Goal: Task Accomplishment & Management: Manage account settings

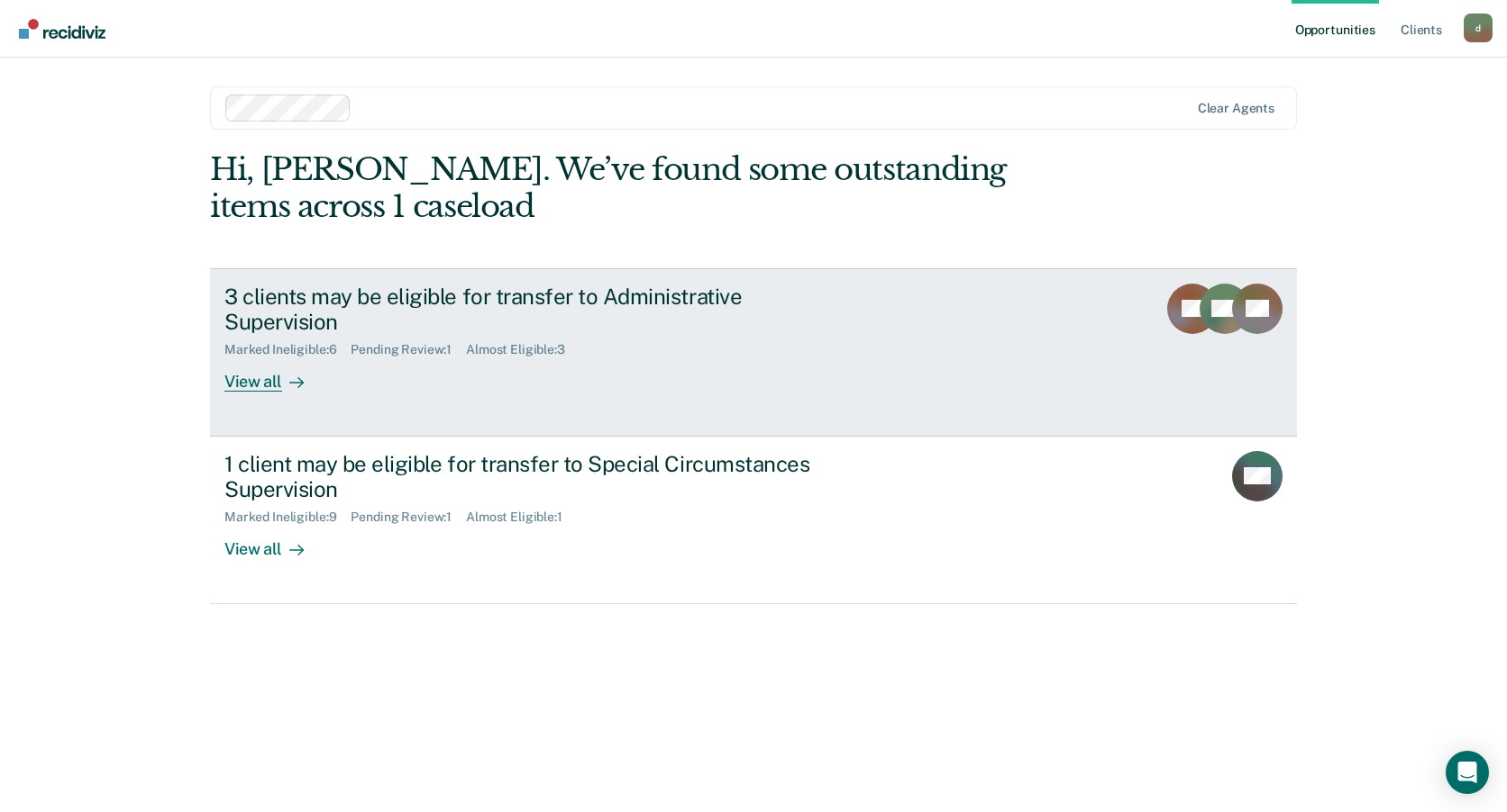
click at [382, 342] on div "Pending Review : 1" at bounding box center [408, 350] width 116 height 15
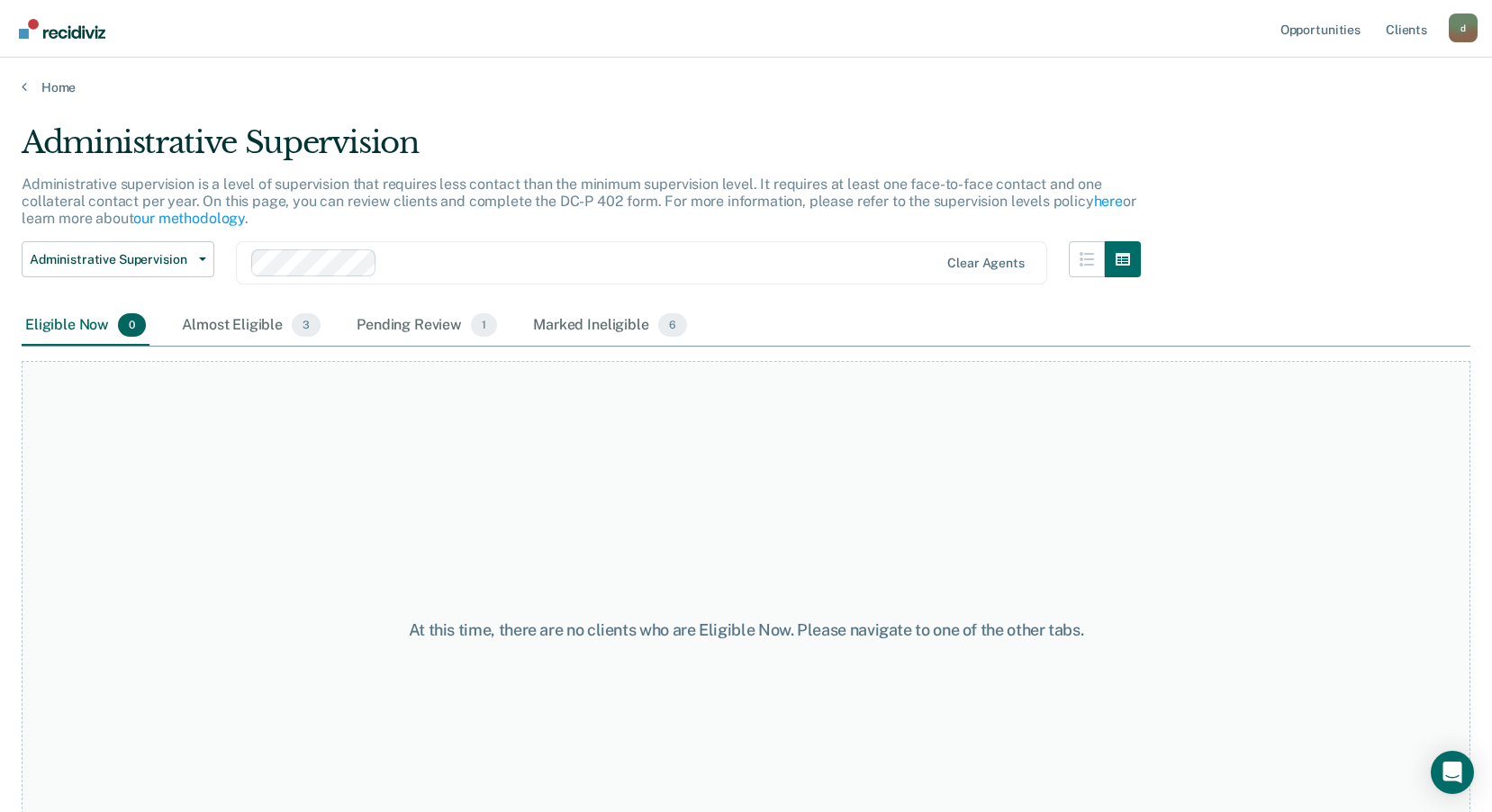
click at [382, 326] on div "Pending Review 1" at bounding box center [427, 325] width 147 height 39
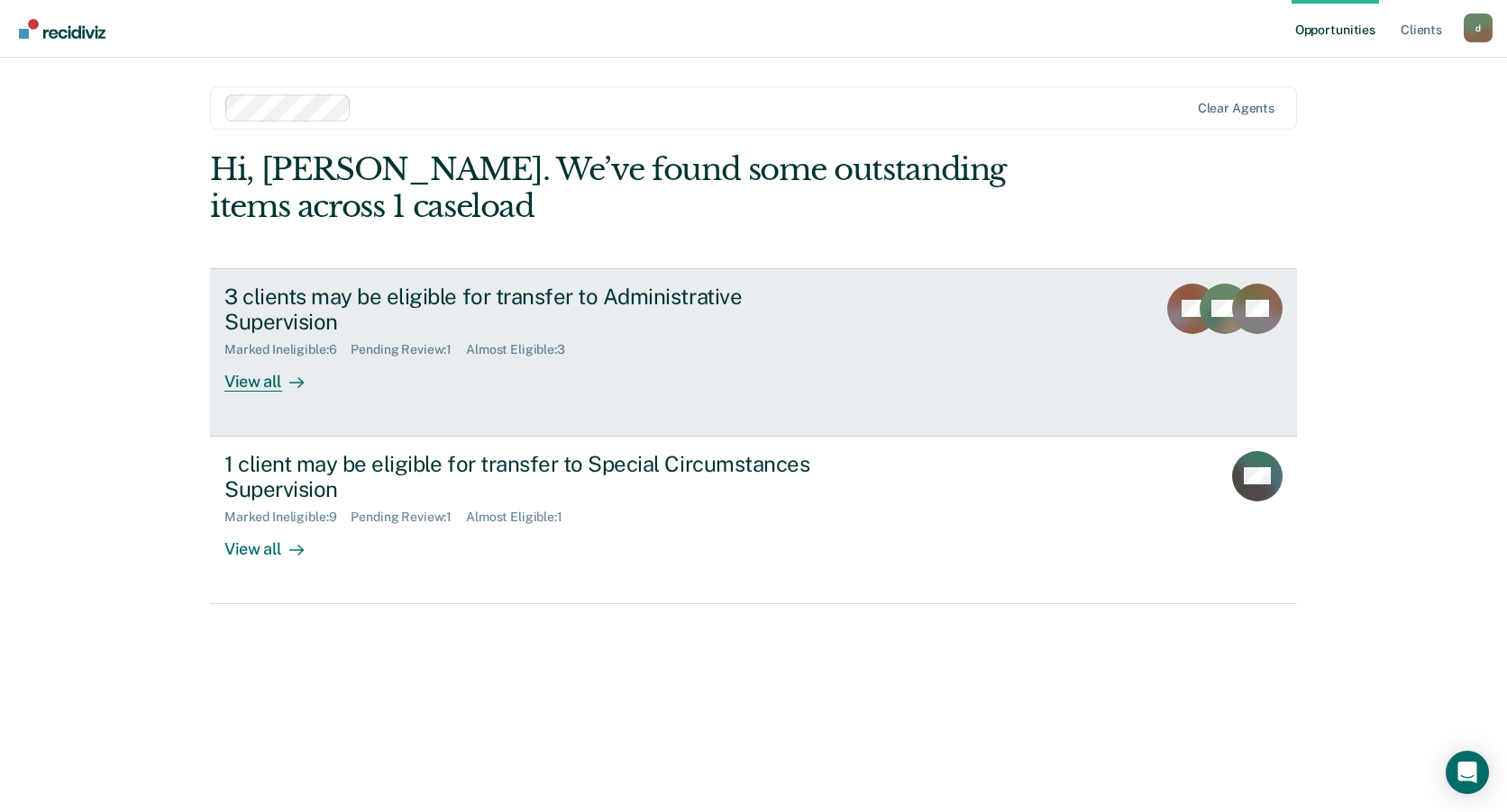
click at [268, 363] on div "View all" at bounding box center [274, 375] width 100 height 35
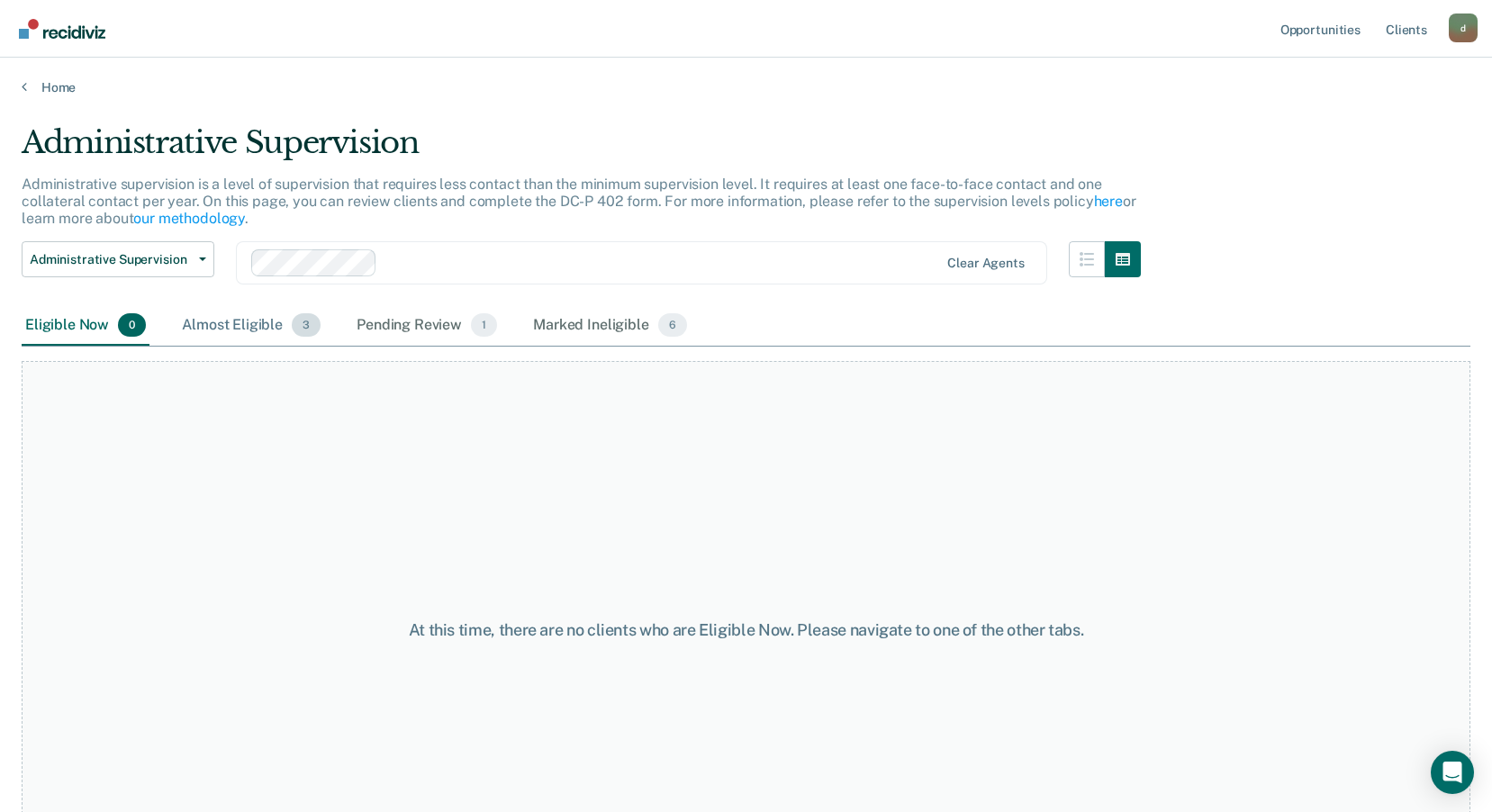
click at [302, 326] on span "3" at bounding box center [306, 325] width 29 height 23
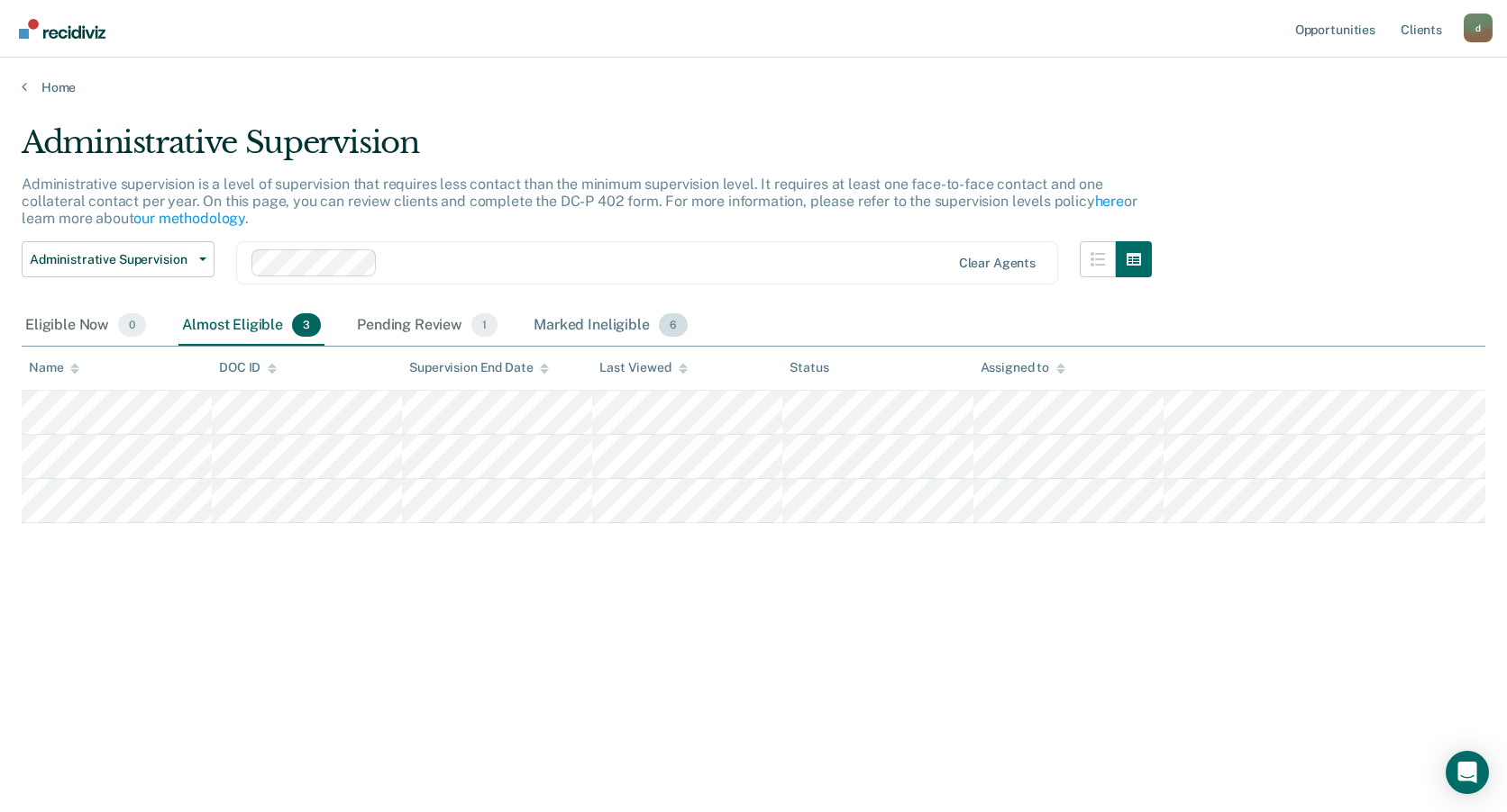
click at [664, 329] on span "6" at bounding box center [673, 325] width 29 height 23
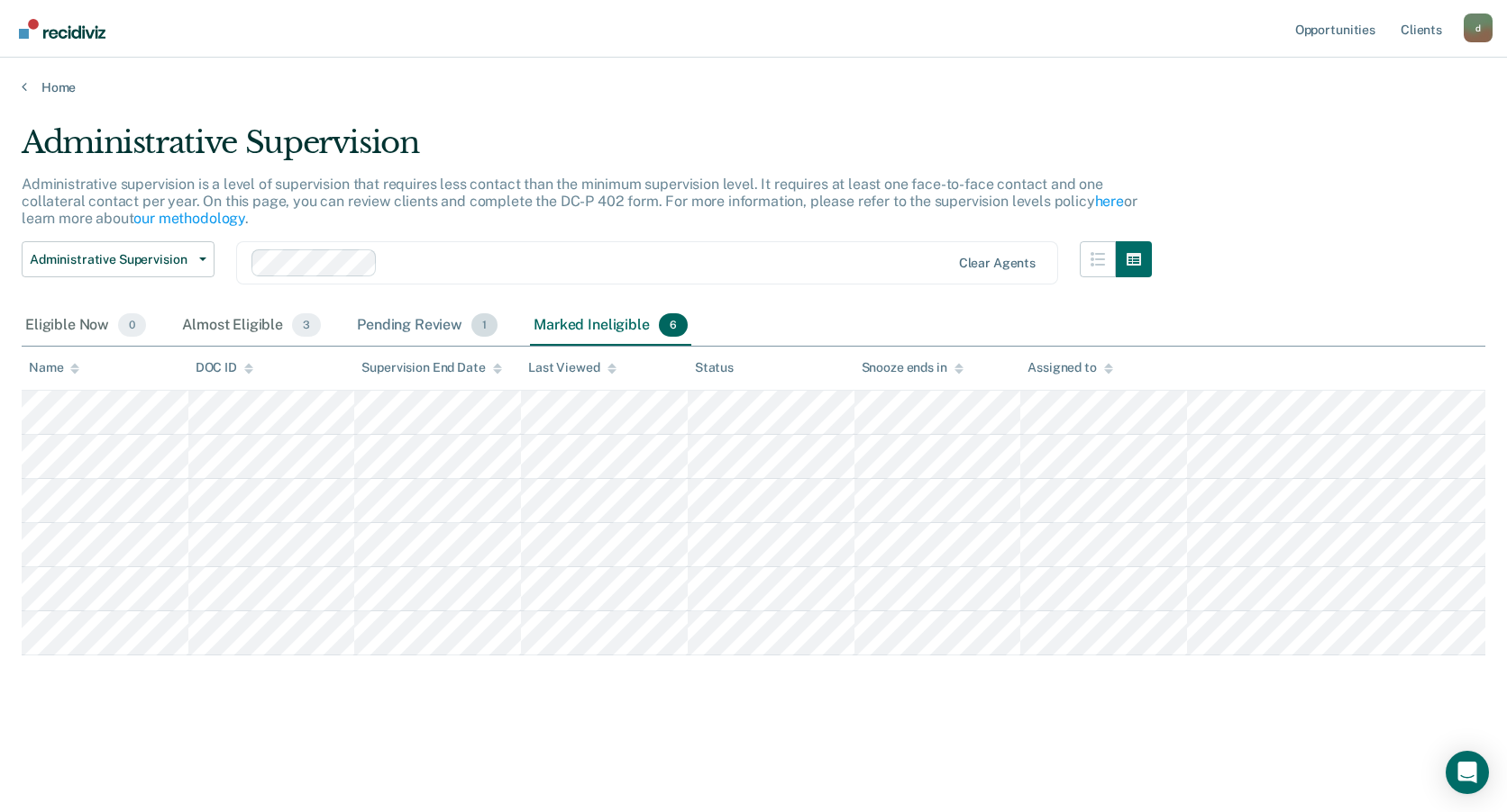
click at [473, 330] on span "1" at bounding box center [484, 325] width 26 height 23
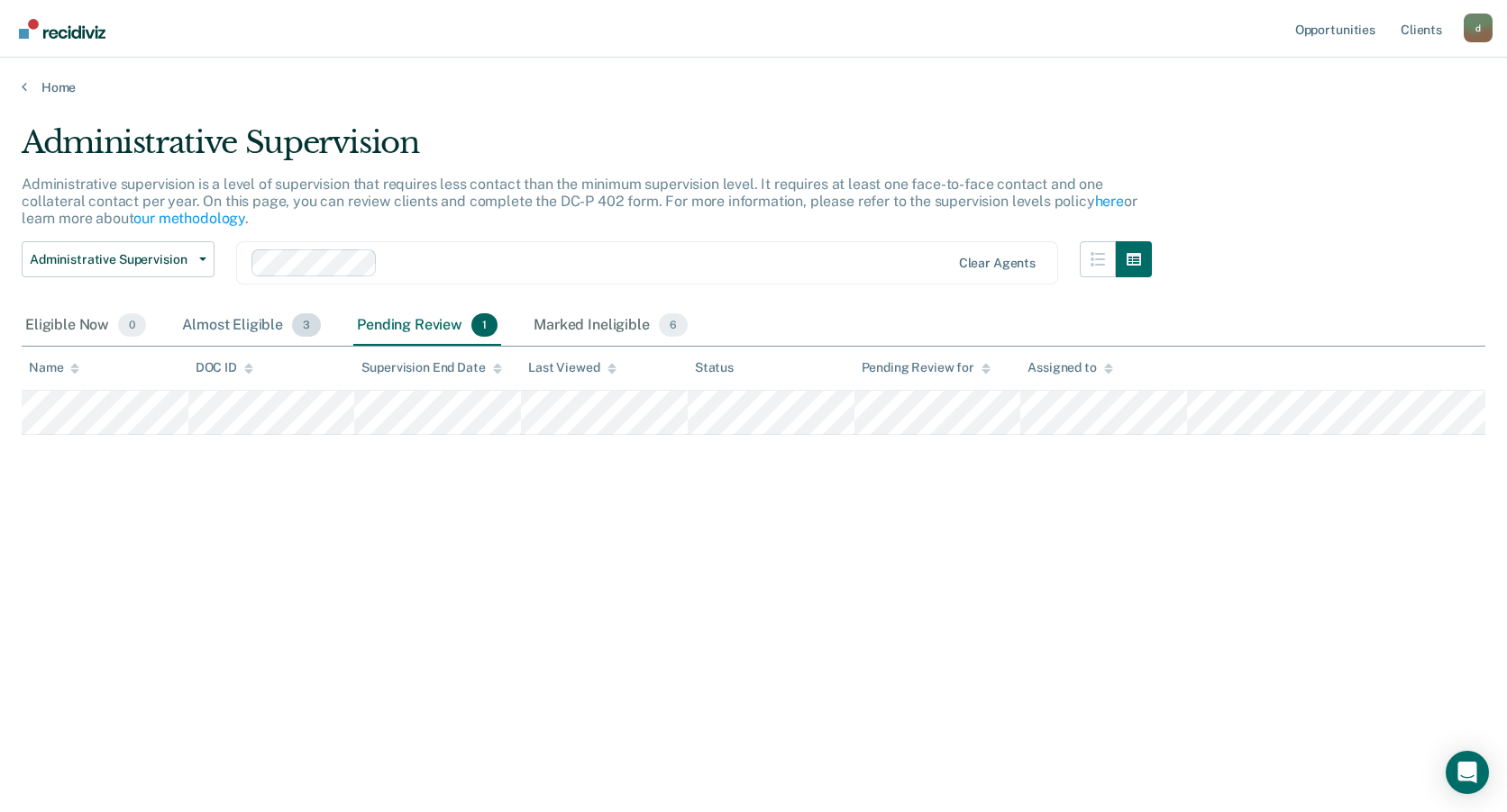
click at [232, 320] on div "Almost Eligible 3" at bounding box center [251, 325] width 146 height 39
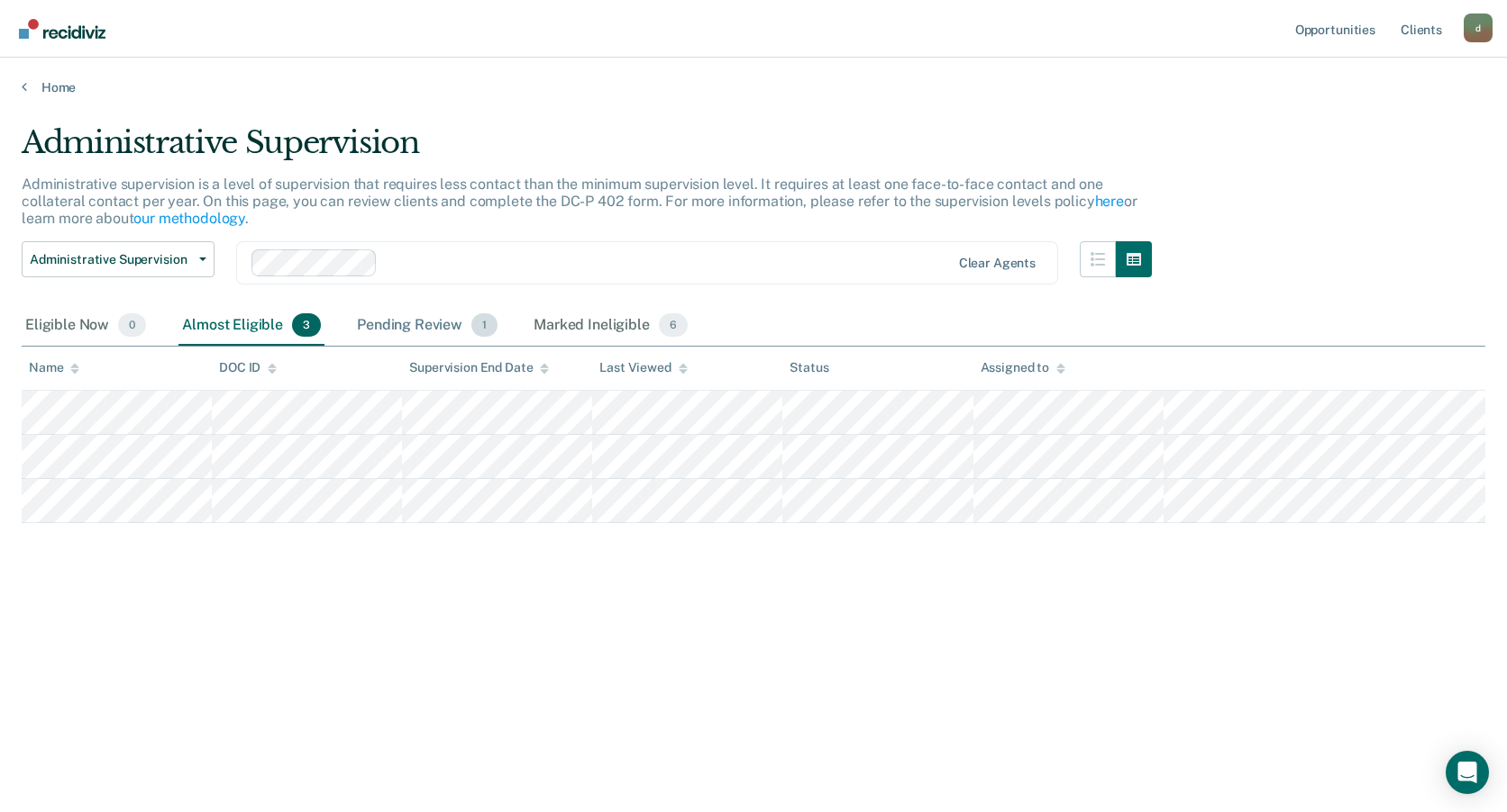
click at [439, 322] on div "Pending Review 1" at bounding box center [427, 325] width 147 height 39
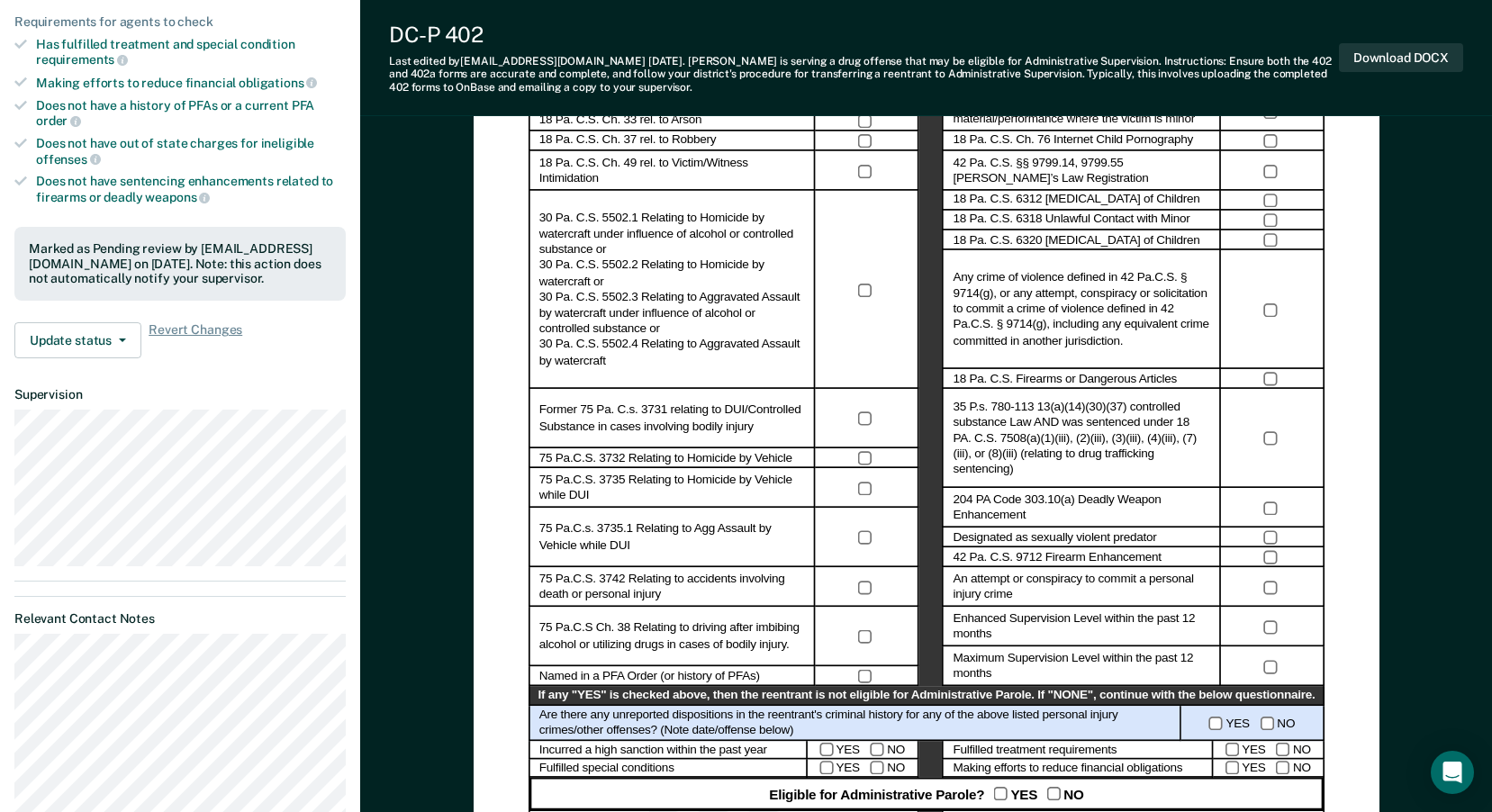
scroll to position [339, 0]
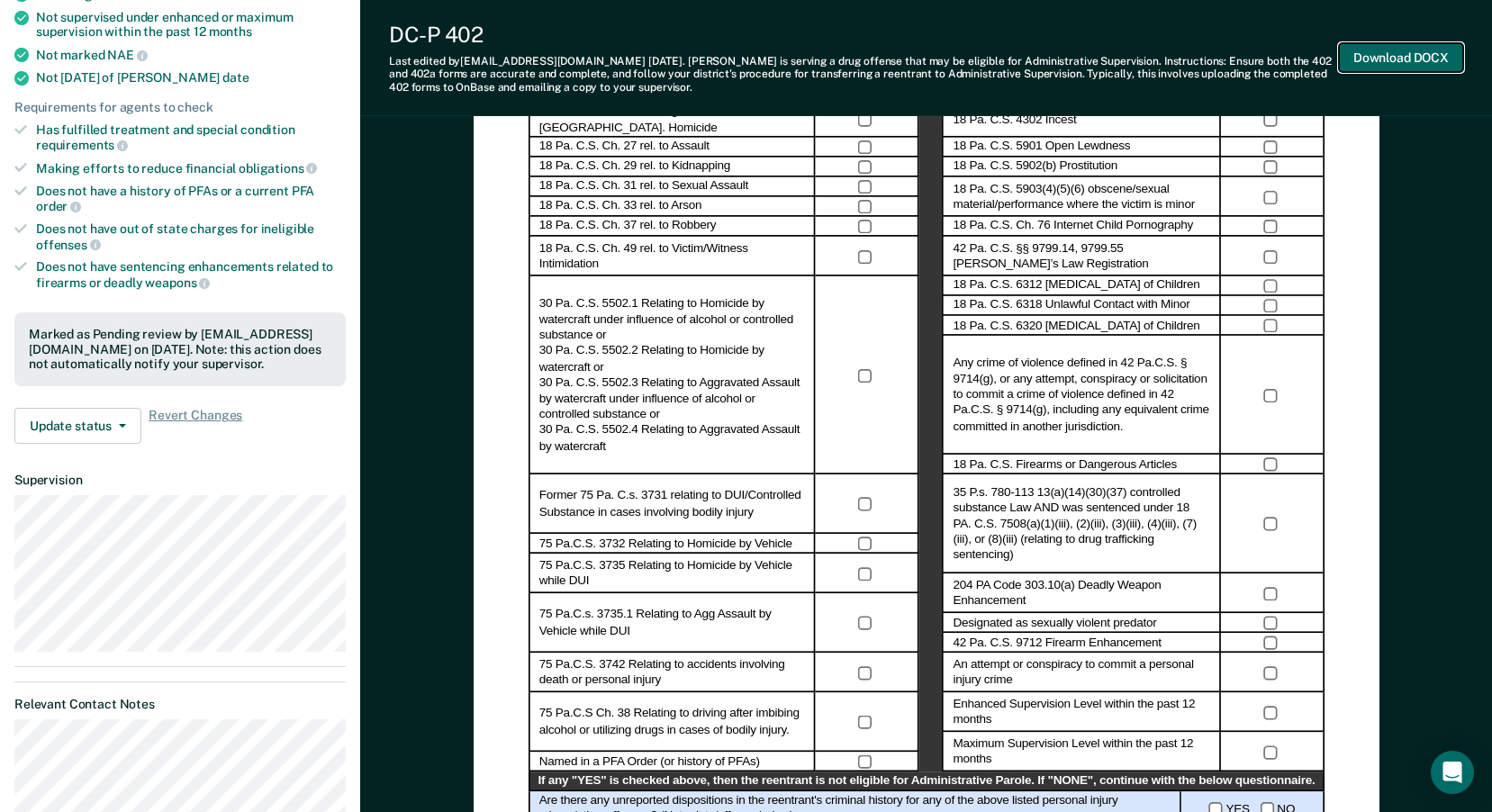
click at [1388, 59] on button "Download DOCX" at bounding box center [1401, 57] width 124 height 30
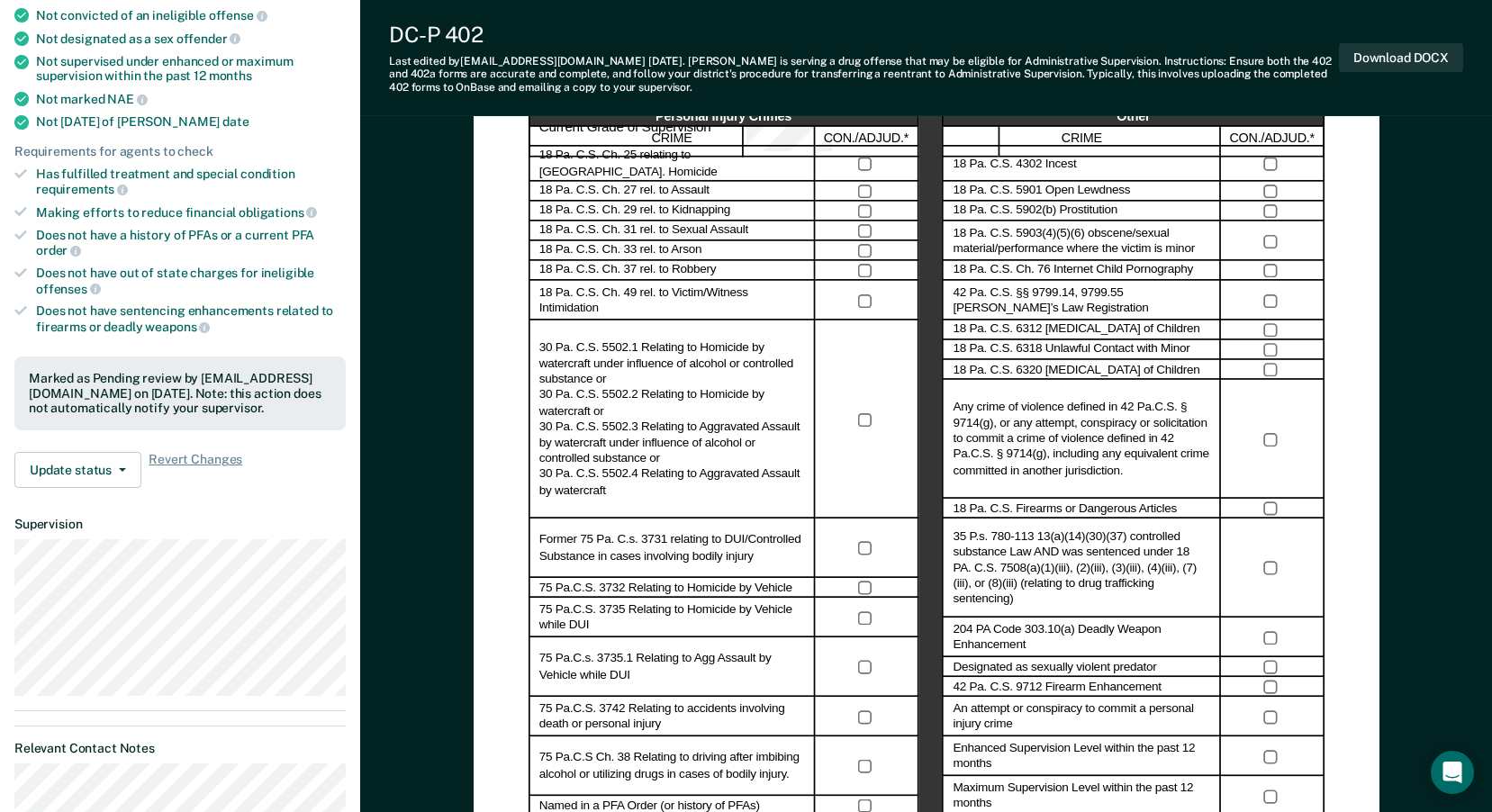
scroll to position [345, 0]
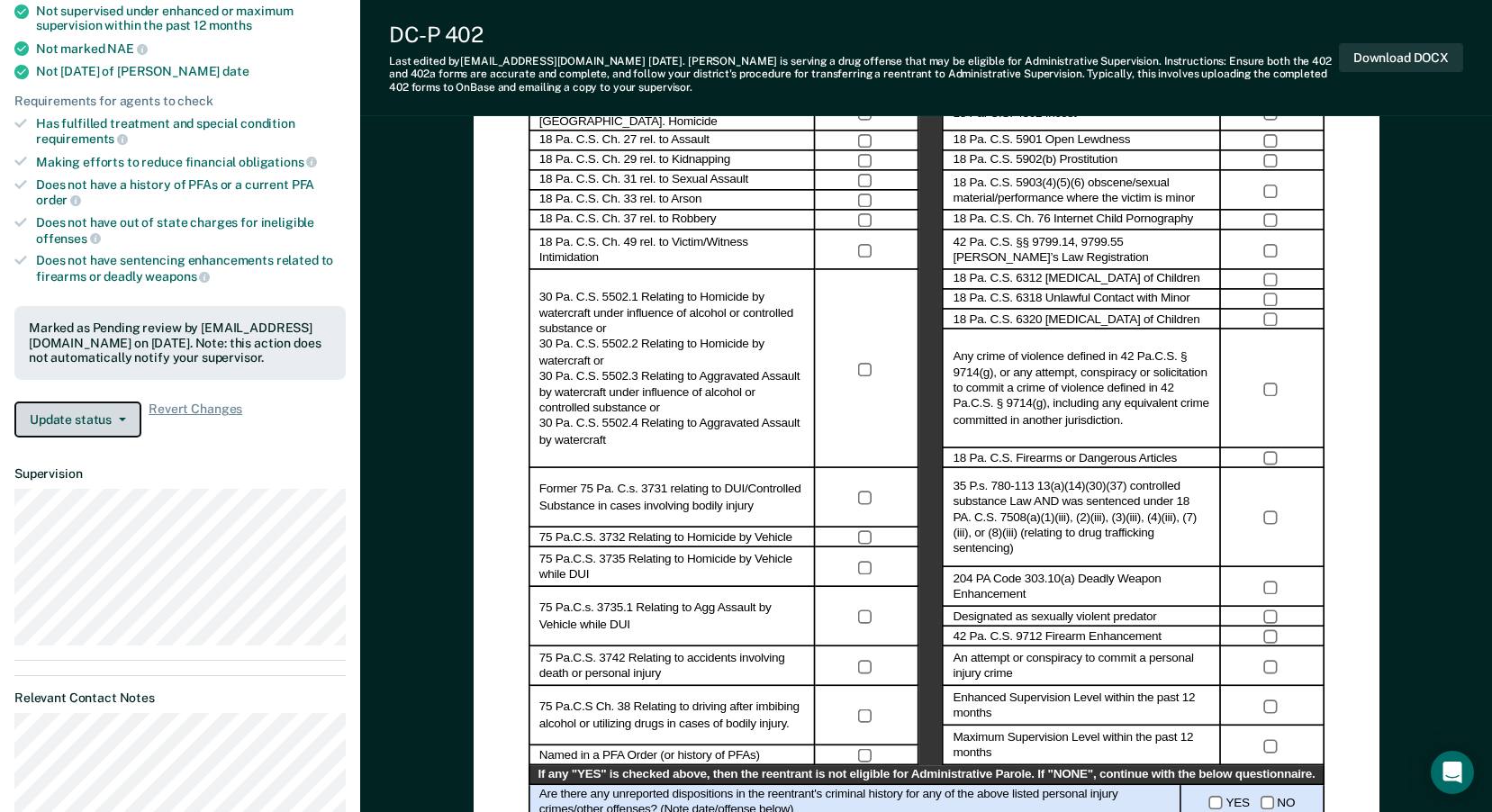
click at [125, 412] on button "Update status" at bounding box center [77, 420] width 127 height 36
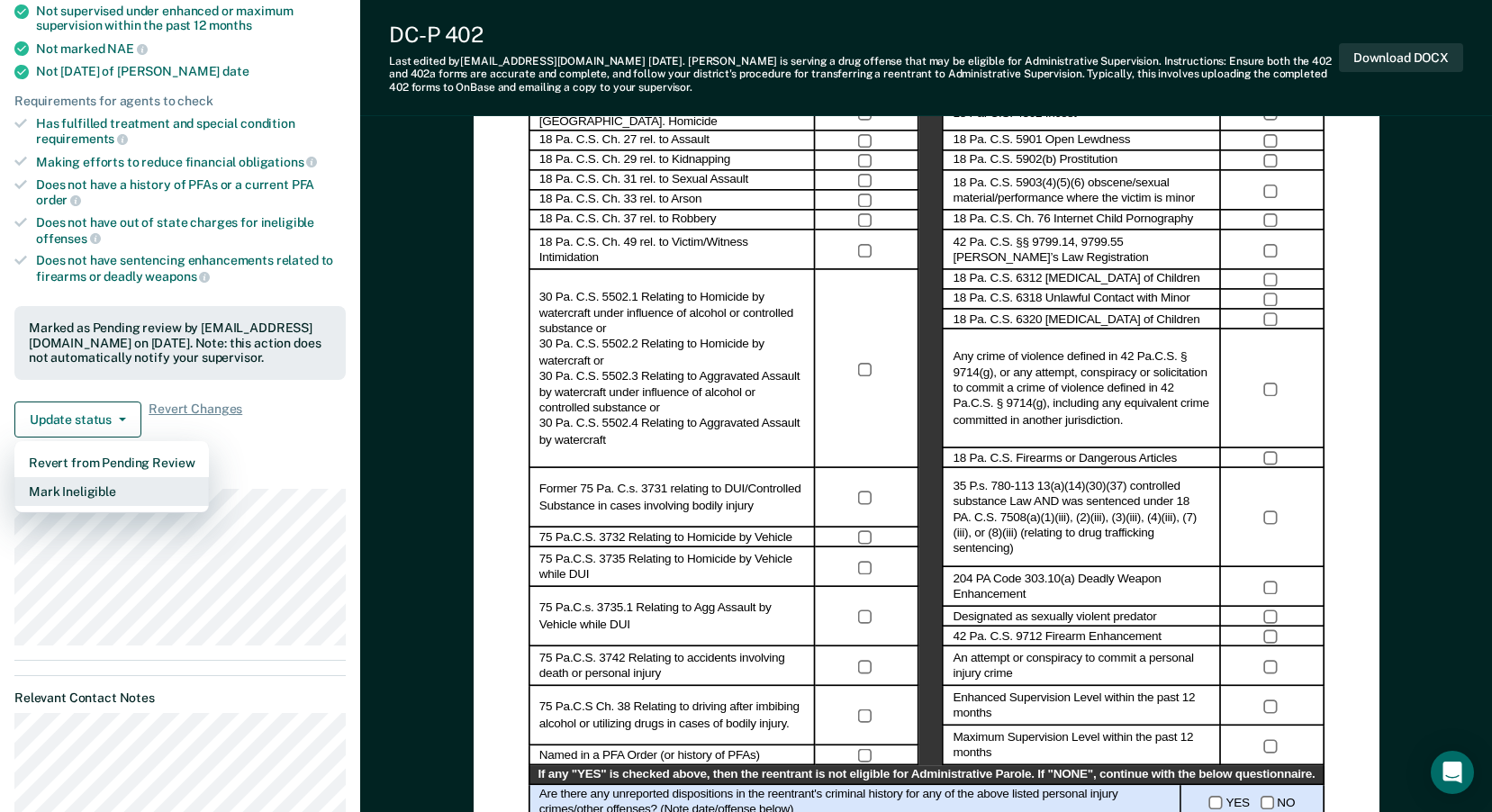
click at [134, 500] on button "Mark Ineligible" at bounding box center [111, 492] width 194 height 29
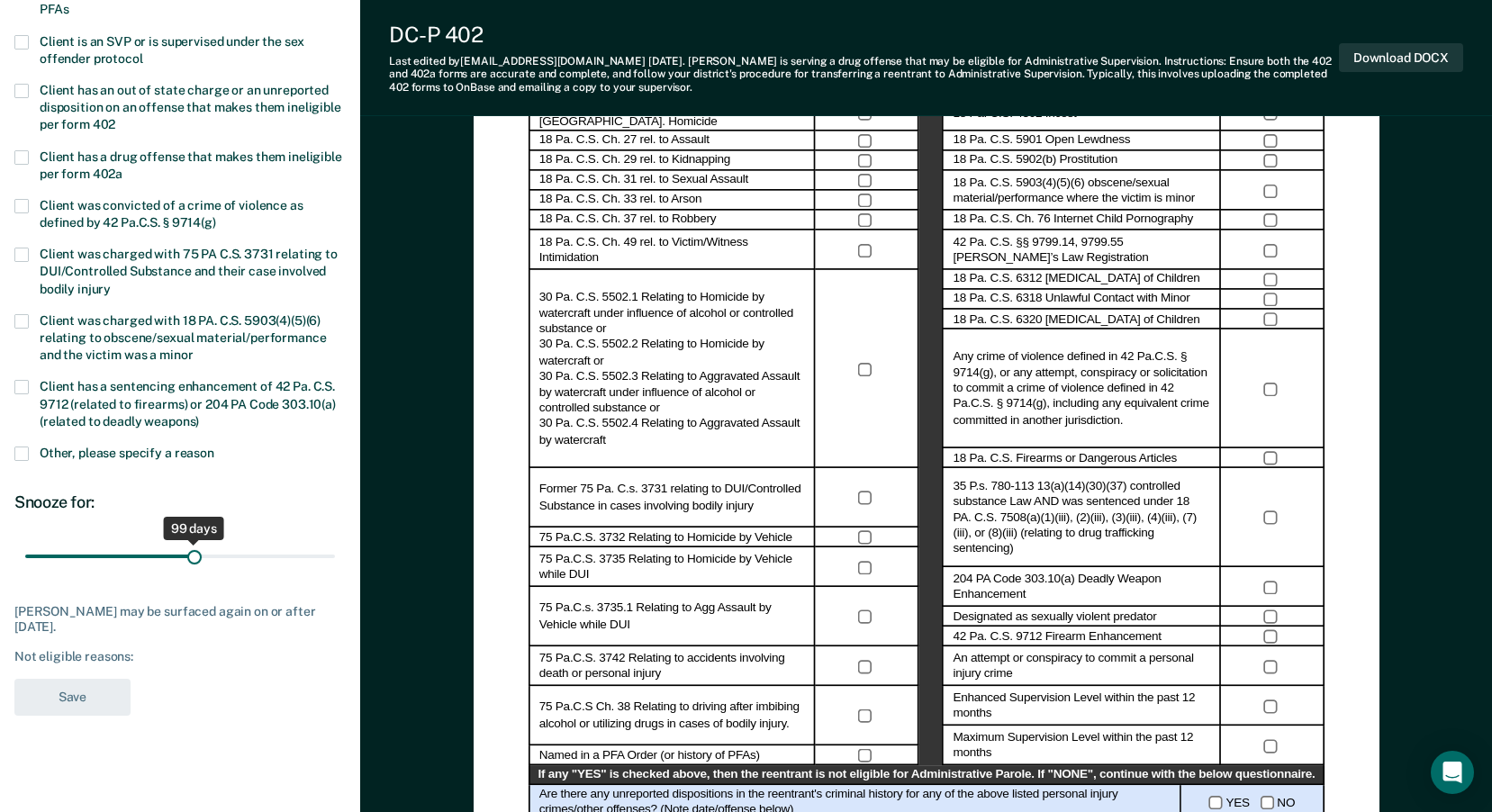
drag, startPoint x: 77, startPoint y: 556, endPoint x: 194, endPoint y: 559, distance: 117.0
type input "99"
click at [194, 559] on input "range" at bounding box center [180, 557] width 310 height 32
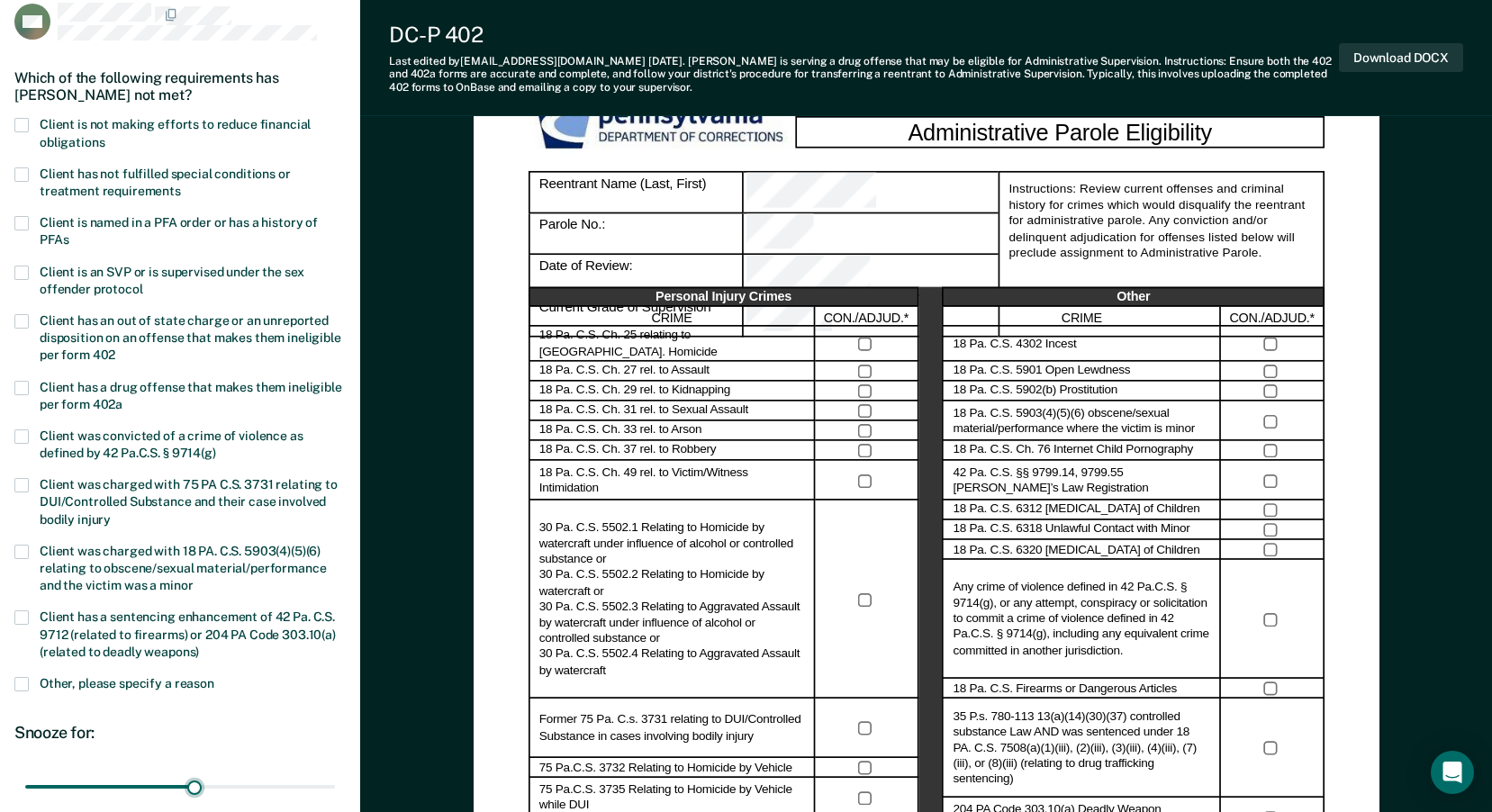
scroll to position [99, 0]
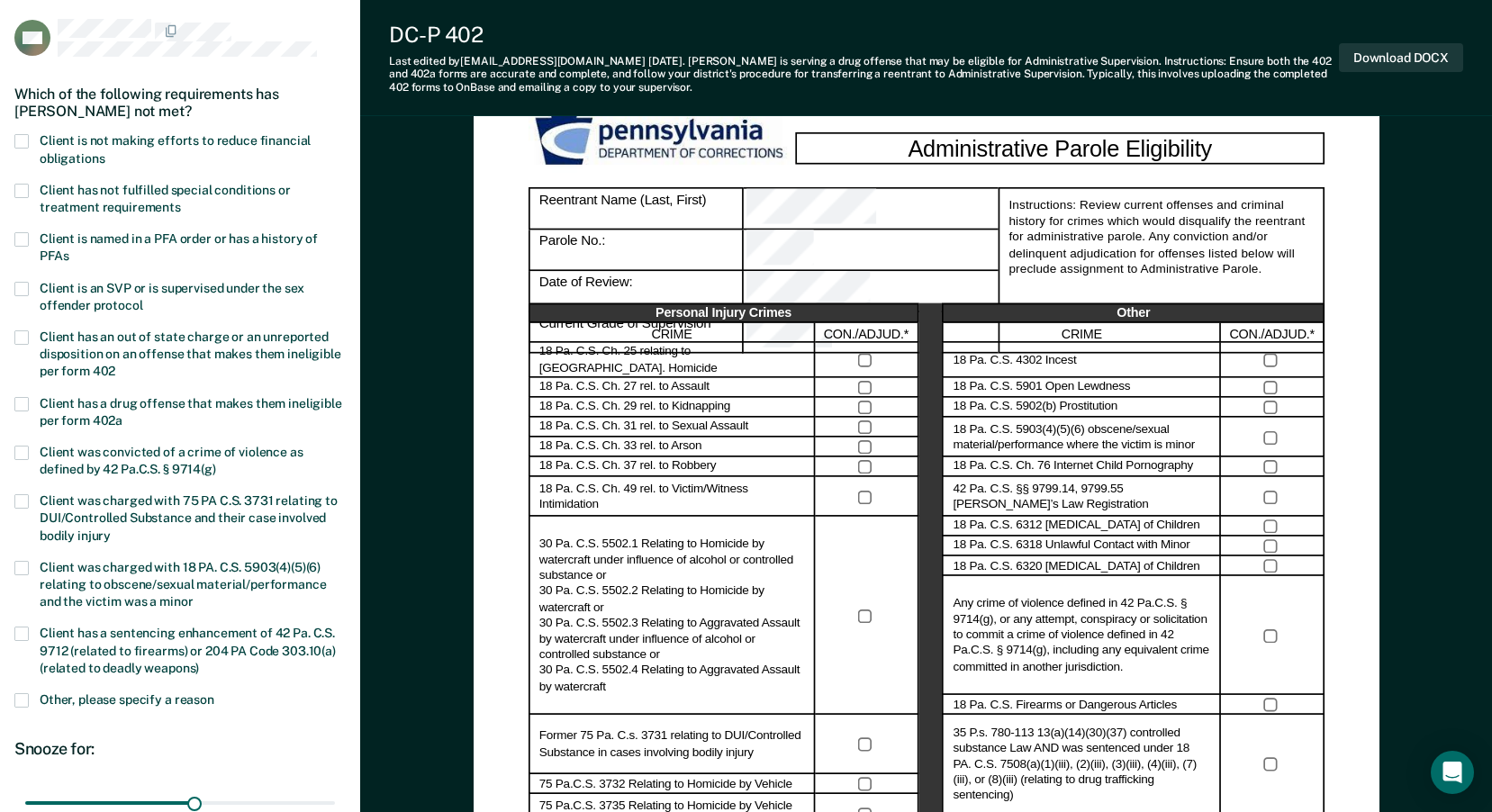
click at [22, 138] on span at bounding box center [21, 141] width 14 height 14
click at [104, 152] on input "Client is not making efforts to reduce financial obligations" at bounding box center [104, 152] width 0 height 0
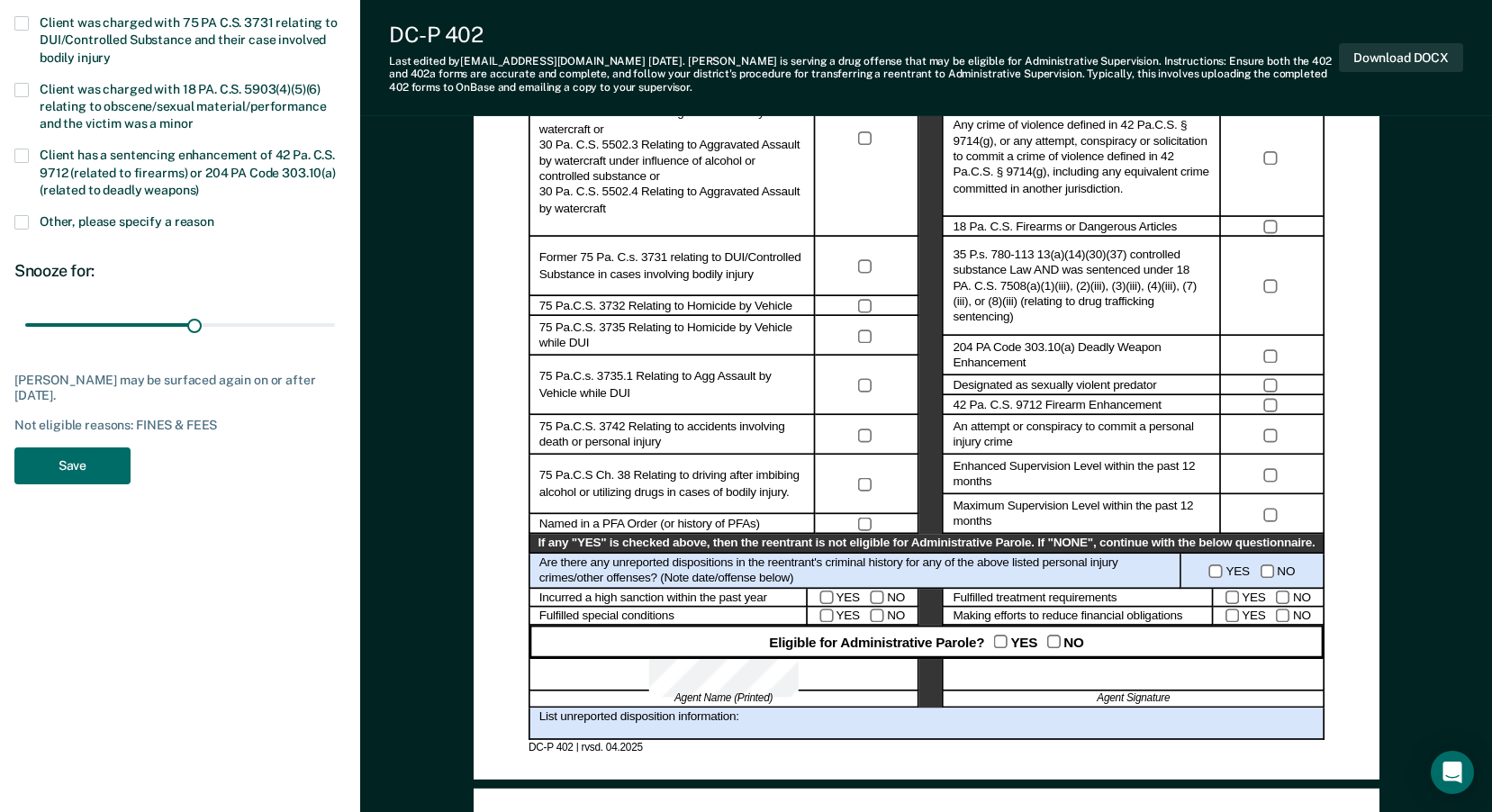
scroll to position [589, 0]
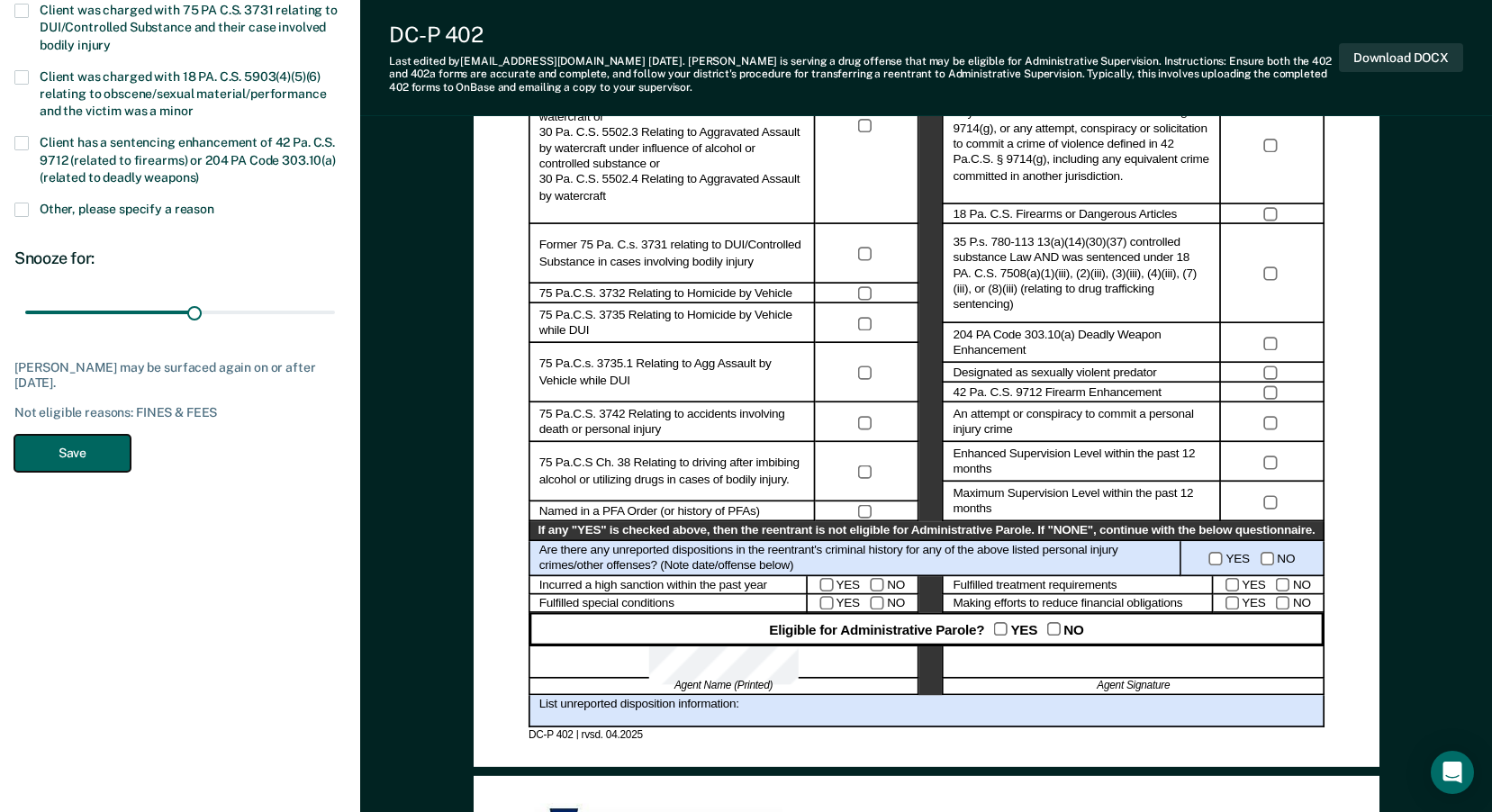
click at [97, 458] on button "Save" at bounding box center [72, 453] width 116 height 37
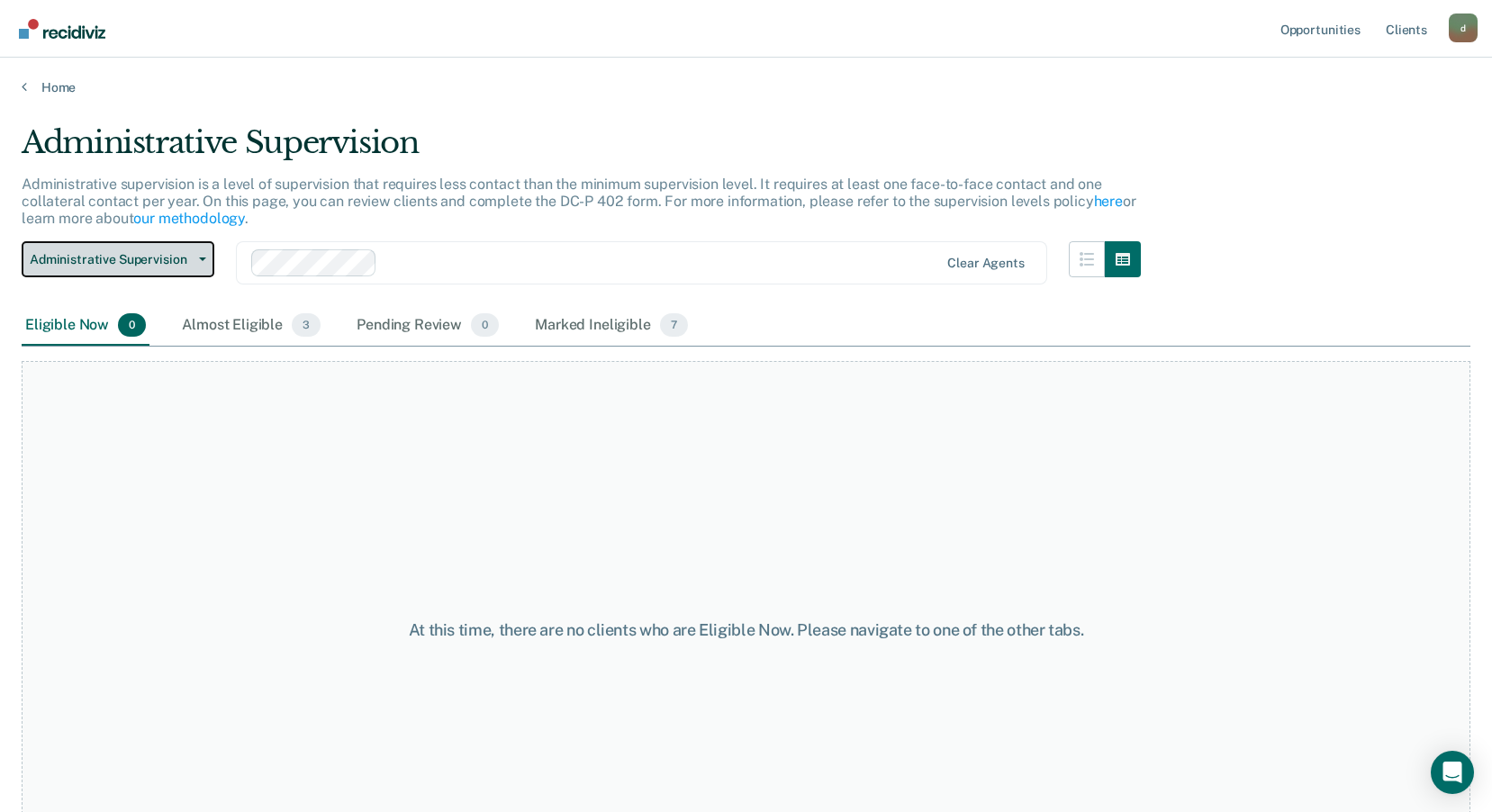
click at [206, 265] on button "Administrative Supervision" at bounding box center [119, 259] width 193 height 36
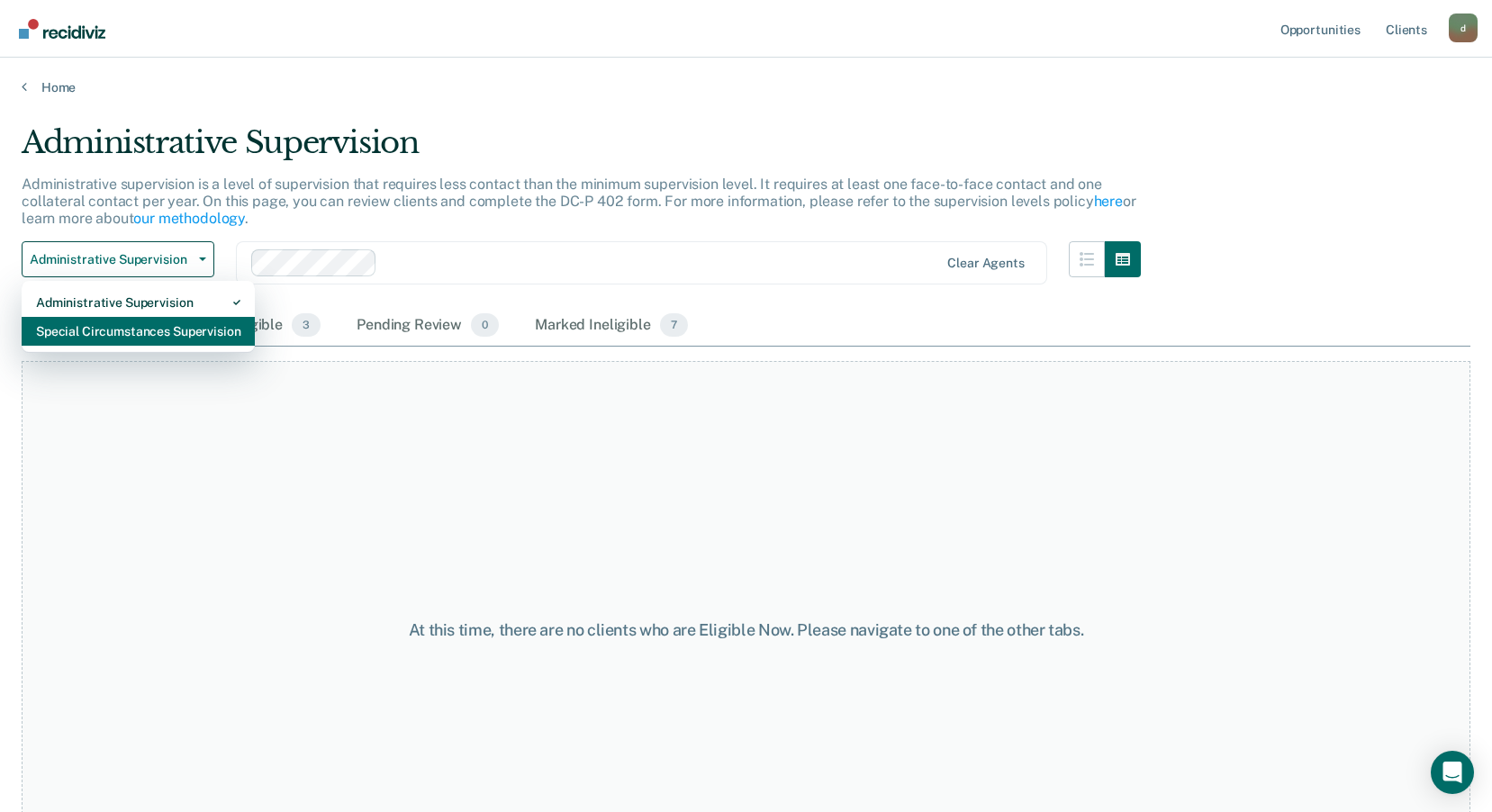
click at [186, 329] on div "Special Circumstances Supervision" at bounding box center [139, 331] width 205 height 29
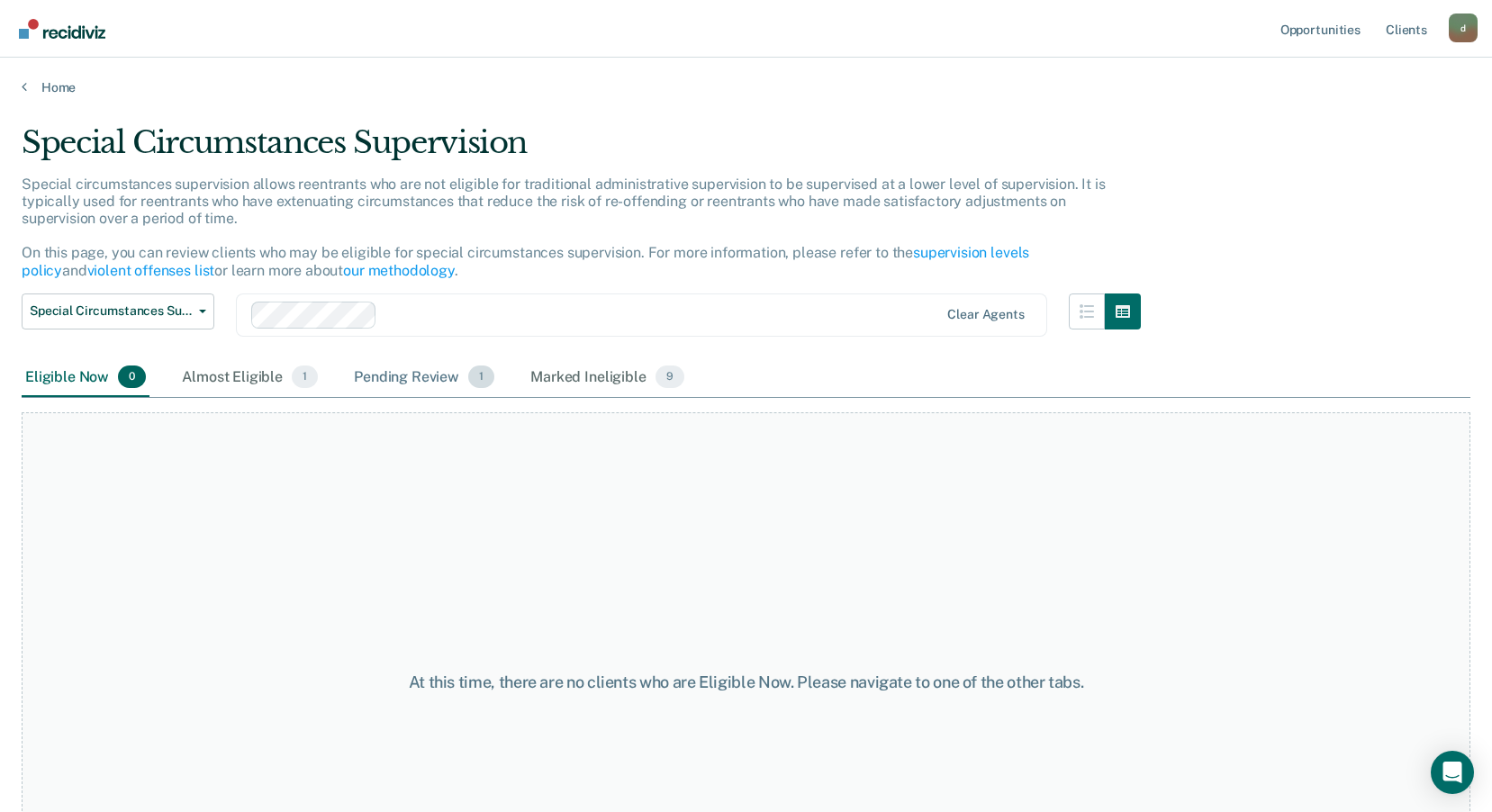
click at [396, 382] on div "Pending Review 1" at bounding box center [424, 378] width 147 height 39
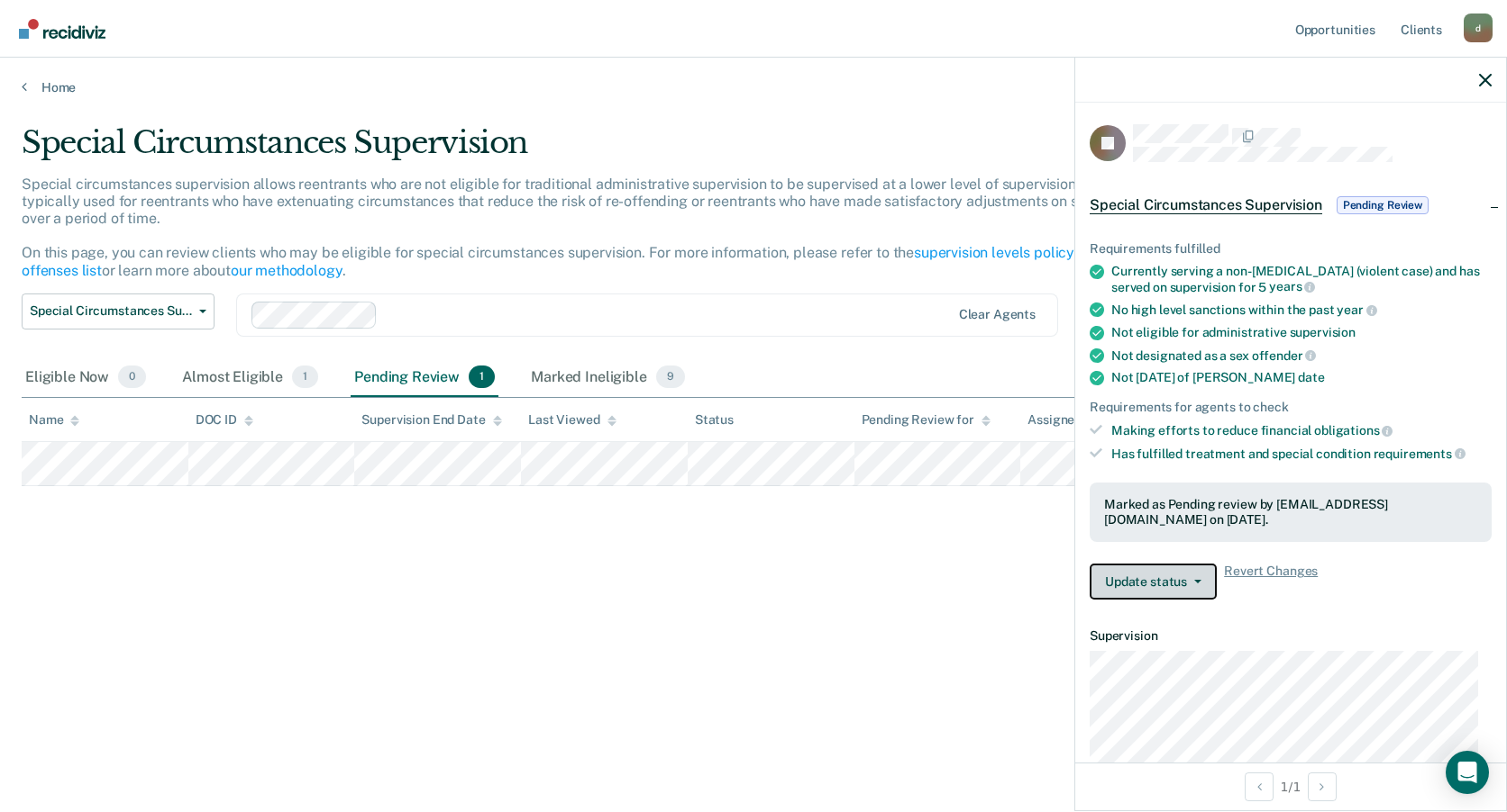
click at [1196, 587] on button "Update status" at bounding box center [1153, 582] width 127 height 36
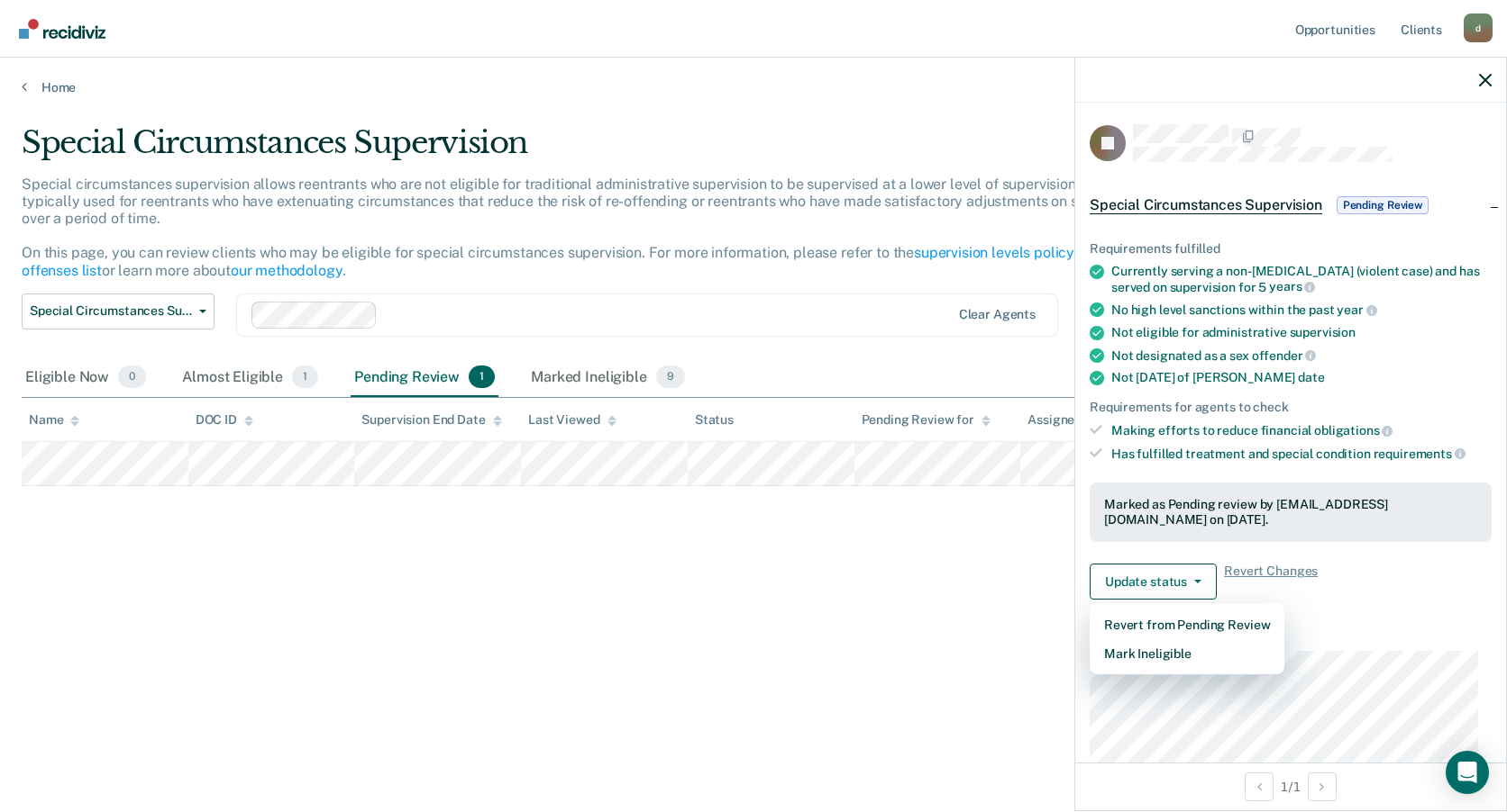
click at [1362, 603] on div "Requirements fulfilled Currently serving a non-[MEDICAL_DATA] (violent case) an…" at bounding box center [1290, 413] width 431 height 402
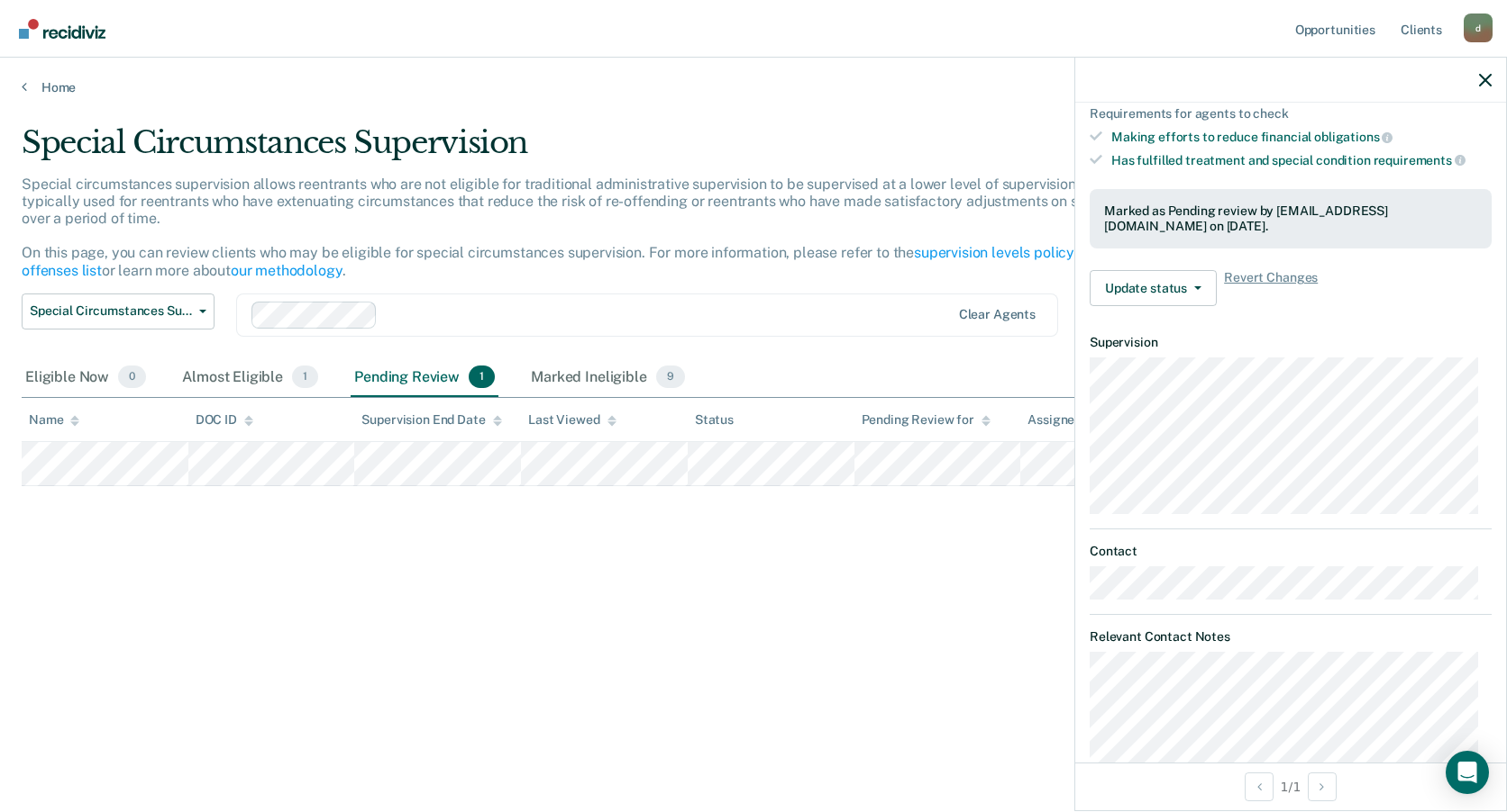
scroll to position [296, 0]
click at [1209, 289] on button "Update status" at bounding box center [1153, 287] width 127 height 36
click at [1324, 324] on article "RJ Special Circumstances Supervision Pending Review Requirements fulfilled Curr…" at bounding box center [1291, 399] width 402 height 1140
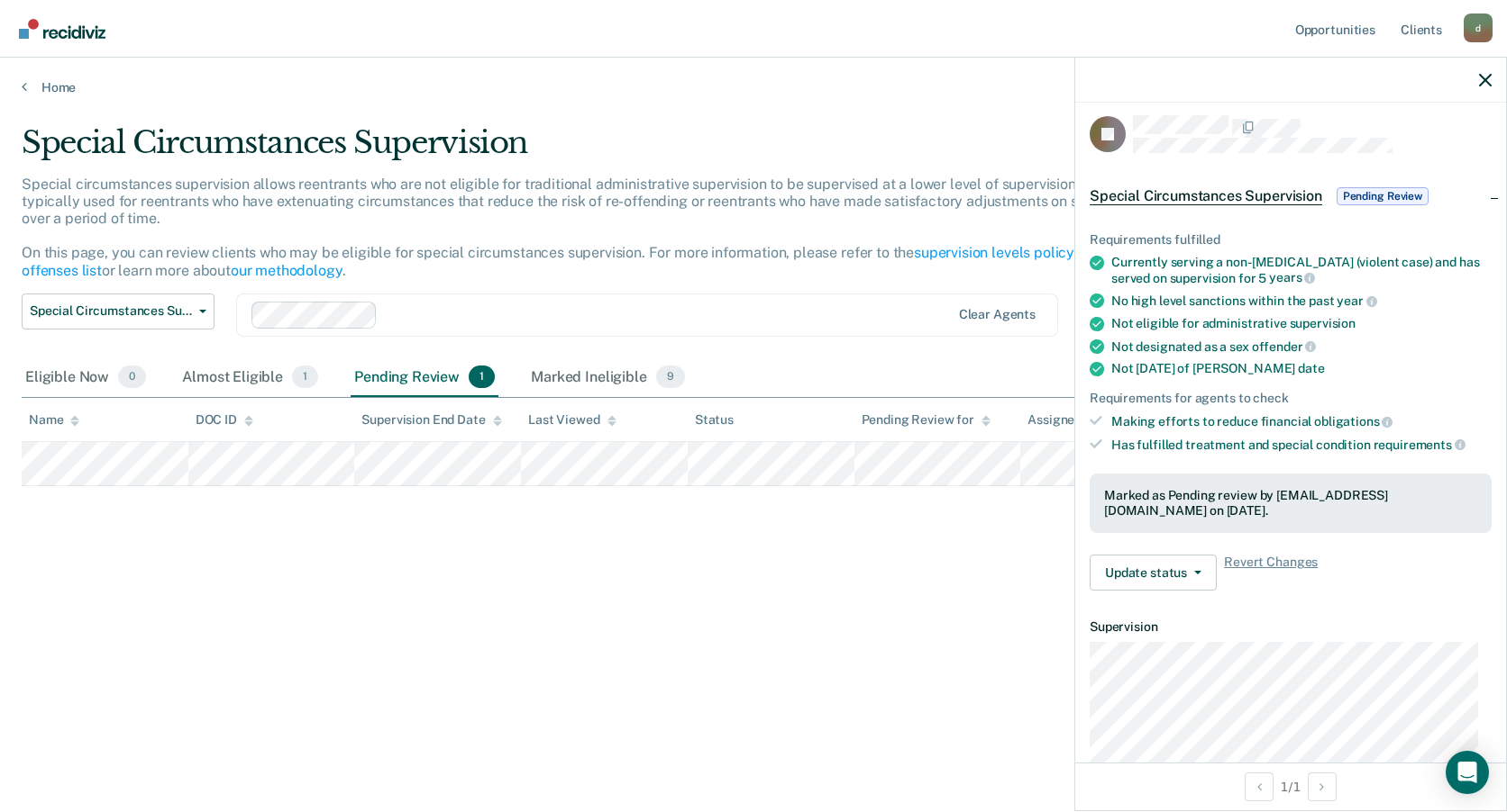
scroll to position [0, 0]
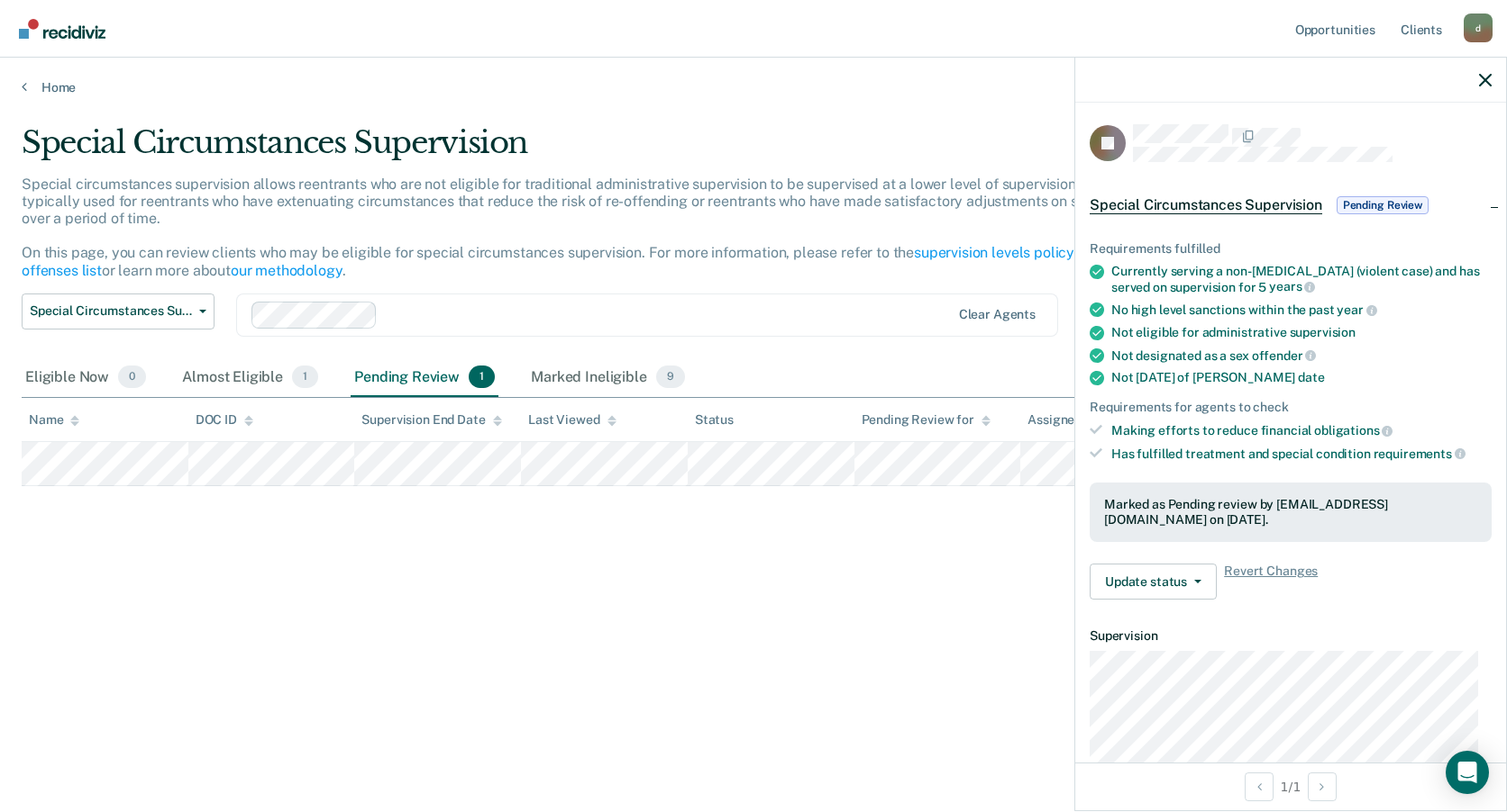
click at [1381, 208] on span "Pending Review" at bounding box center [1383, 205] width 92 height 18
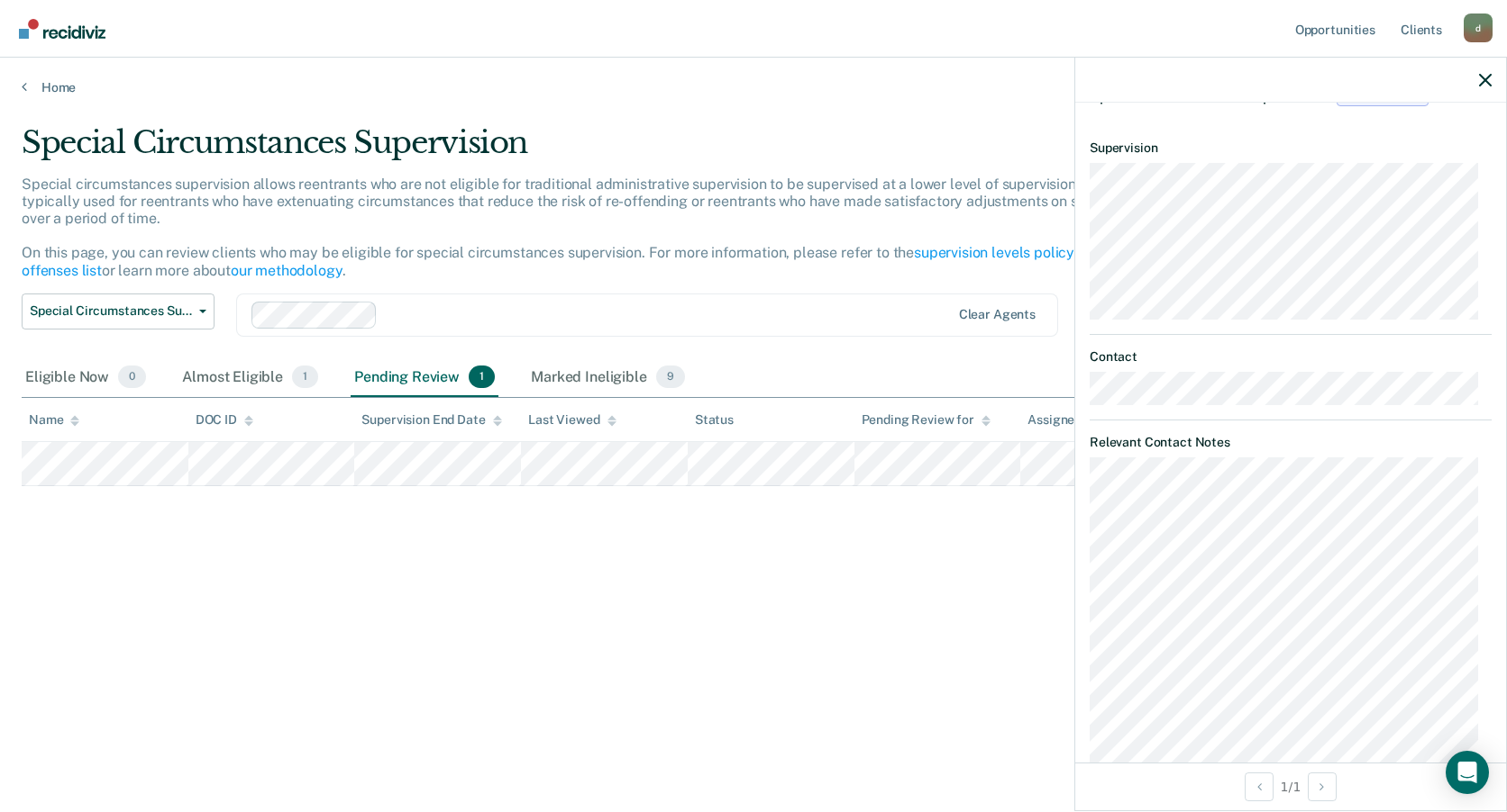
scroll to position [107, 0]
click at [1479, 83] on icon "button" at bounding box center [1484, 79] width 12 height 12
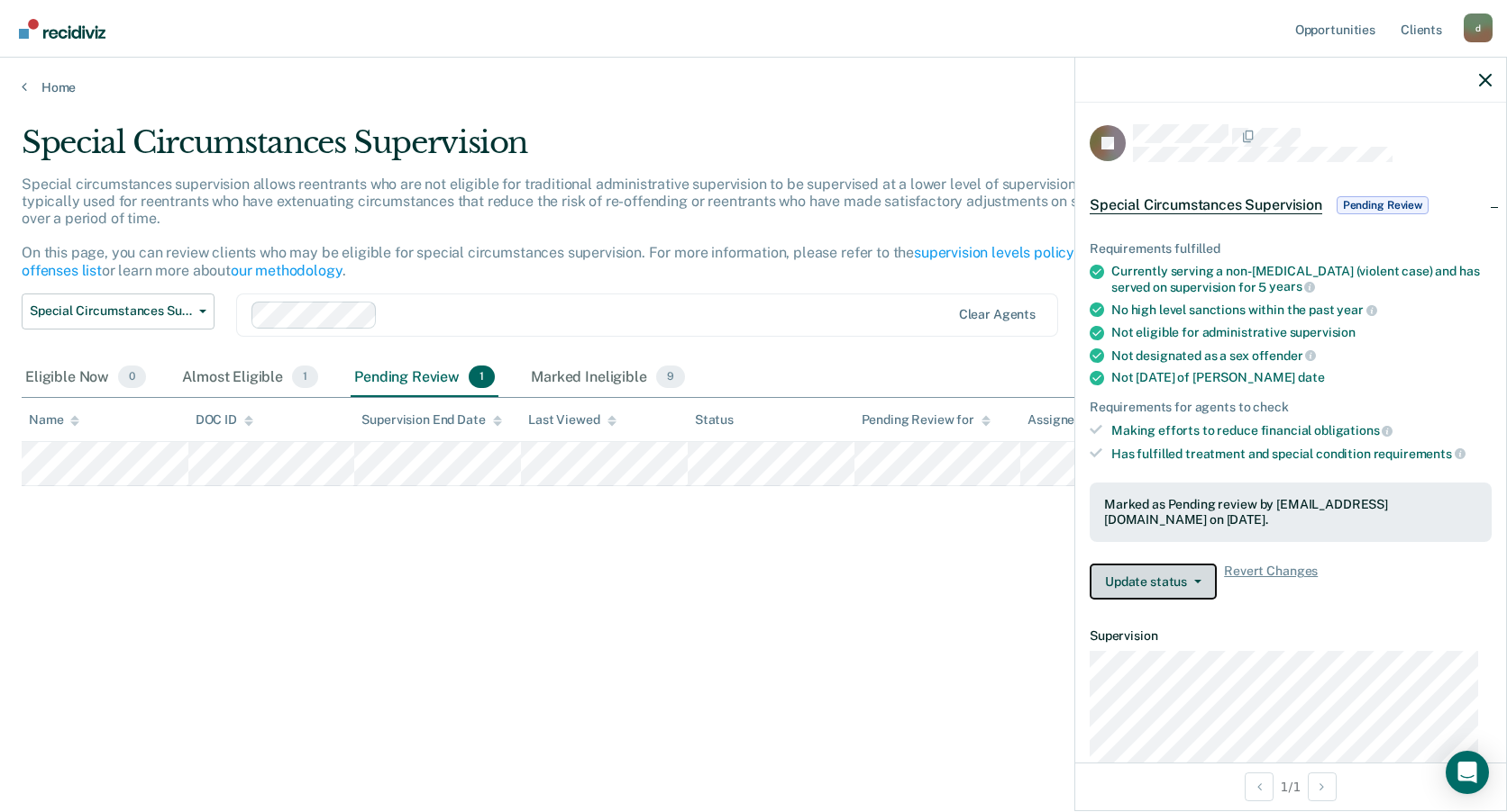
click at [1207, 579] on button "Update status" at bounding box center [1153, 582] width 127 height 36
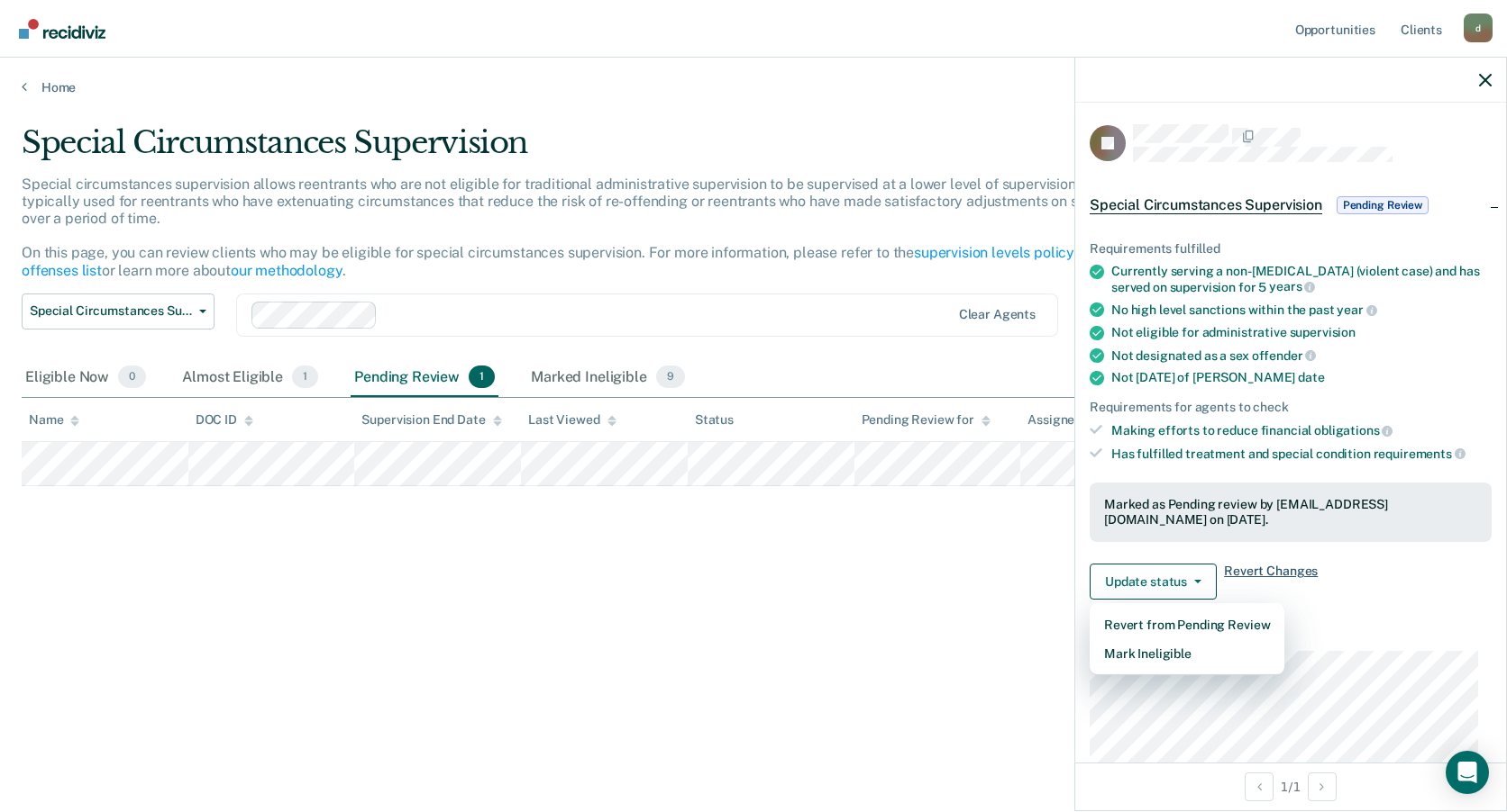
click at [1252, 565] on span "Revert Changes" at bounding box center [1271, 582] width 94 height 36
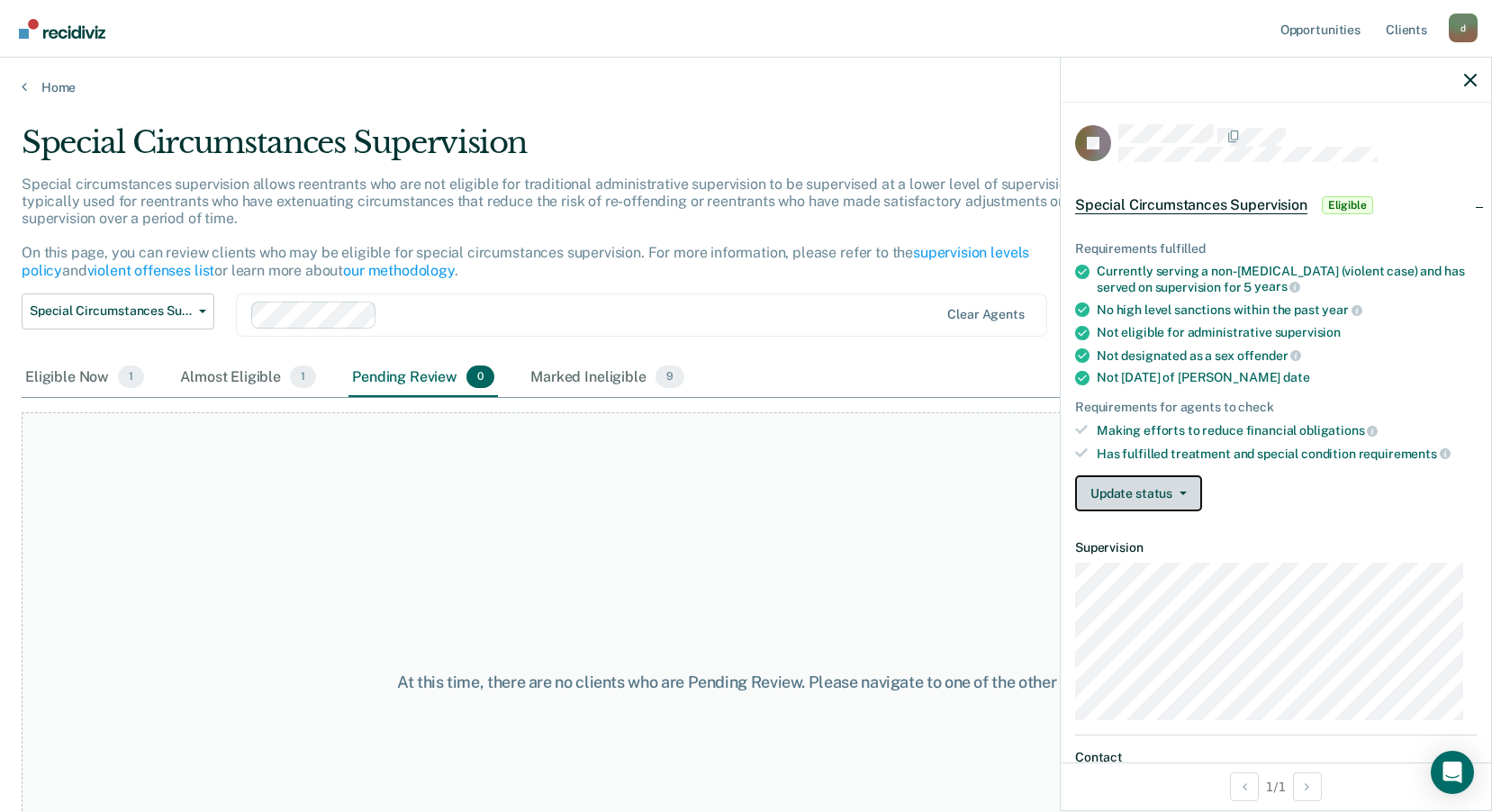
click at [1173, 497] on button "Update status" at bounding box center [1138, 494] width 127 height 36
click at [1332, 500] on div "Update status [PERSON_NAME] Review Mark Ineligible" at bounding box center [1276, 494] width 402 height 36
click at [87, 382] on div "Eligible Now 1" at bounding box center [85, 378] width 126 height 39
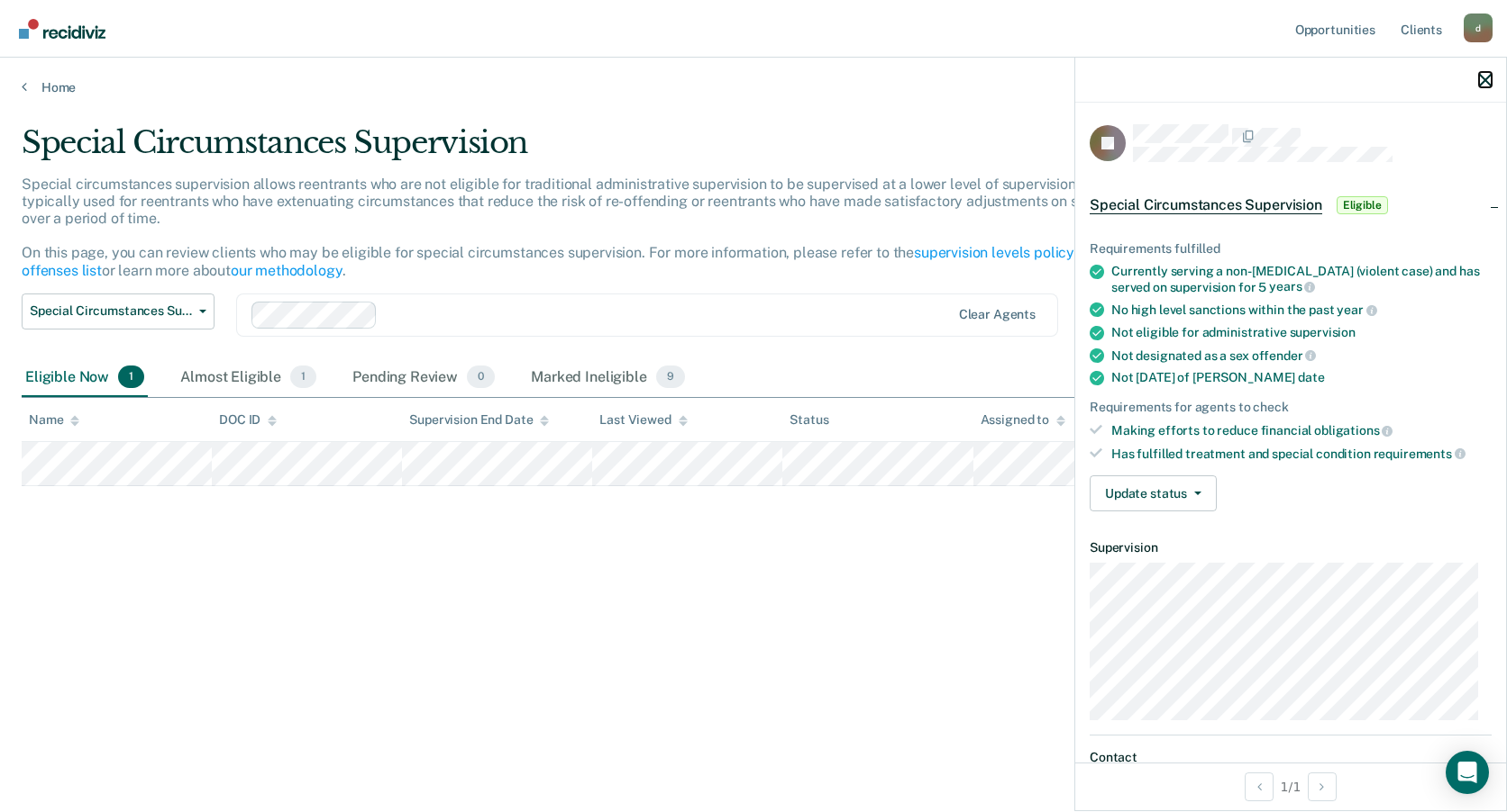
click at [1490, 85] on icon "button" at bounding box center [1484, 79] width 12 height 12
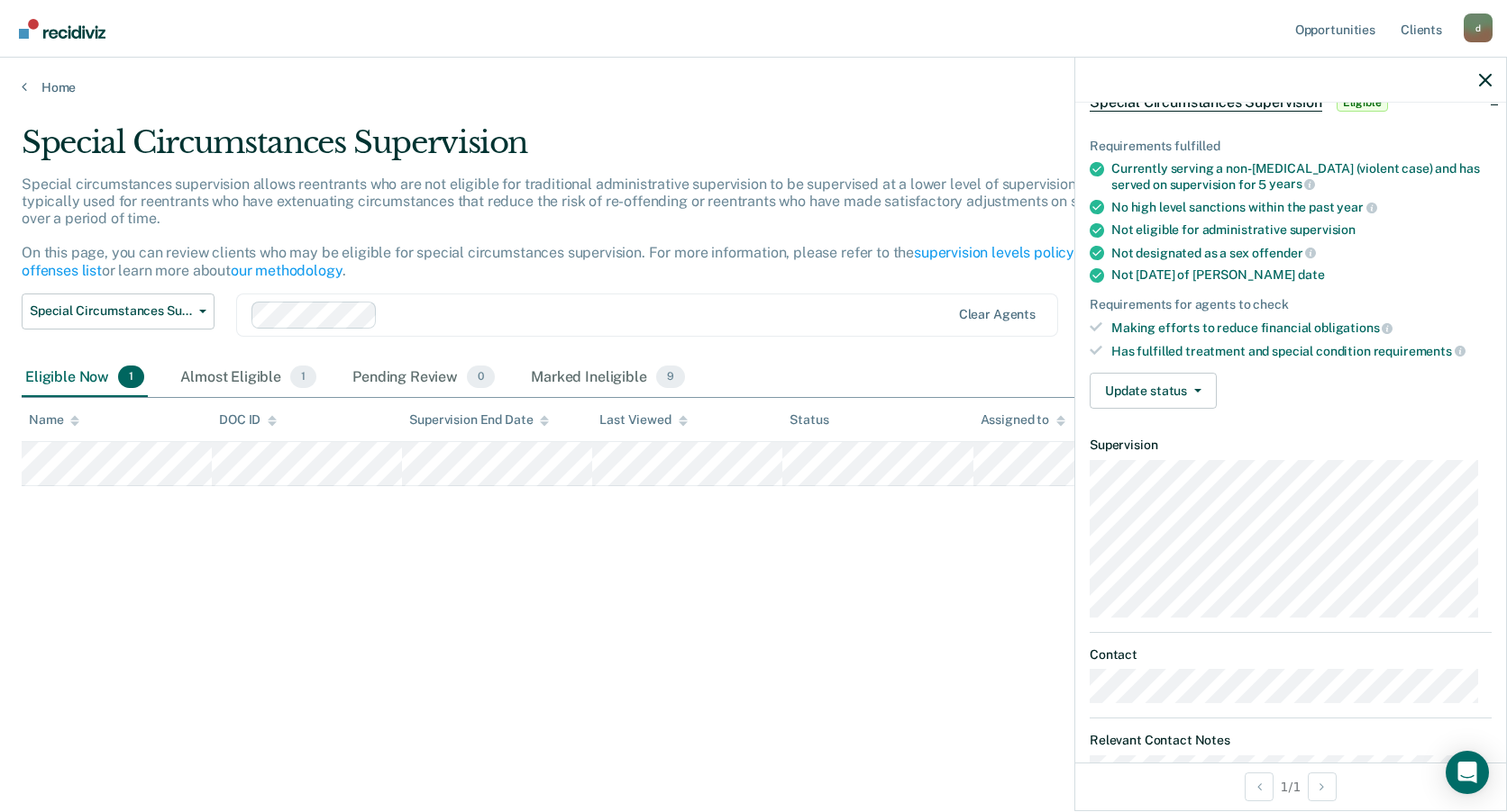
scroll to position [110, 0]
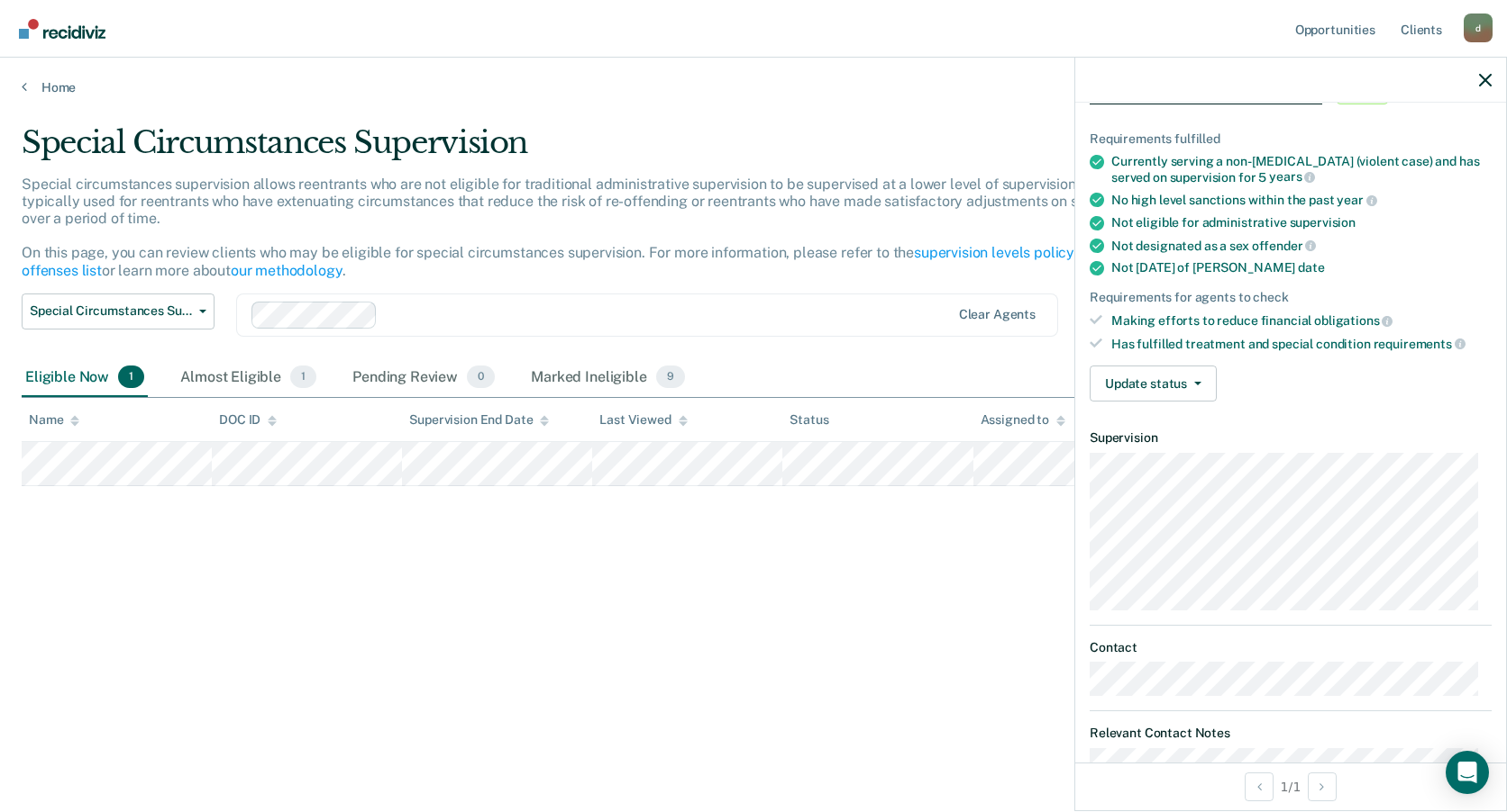
click at [842, 557] on div "Special Circumstances Supervision Special circumstances supervision allows reen…" at bounding box center [753, 401] width 1463 height 553
click at [832, 606] on div "Special Circumstances Supervision Special circumstances supervision allows reen…" at bounding box center [753, 401] width 1463 height 553
click at [896, 610] on div "Special Circumstances Supervision Special circumstances supervision allows reen…" at bounding box center [753, 401] width 1463 height 553
click at [1484, 81] on icon "button" at bounding box center [1484, 79] width 12 height 12
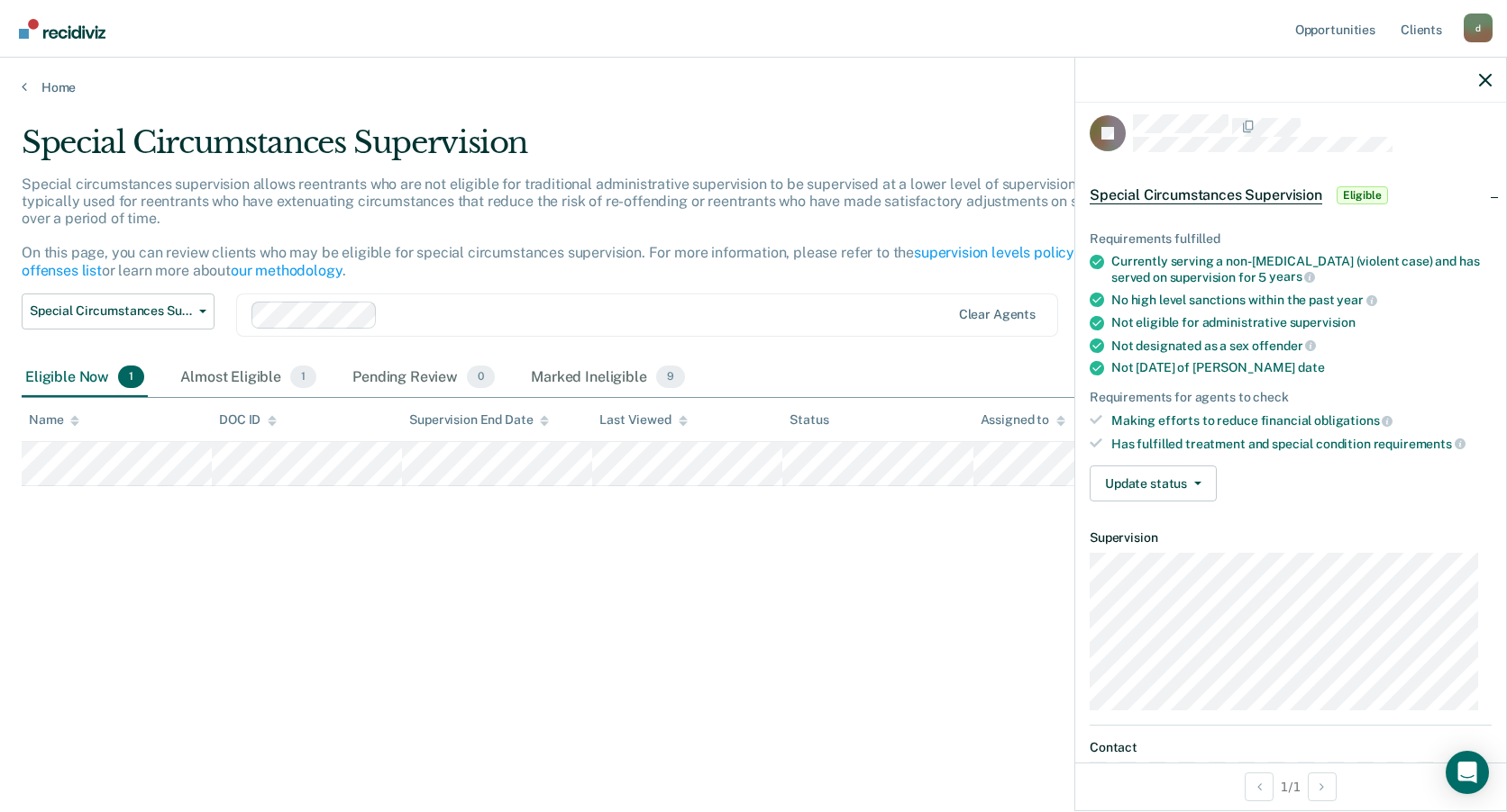
scroll to position [0, 0]
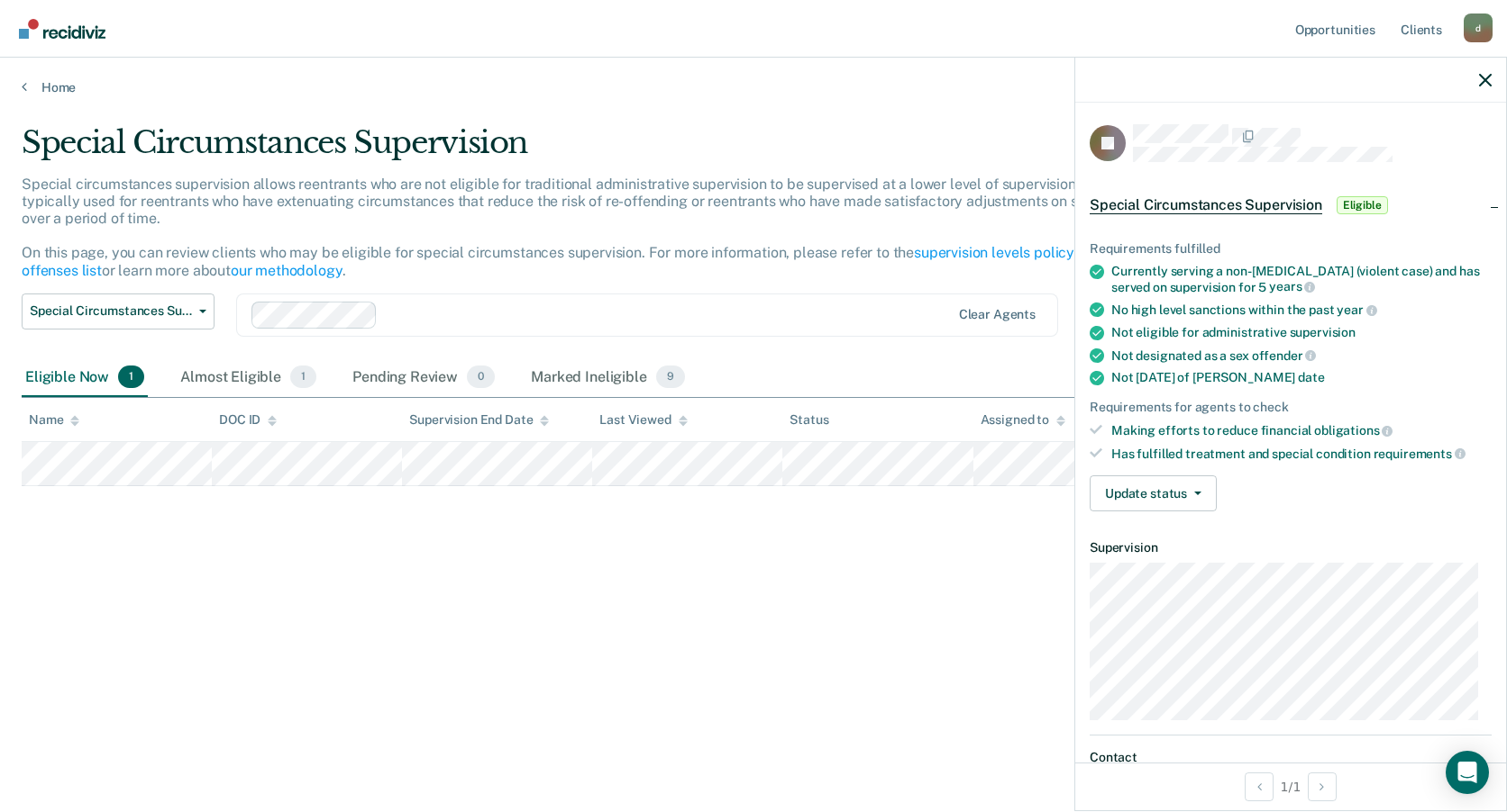
click at [1368, 202] on span "Eligible" at bounding box center [1363, 205] width 52 height 18
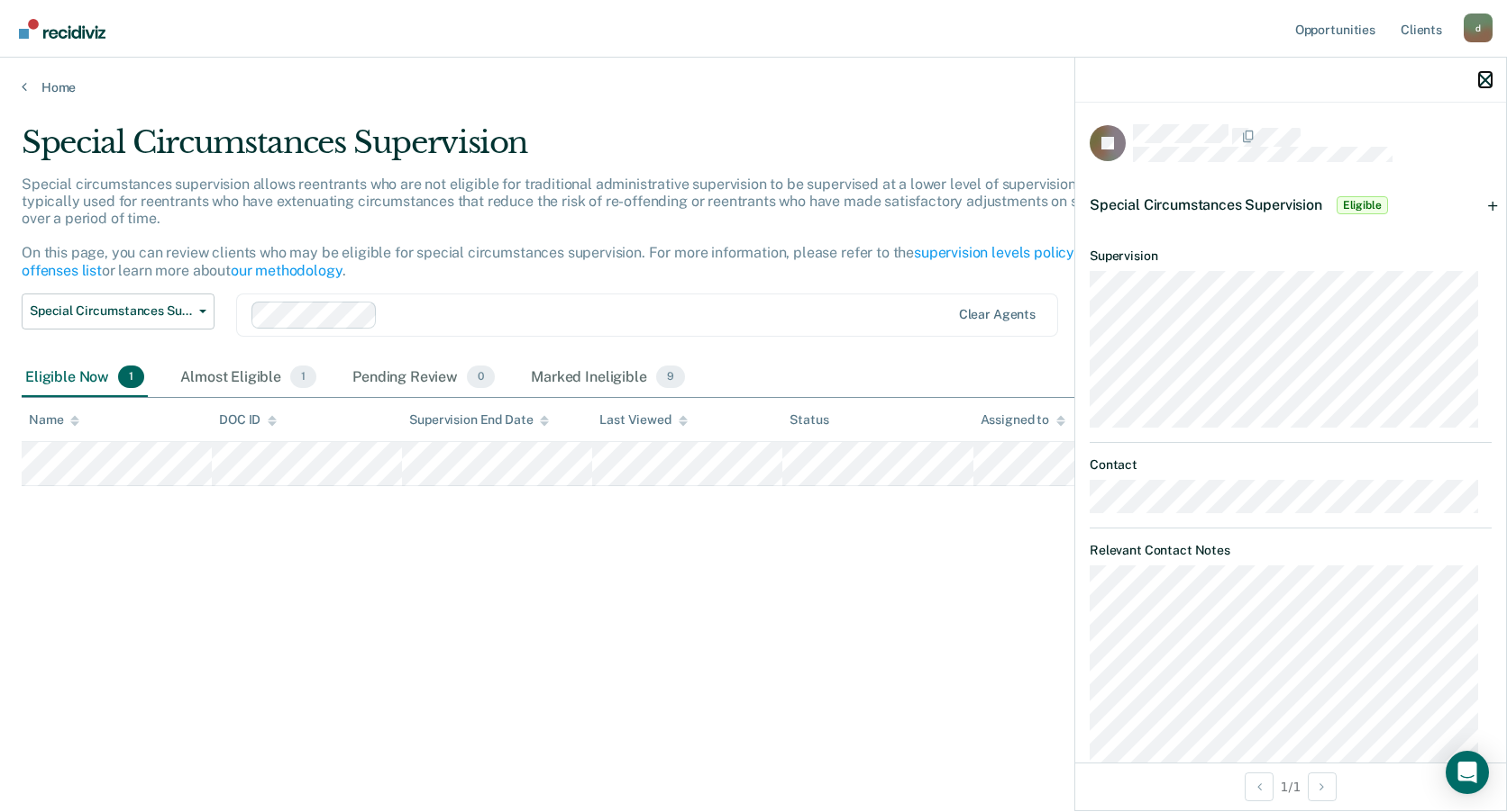
click at [1489, 82] on icon "button" at bounding box center [1484, 79] width 12 height 12
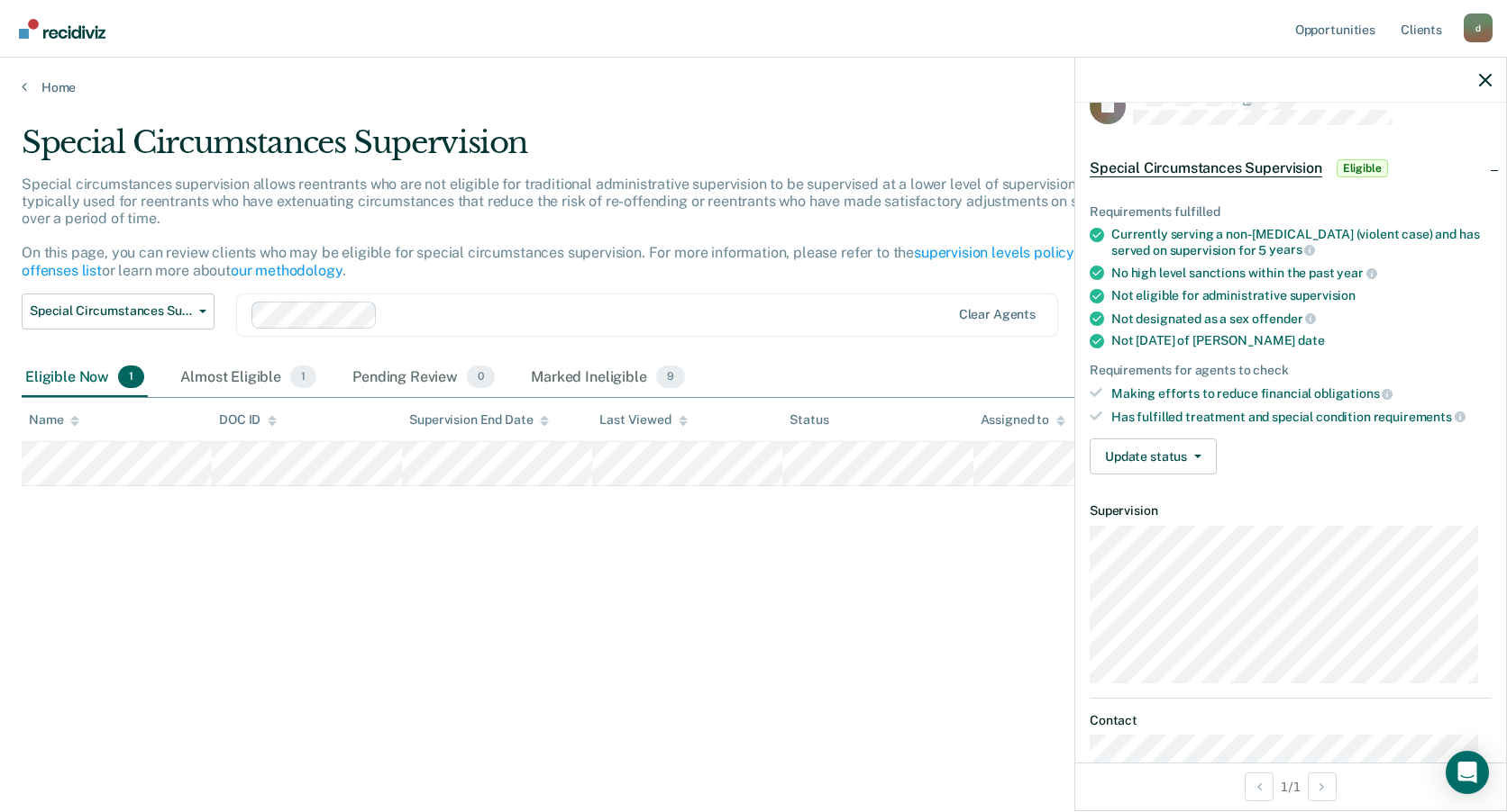
scroll to position [34, 0]
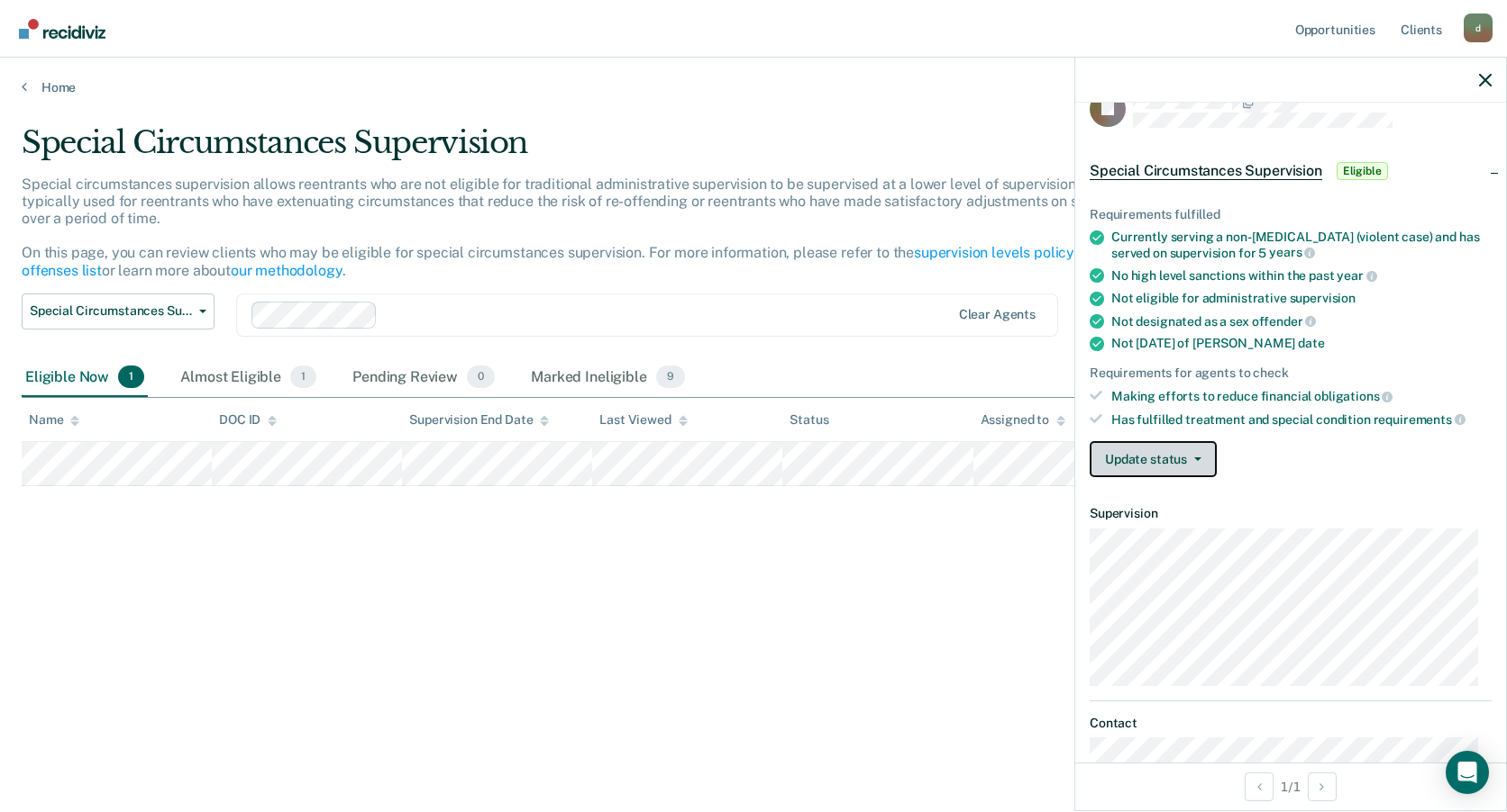
click at [1194, 449] on button "Update status" at bounding box center [1153, 459] width 127 height 36
click at [1267, 452] on div "Update status [PERSON_NAME] Review Mark Ineligible" at bounding box center [1291, 459] width 402 height 36
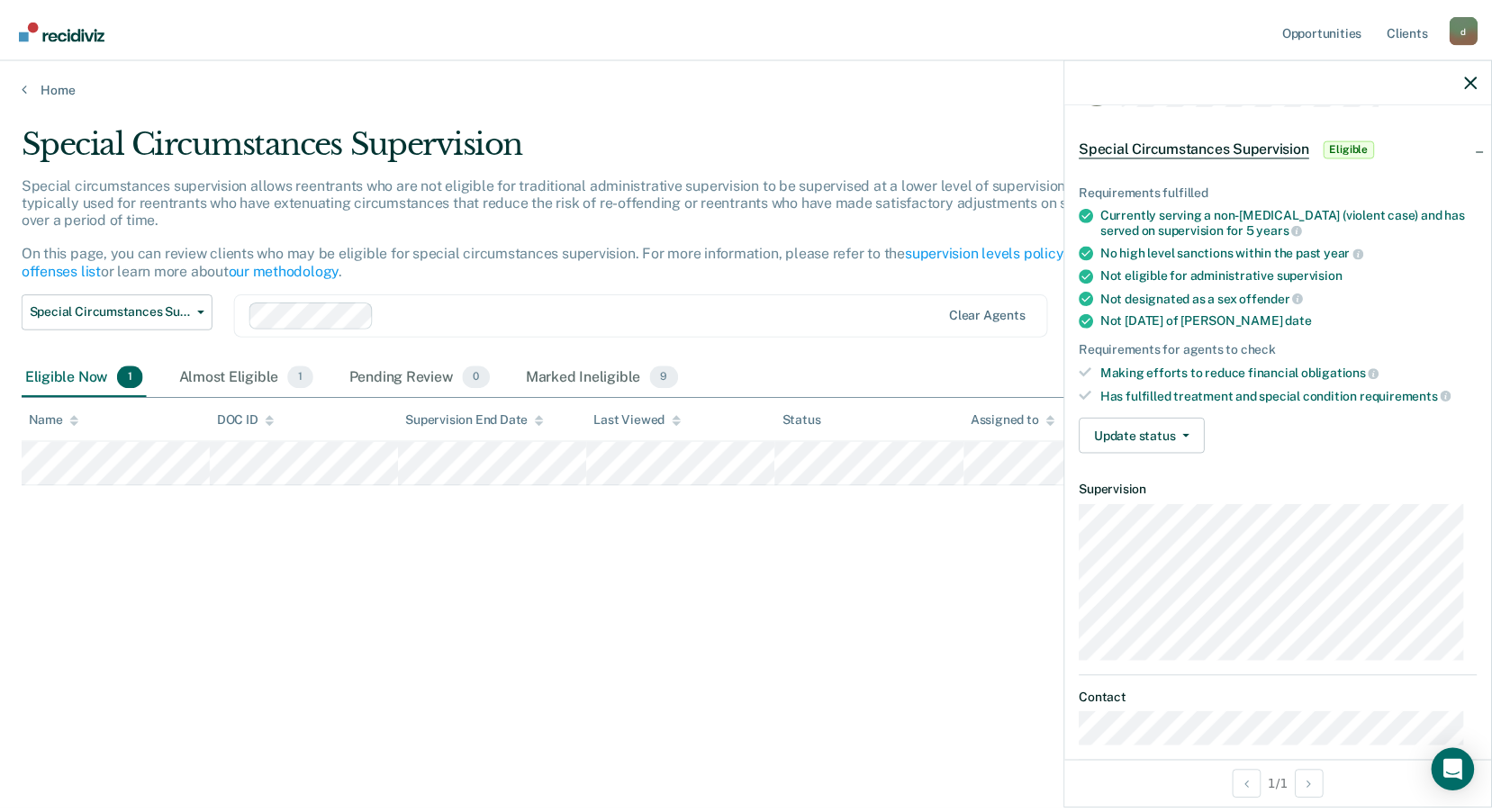
scroll to position [0, 0]
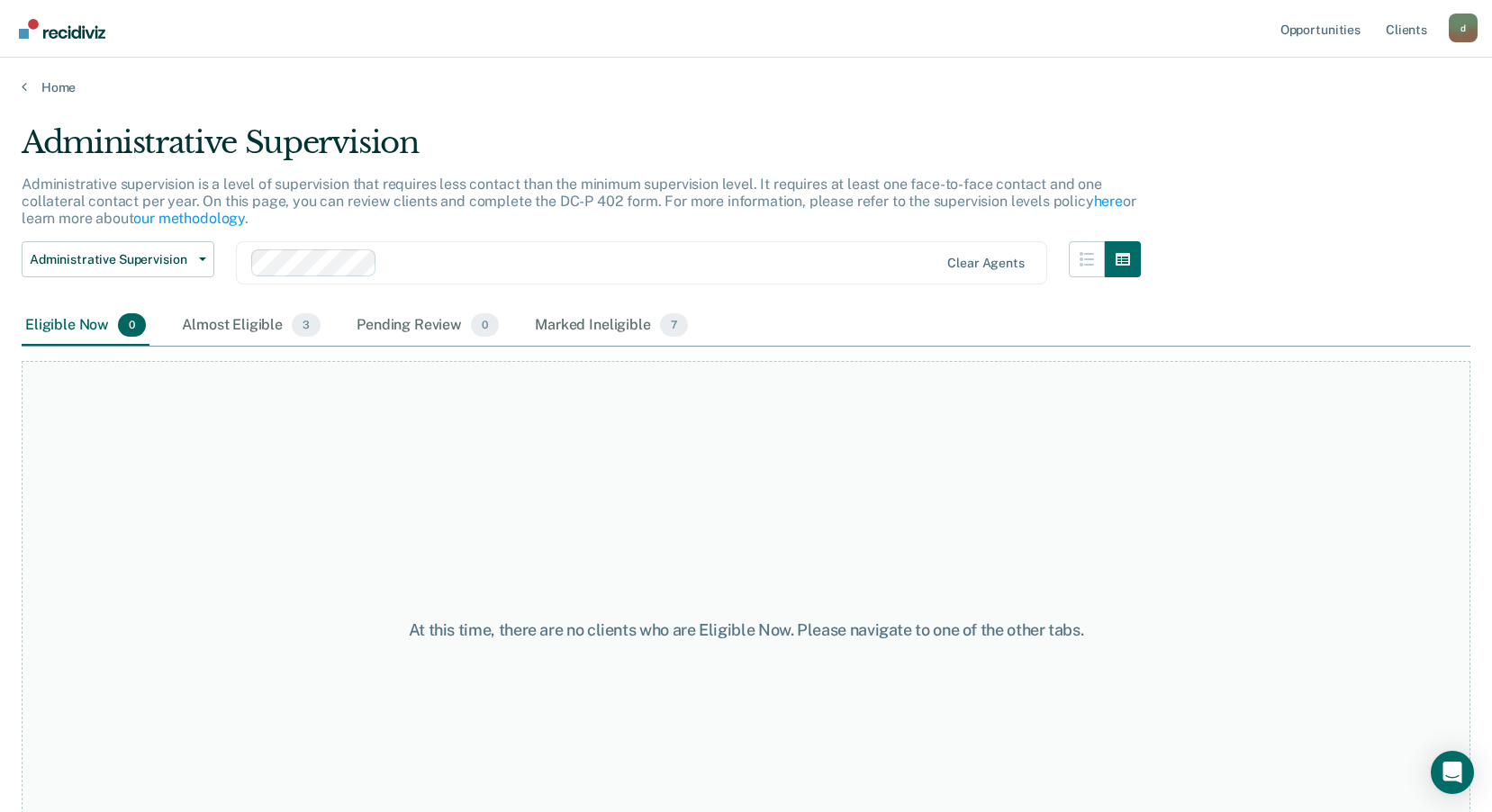
click at [88, 332] on div "Eligible Now 0" at bounding box center [86, 325] width 128 height 39
click at [100, 329] on div "Eligible Now 0" at bounding box center [86, 325] width 128 height 39
click at [408, 328] on div "Pending Review 0" at bounding box center [428, 325] width 149 height 39
click at [99, 324] on div "Eligible Now 0" at bounding box center [86, 325] width 128 height 39
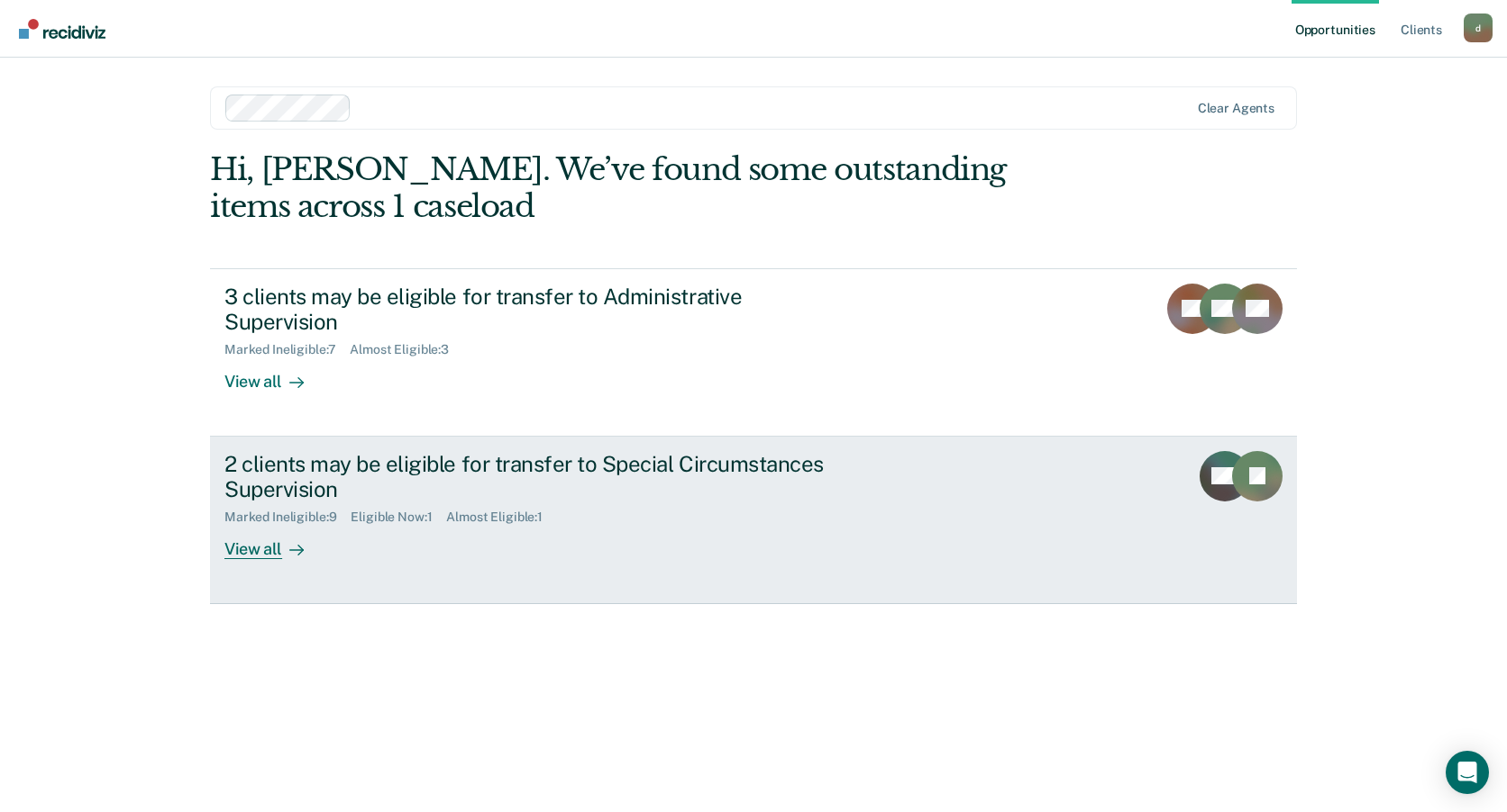
click at [385, 510] on div "Eligible Now : 1" at bounding box center [398, 517] width 96 height 15
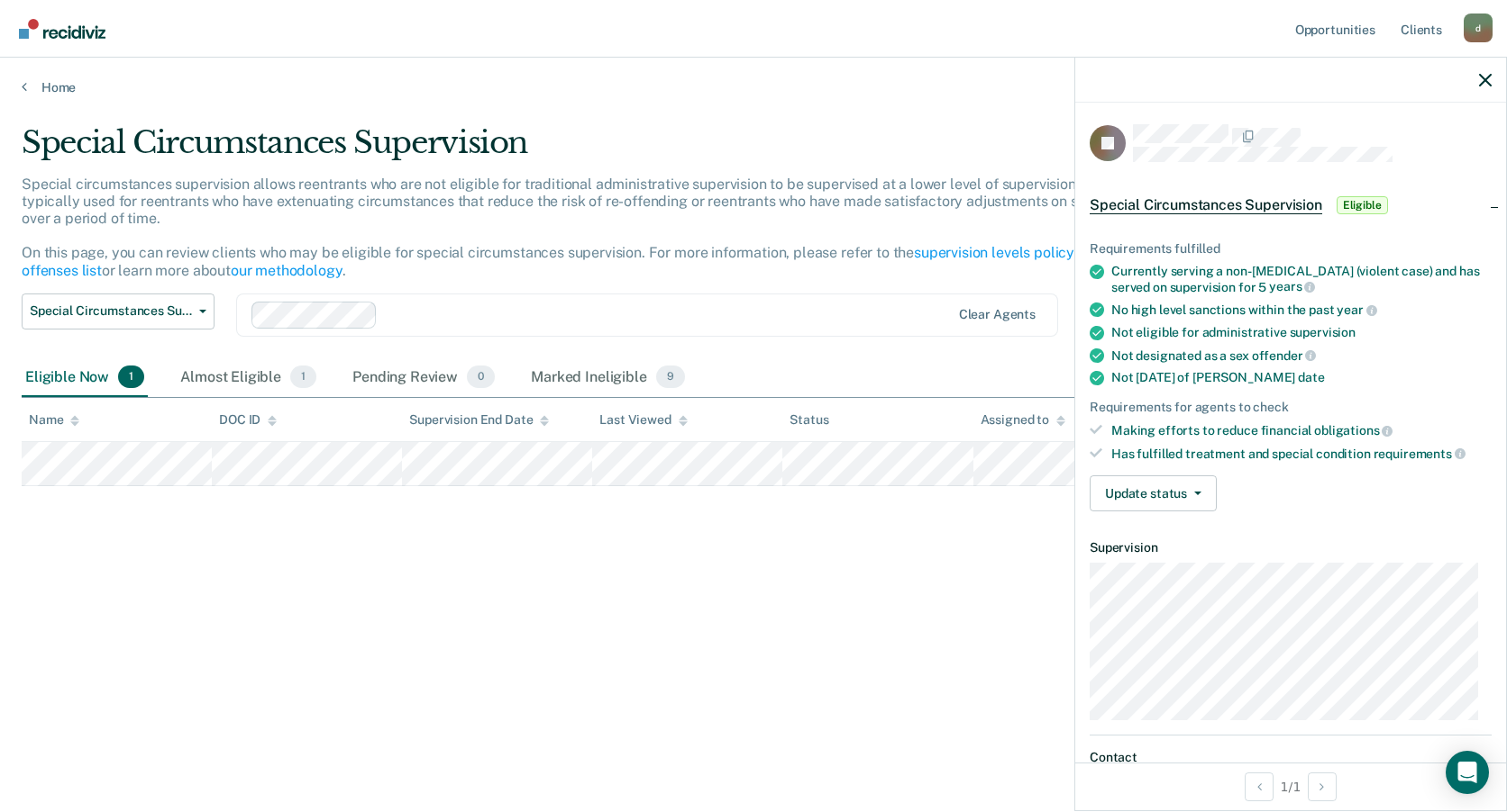
click at [893, 678] on div "Special Circumstances Supervision Special circumstances supervision allows reen…" at bounding box center [753, 429] width 1463 height 610
click at [1203, 493] on button "Update status" at bounding box center [1153, 494] width 127 height 36
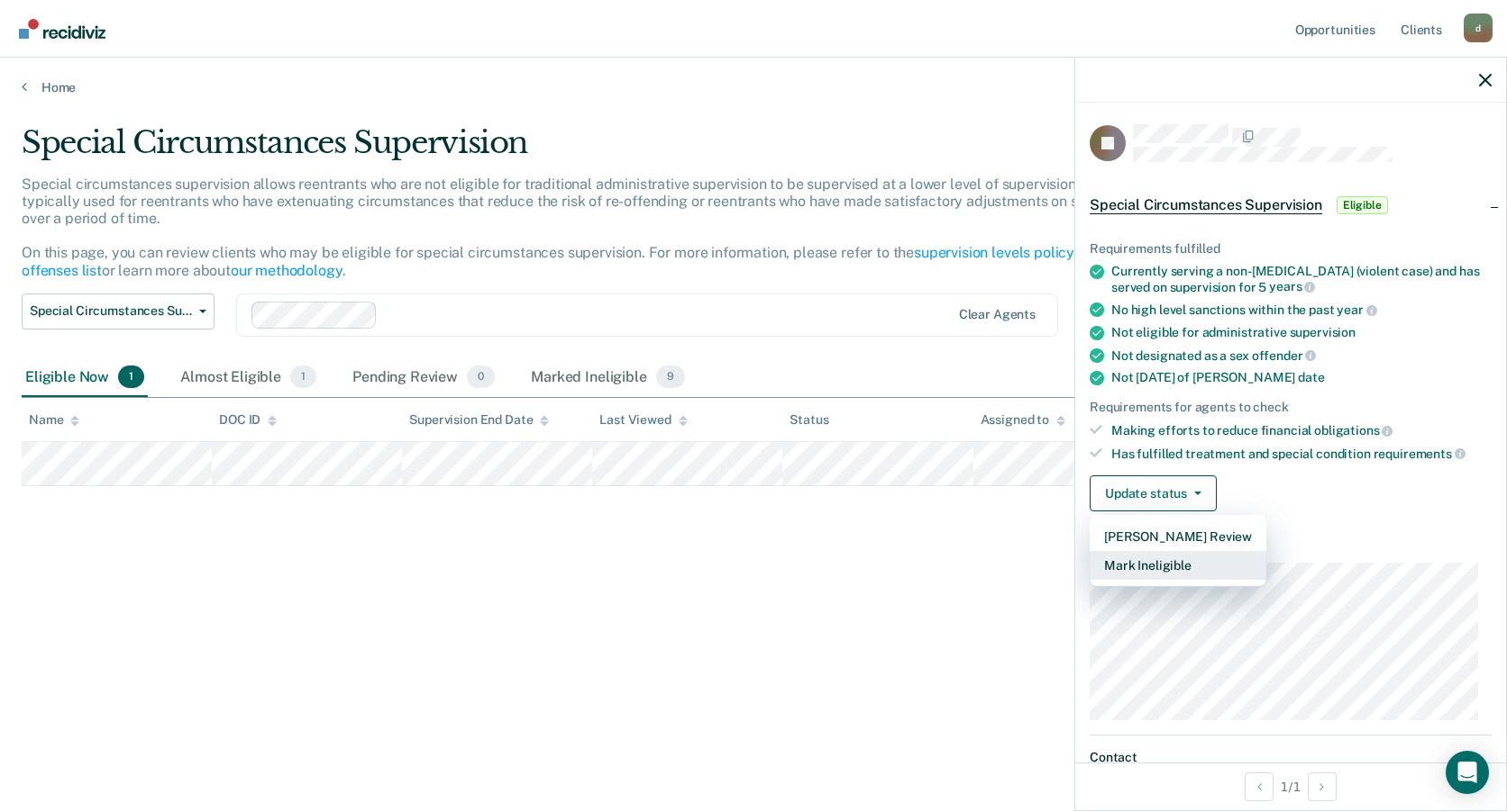
click at [1197, 561] on button "Mark Ineligible" at bounding box center [1178, 565] width 177 height 29
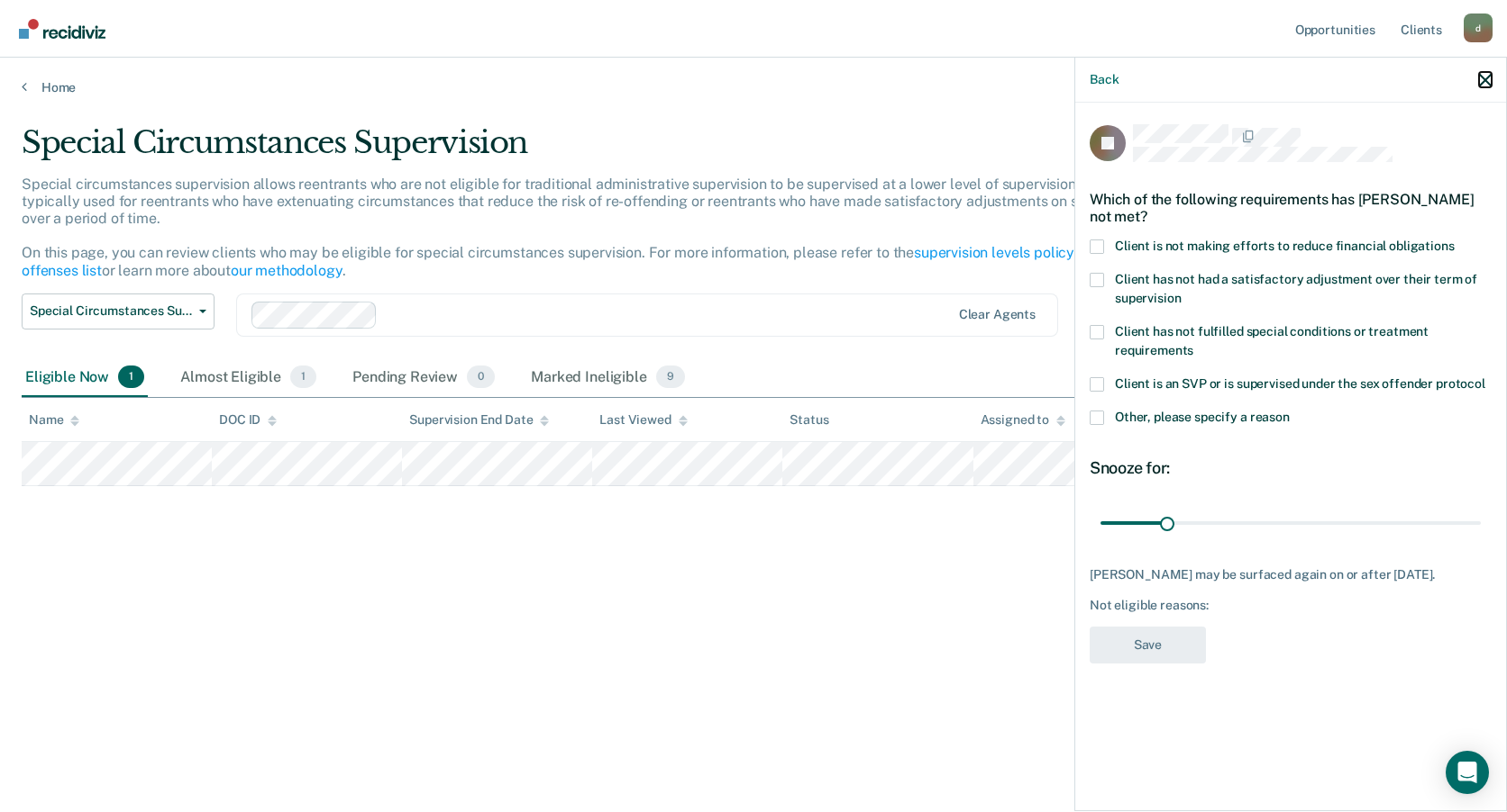
click at [1487, 82] on icon "button" at bounding box center [1484, 79] width 12 height 12
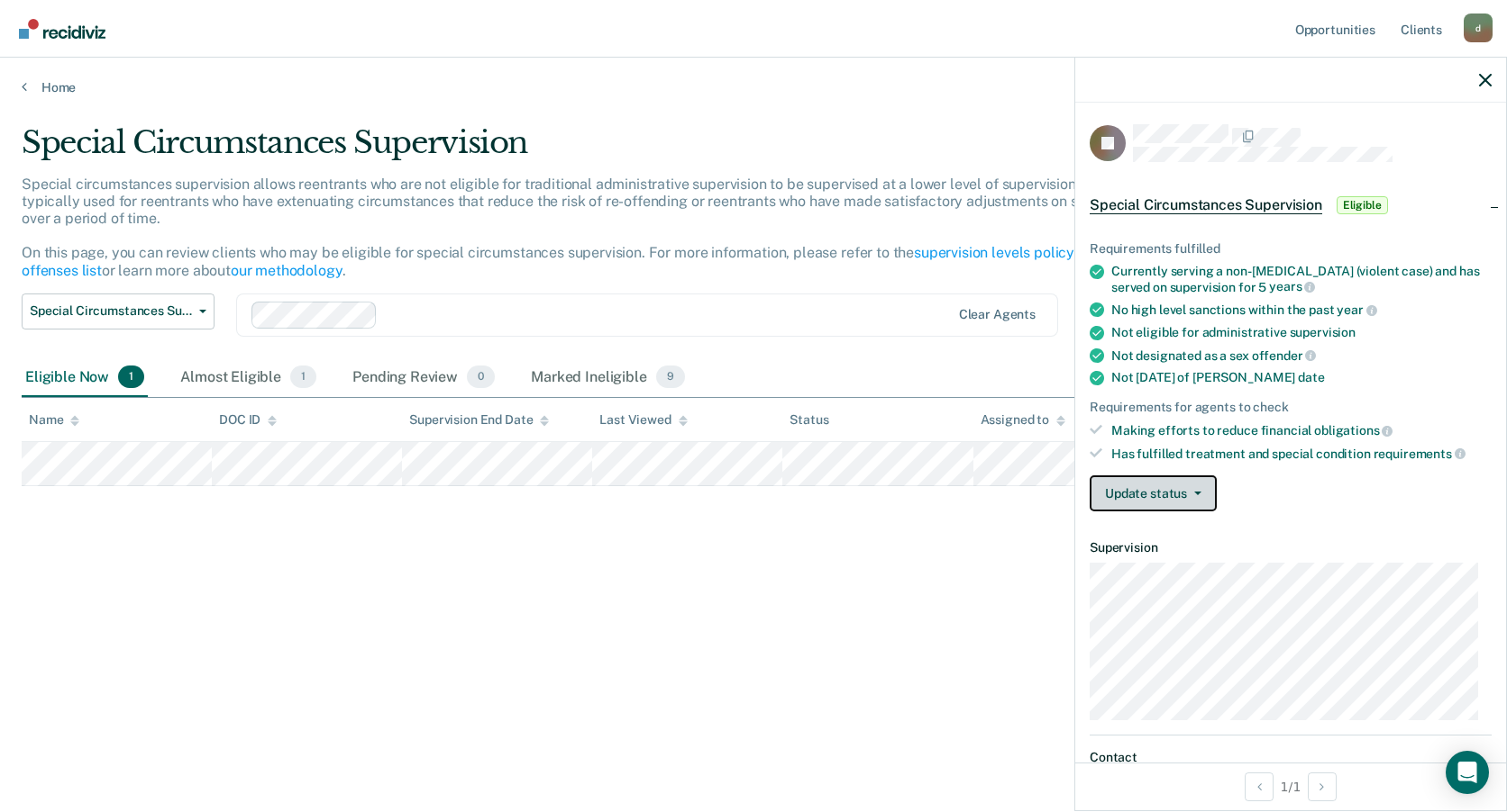
click at [1189, 510] on button "Update status" at bounding box center [1153, 494] width 127 height 36
click at [1372, 504] on div "Update status [PERSON_NAME] Review Mark Ineligible" at bounding box center [1291, 494] width 402 height 36
click at [1367, 202] on span "Eligible" at bounding box center [1363, 205] width 52 height 18
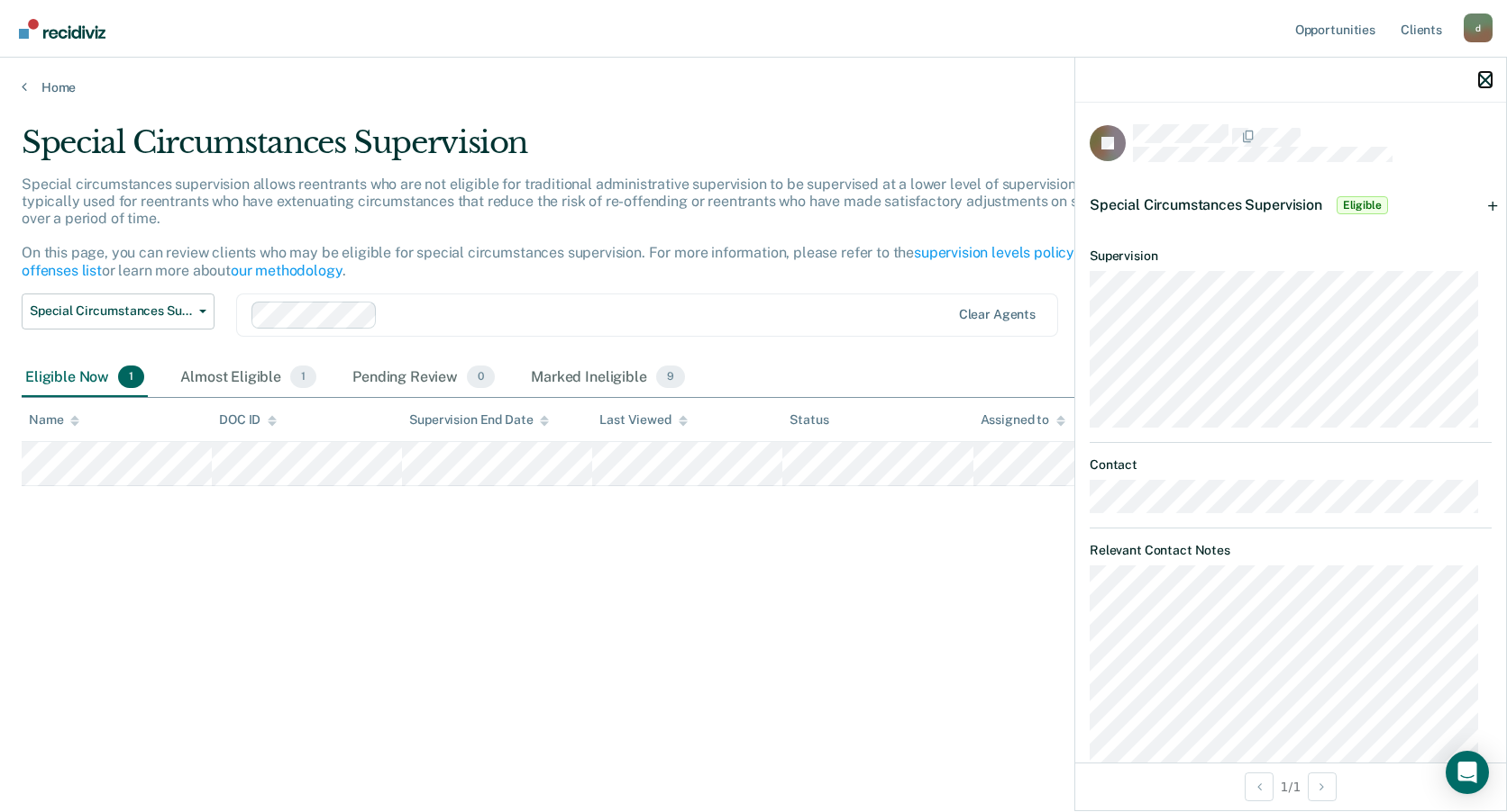
click at [1482, 76] on icon "button" at bounding box center [1484, 79] width 12 height 12
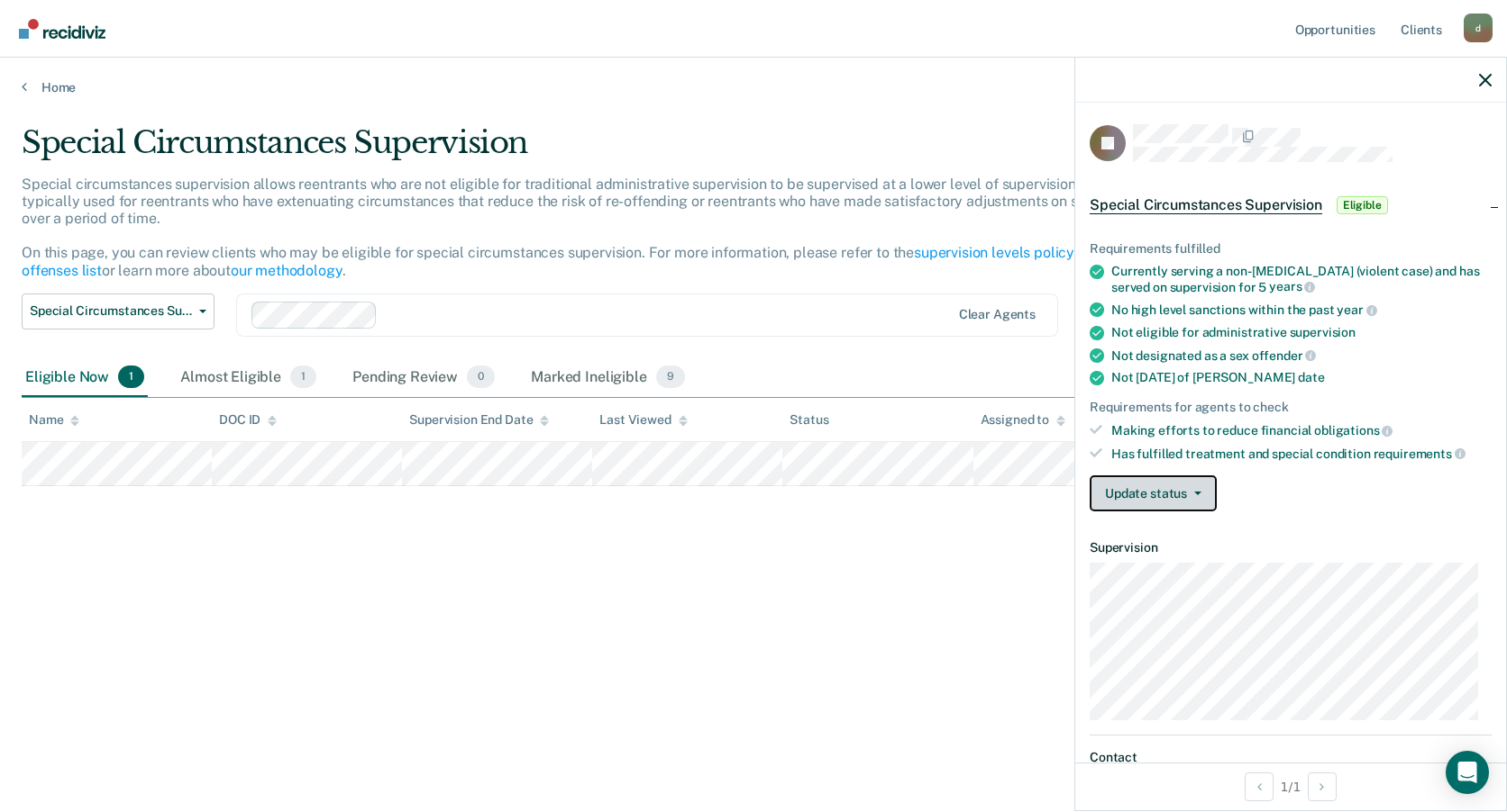
click at [1202, 495] on button "Update status" at bounding box center [1153, 494] width 127 height 36
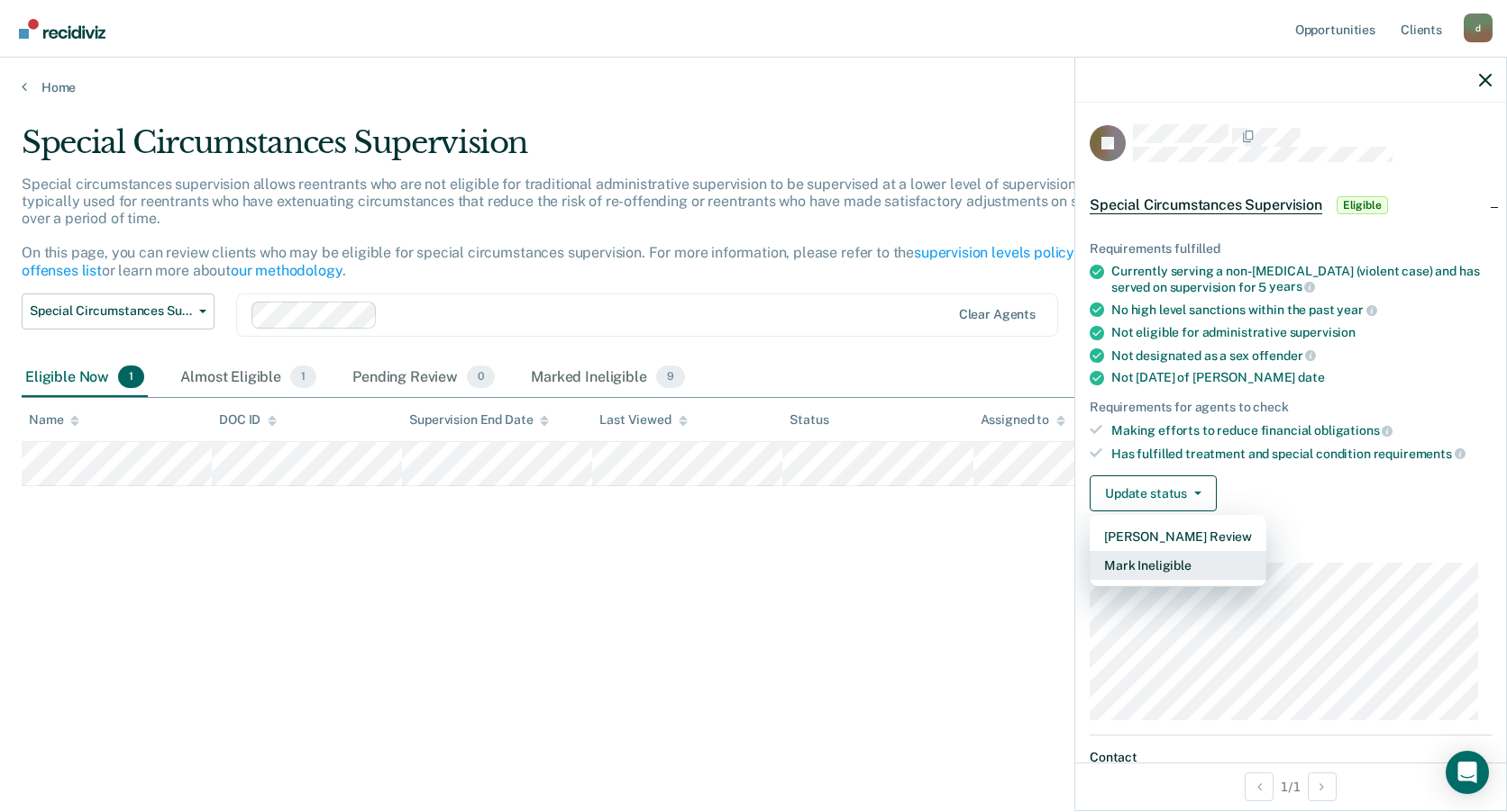
click at [1168, 557] on button "Mark Ineligible" at bounding box center [1178, 565] width 177 height 29
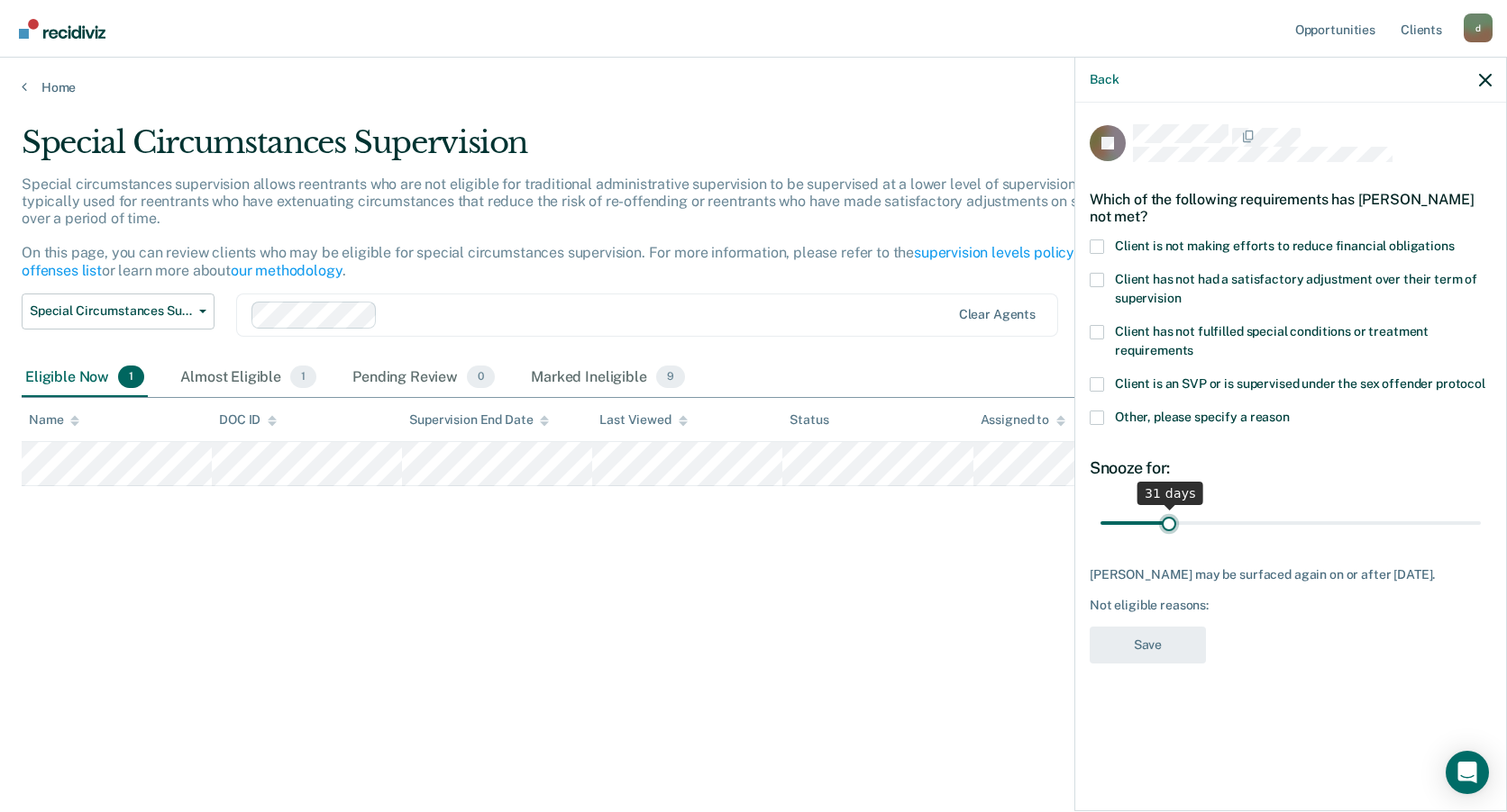
type input "31"
click at [1169, 526] on input "range" at bounding box center [1290, 522] width 380 height 32
click at [1483, 84] on icon "button" at bounding box center [1484, 79] width 12 height 12
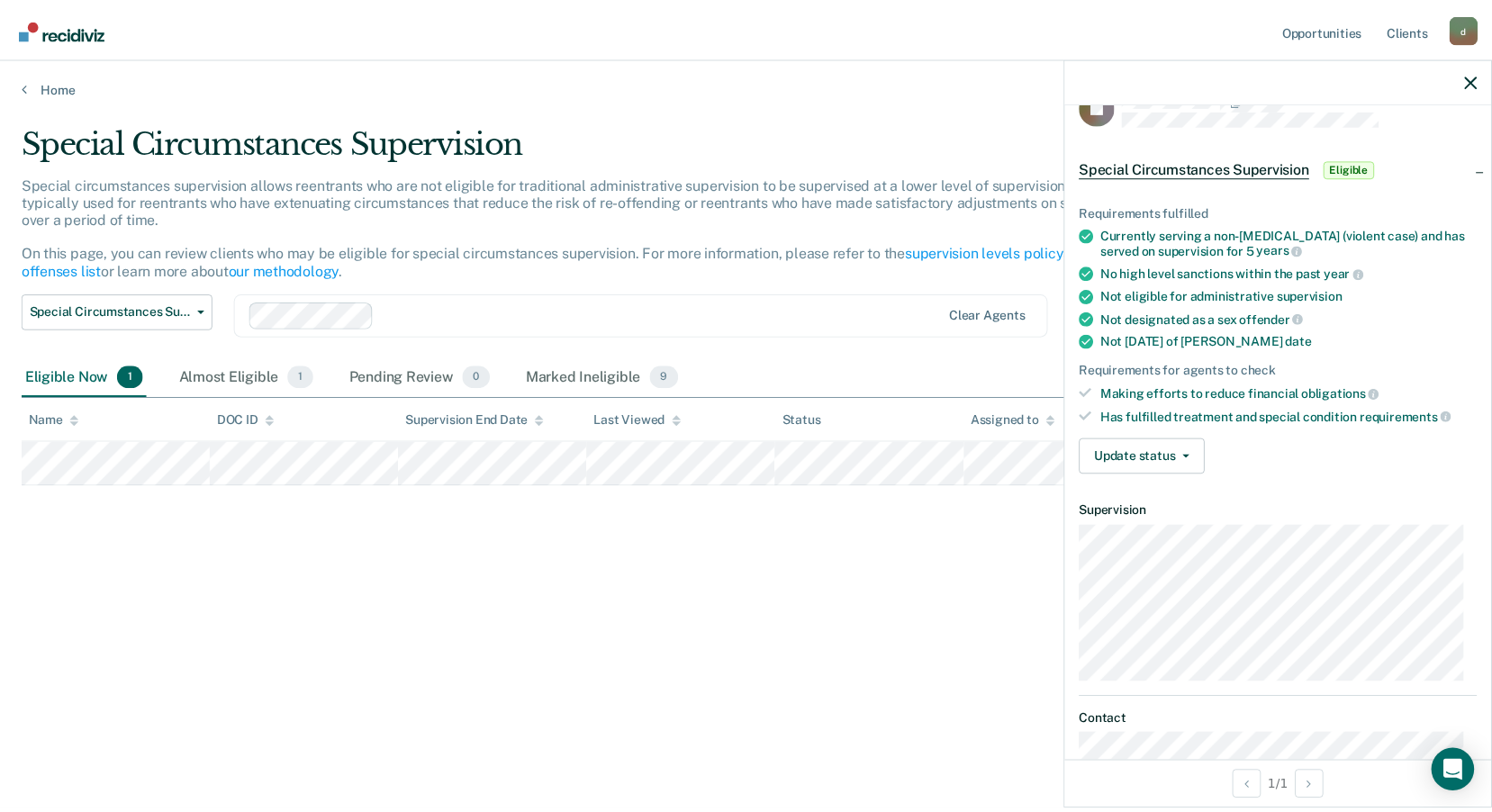
scroll to position [34, 0]
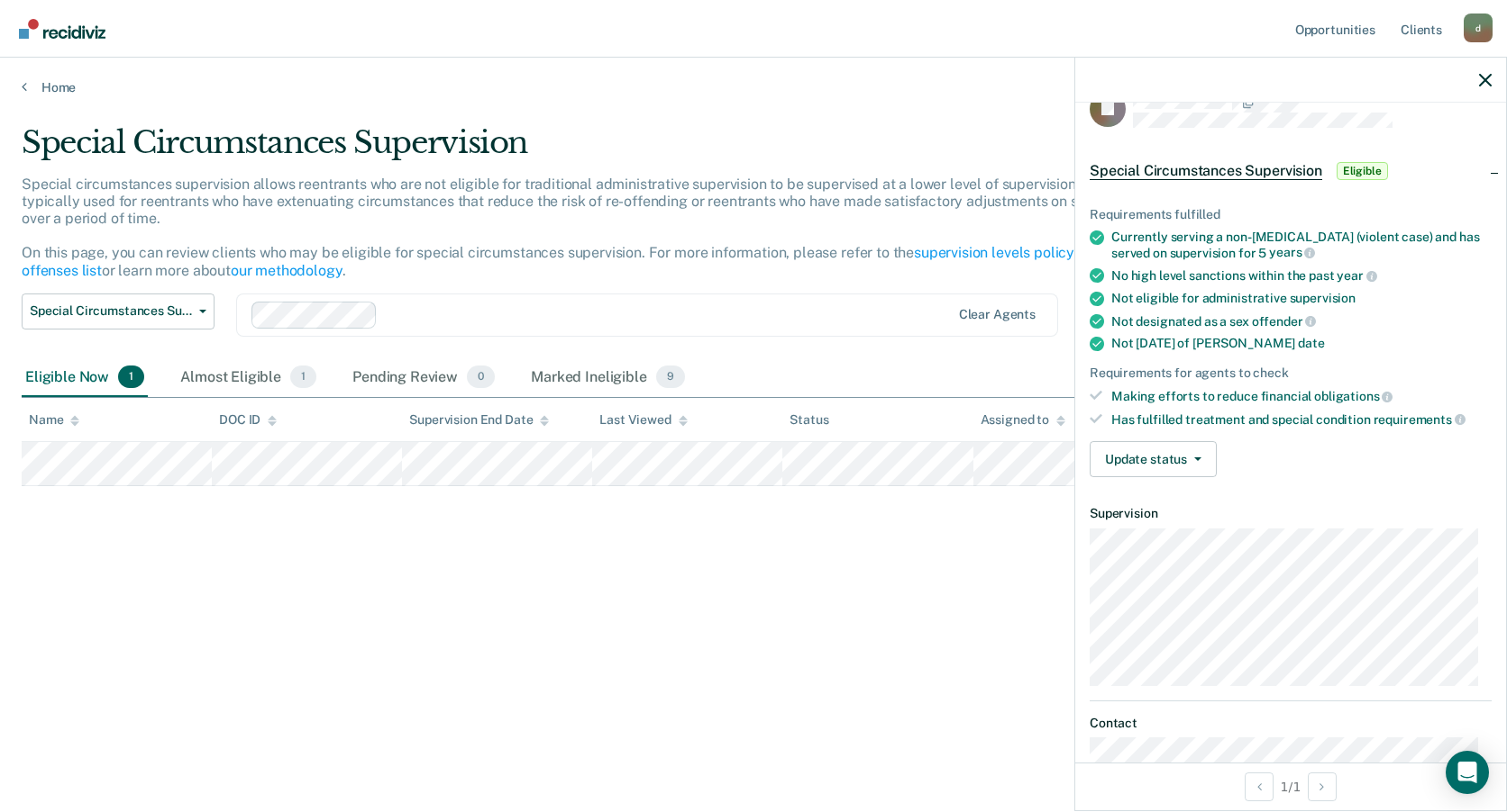
click at [580, 695] on div "Special Circumstances Supervision Special circumstances supervision allows reen…" at bounding box center [753, 429] width 1463 height 610
click at [655, 651] on div "Special Circumstances Supervision Special circumstances supervision allows reen…" at bounding box center [753, 401] width 1463 height 553
click at [1487, 85] on icon "button" at bounding box center [1484, 79] width 12 height 12
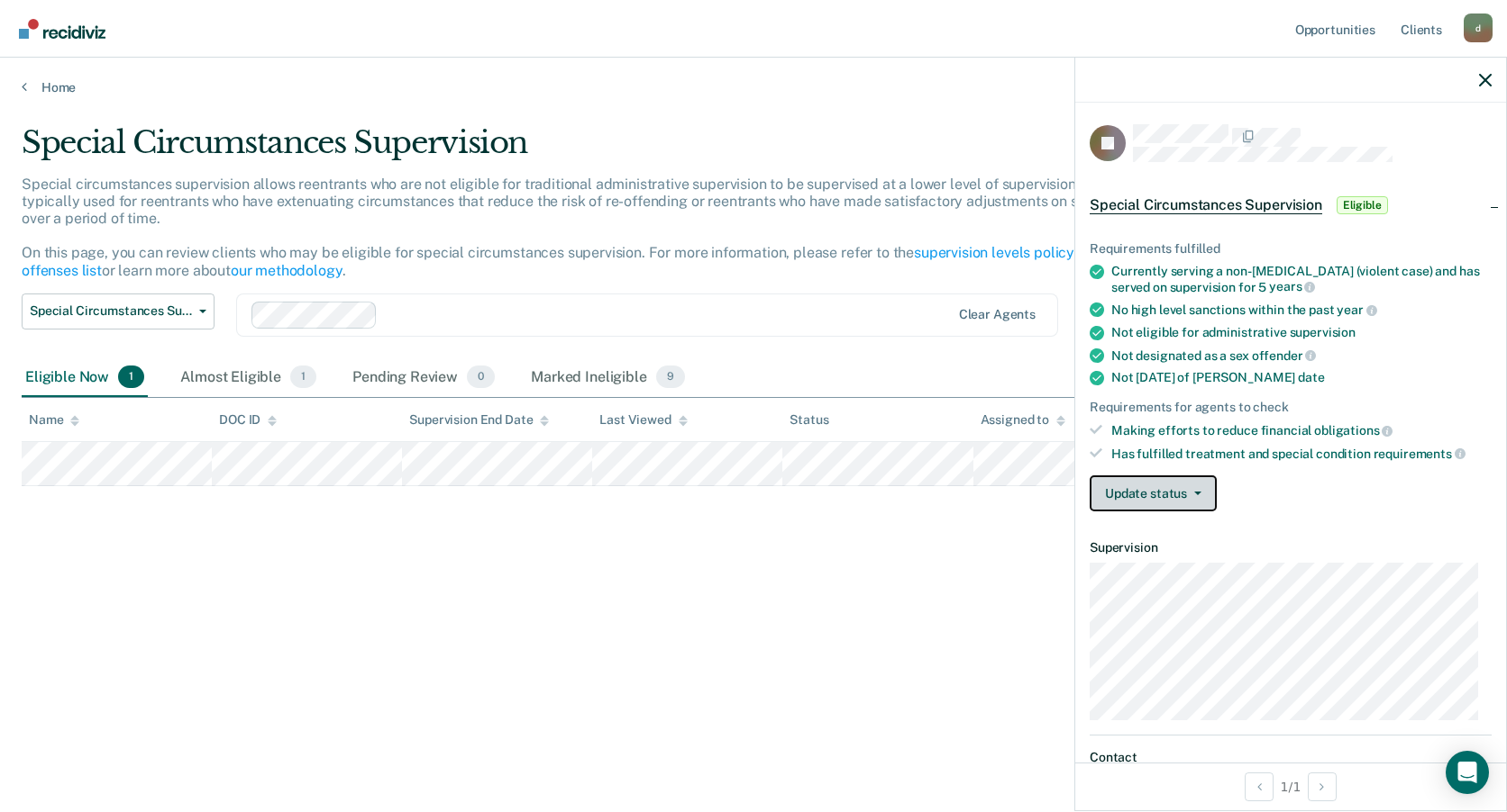
click at [1208, 493] on button "Update status" at bounding box center [1153, 494] width 127 height 36
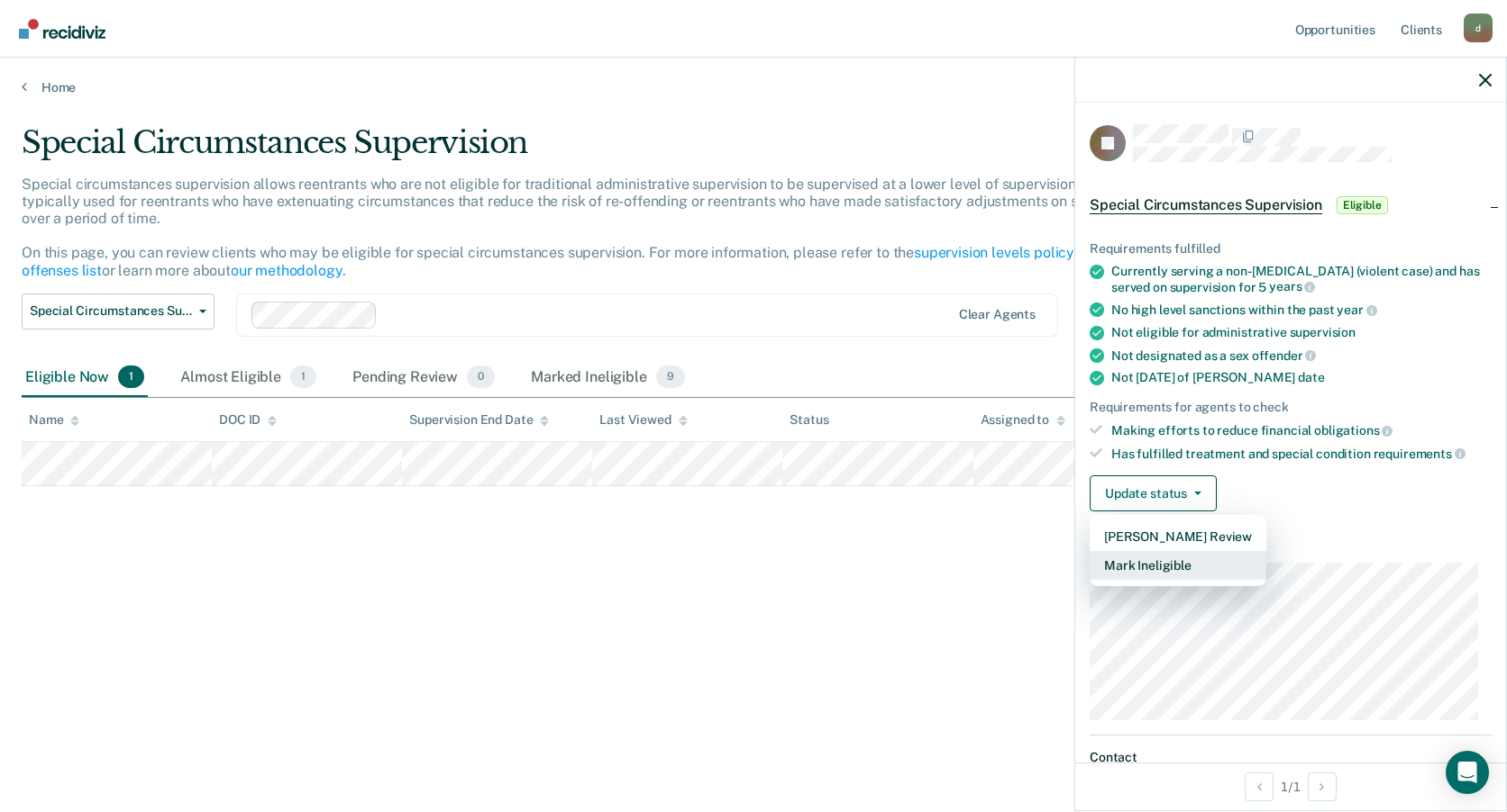
click at [1180, 560] on button "Mark Ineligible" at bounding box center [1178, 565] width 177 height 29
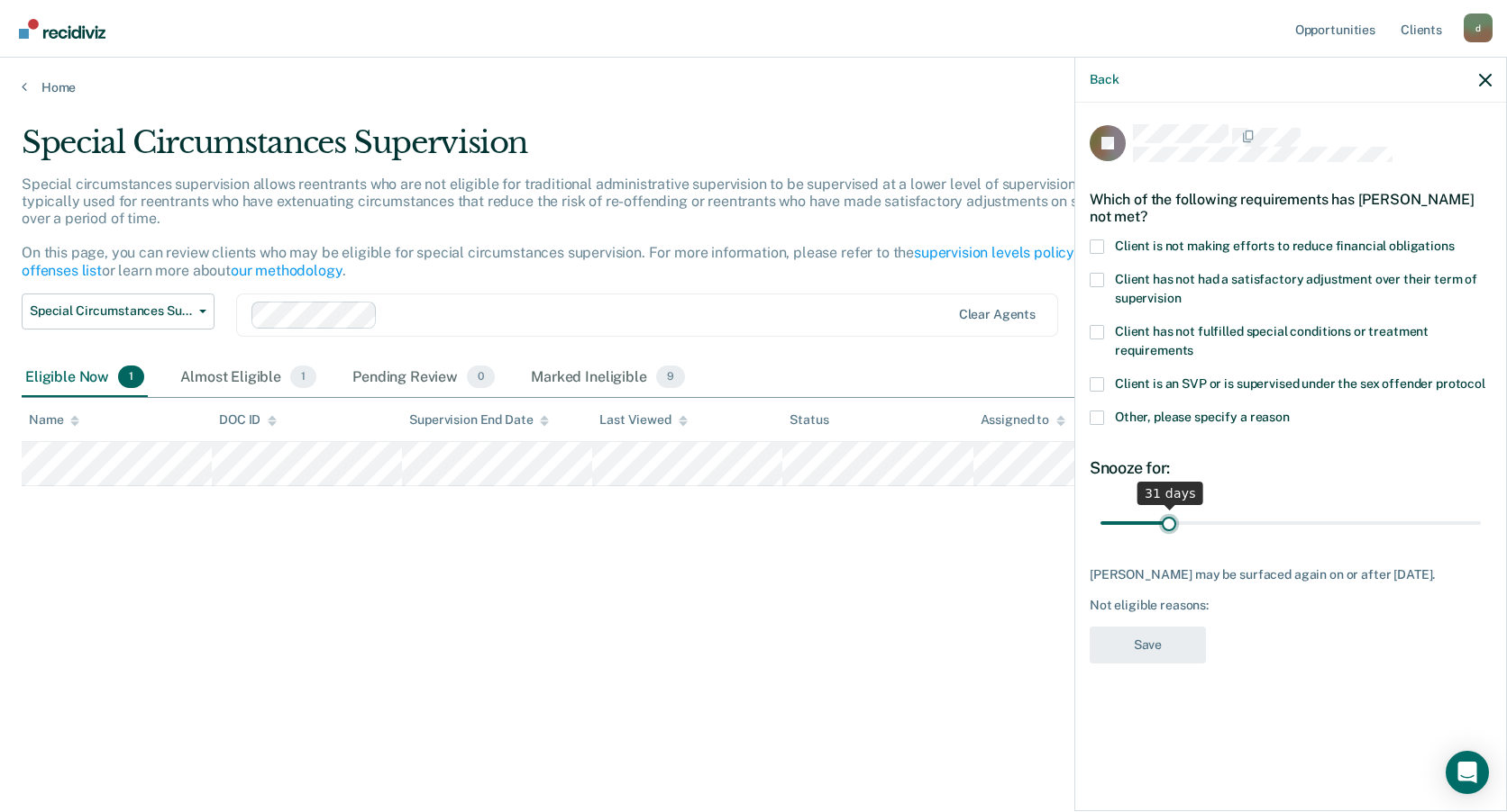
click at [1167, 521] on input "range" at bounding box center [1290, 522] width 380 height 32
click at [1129, 517] on input "range" at bounding box center [1290, 522] width 380 height 32
drag, startPoint x: 1129, startPoint y: 517, endPoint x: 1104, endPoint y: 517, distance: 25.0
type input "1"
click at [1104, 517] on input "range" at bounding box center [1290, 522] width 380 height 32
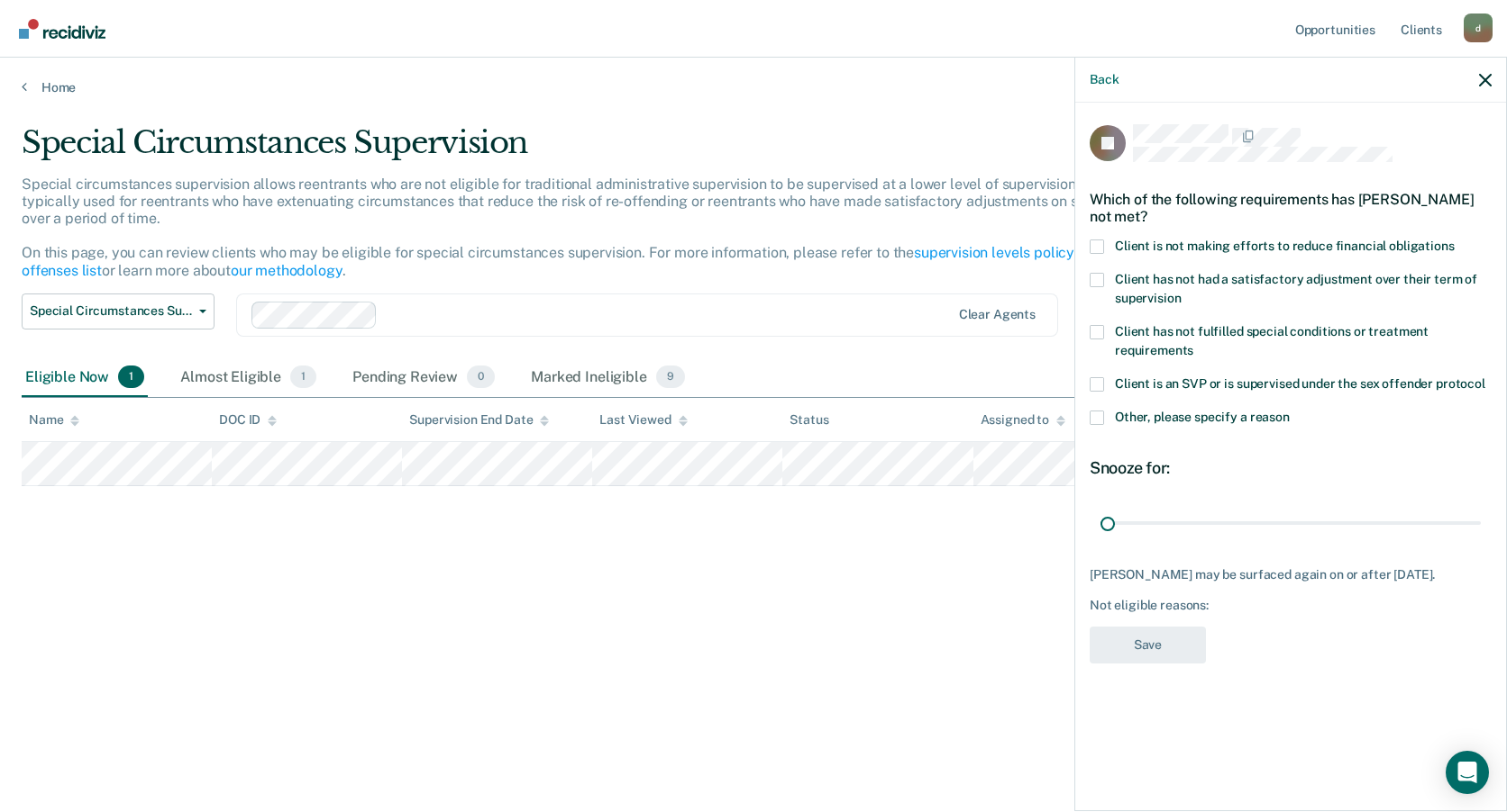
click at [1096, 334] on span at bounding box center [1097, 332] width 14 height 14
click at [1193, 344] on input "Client has not fulfilled special conditions or treatment requirements" at bounding box center [1193, 344] width 0 height 0
click at [1145, 653] on button "Save" at bounding box center [1147, 645] width 116 height 37
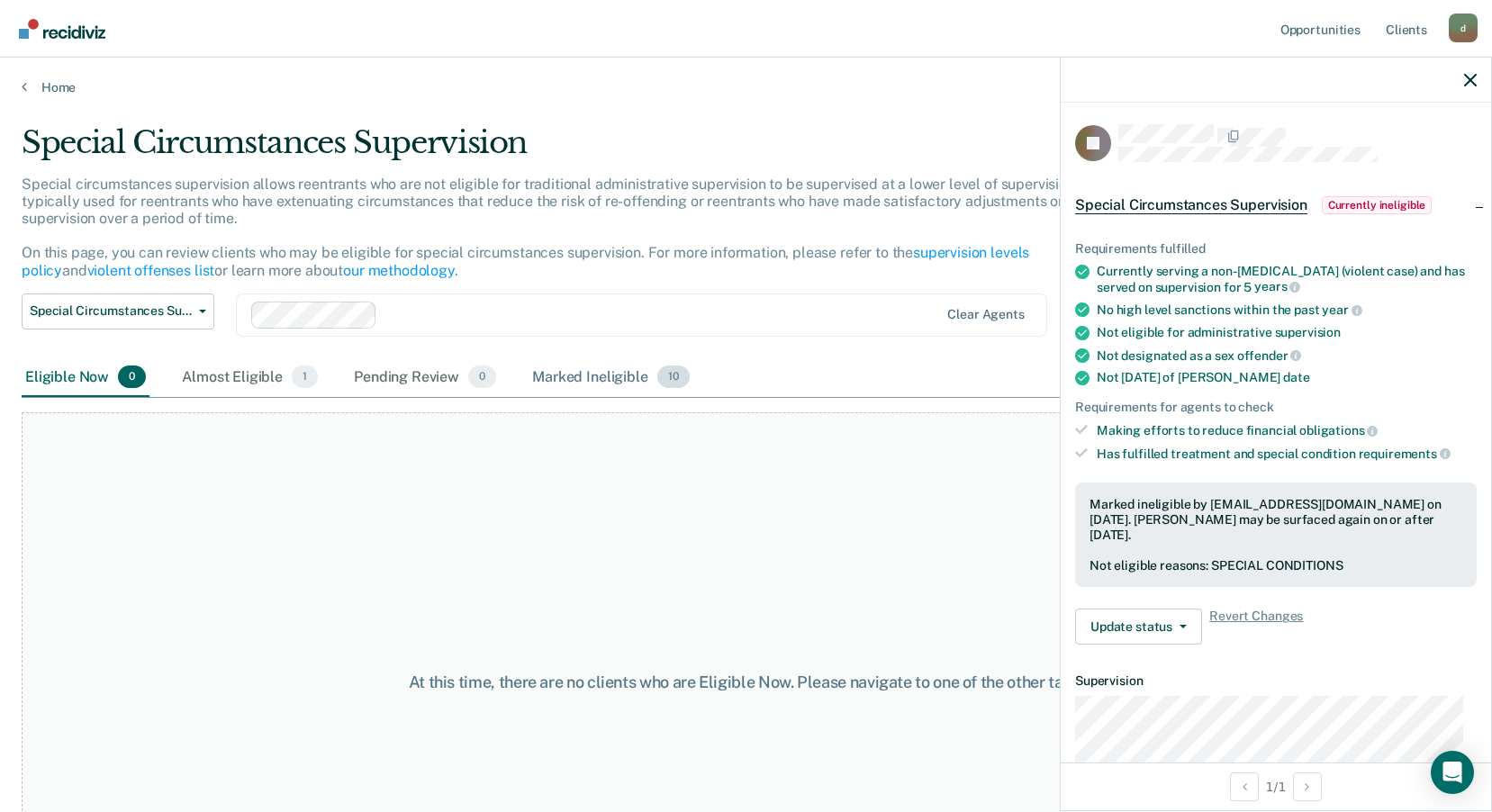
click at [614, 376] on div "Marked Ineligible 10" at bounding box center [610, 378] width 164 height 39
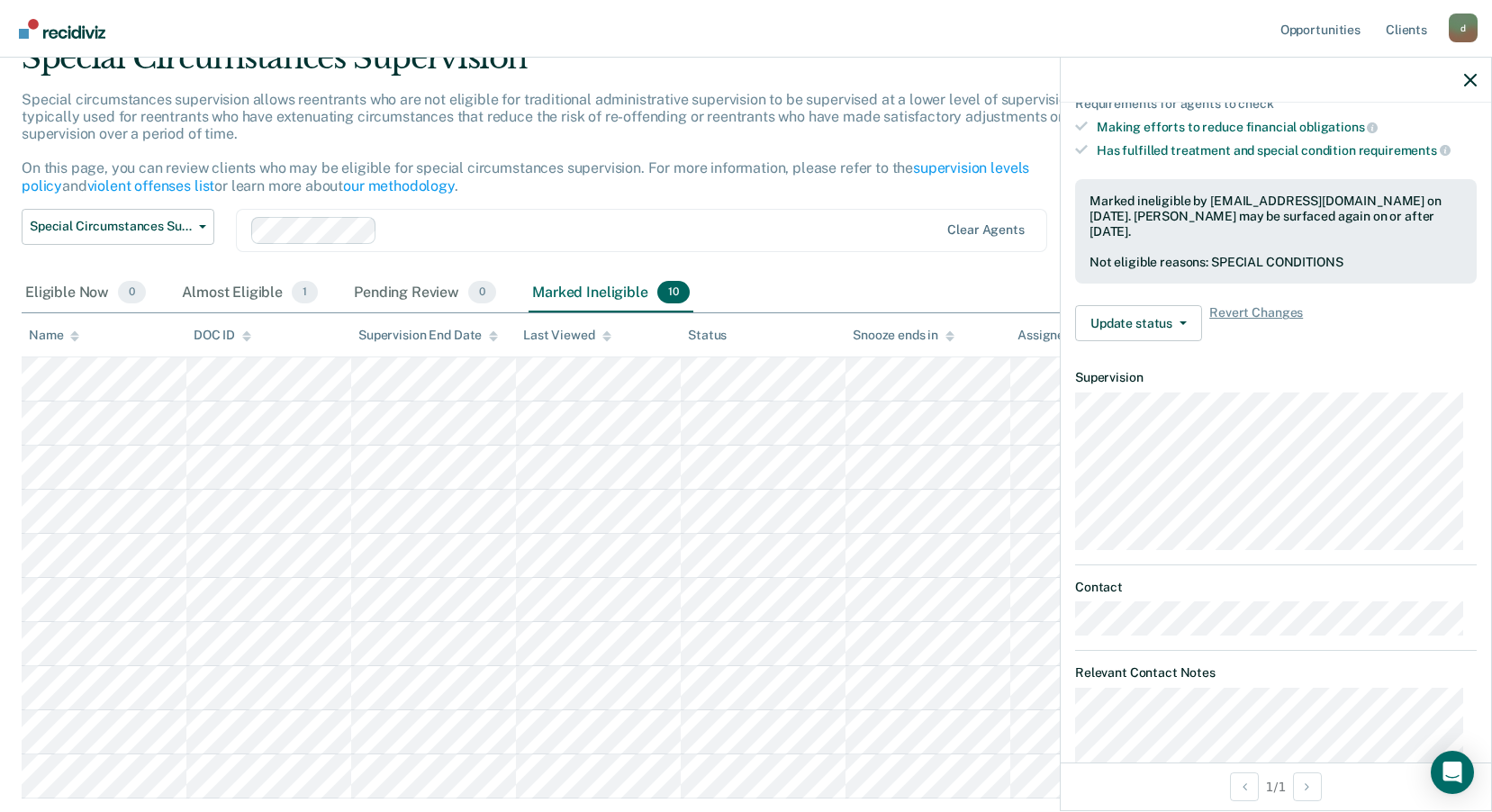
scroll to position [0, 0]
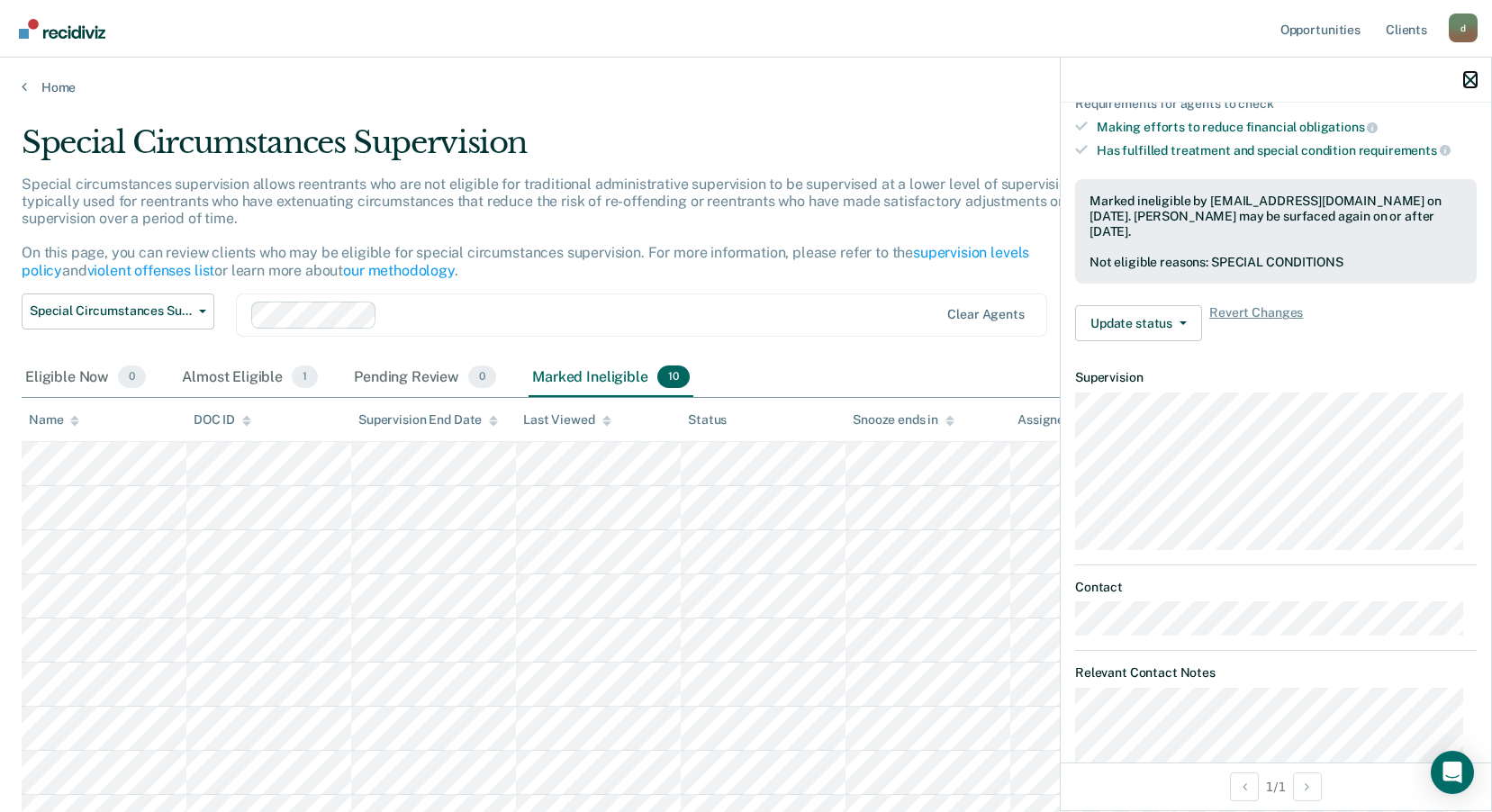
click at [1468, 73] on button "button" at bounding box center [1470, 79] width 12 height 15
